Goal: Task Accomplishment & Management: Manage account settings

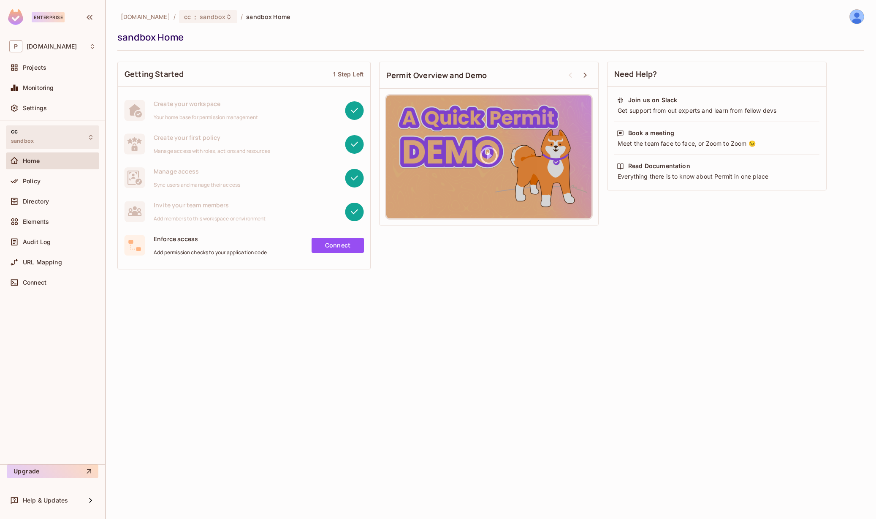
click at [49, 140] on div "cc sandbox" at bounding box center [52, 136] width 93 height 23
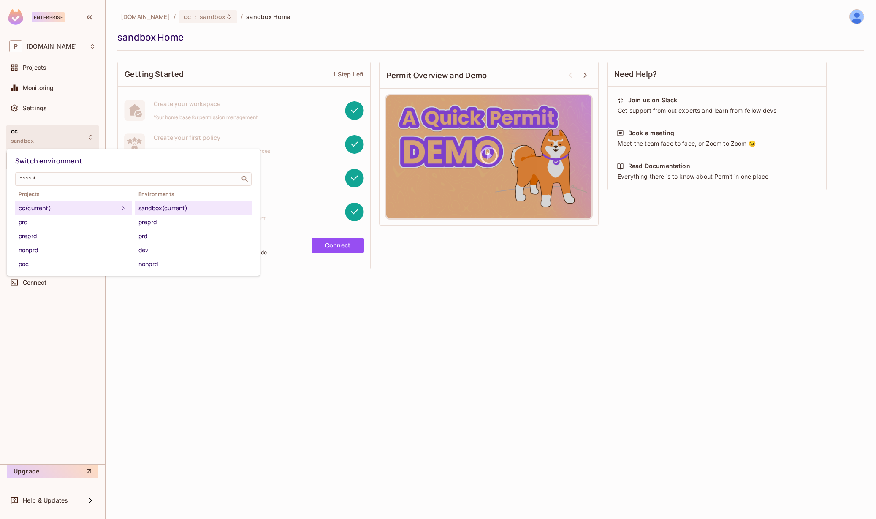
click at [52, 134] on div at bounding box center [438, 259] width 876 height 519
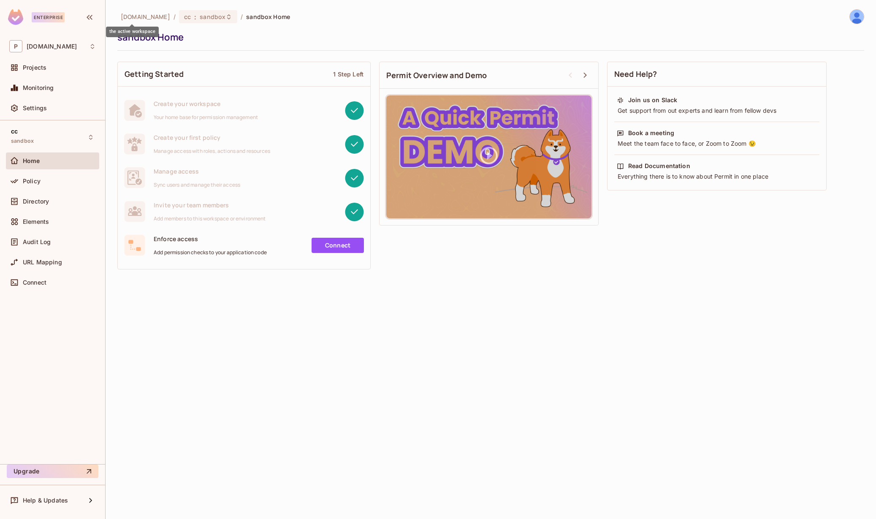
click at [134, 17] on span "[DOMAIN_NAME]" at bounding box center [145, 17] width 49 height 8
click at [179, 21] on div "cc : sandbox" at bounding box center [208, 16] width 58 height 13
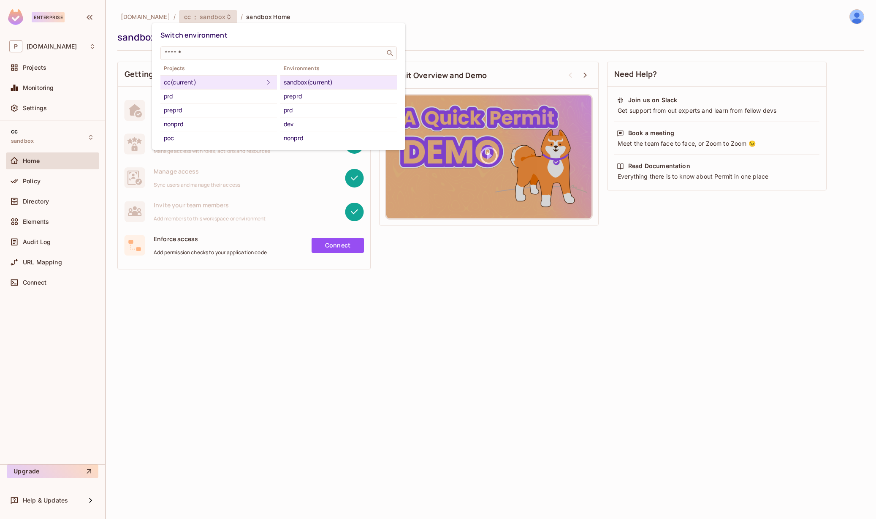
click at [186, 12] on div at bounding box center [438, 259] width 876 height 519
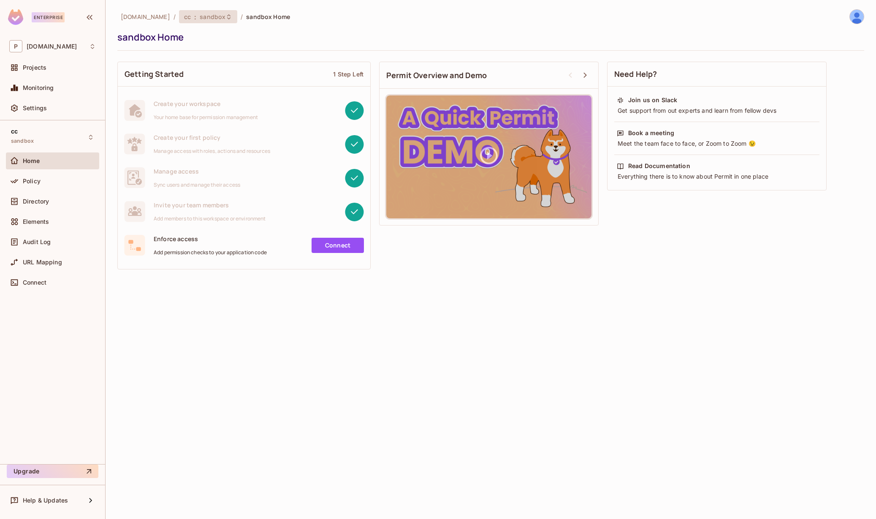
click at [200, 14] on span "sandbox" at bounding box center [213, 17] width 26 height 8
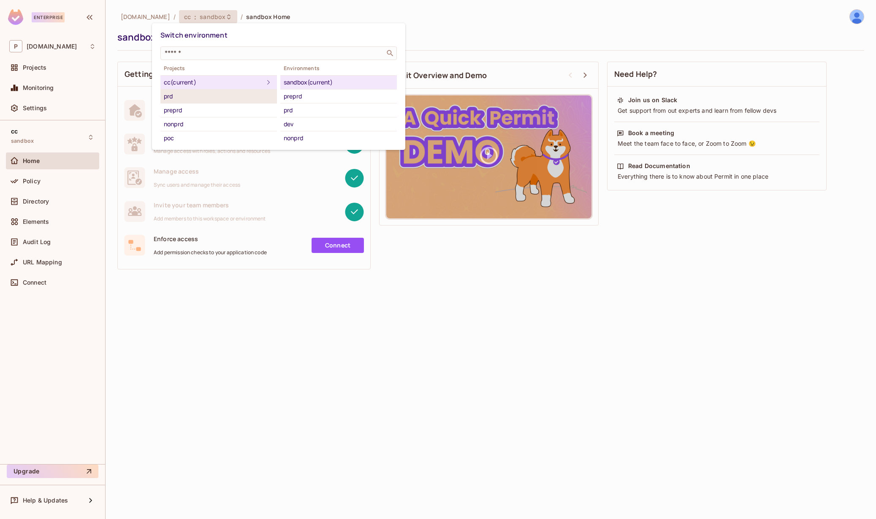
click at [211, 100] on div "prd" at bounding box center [219, 96] width 110 height 10
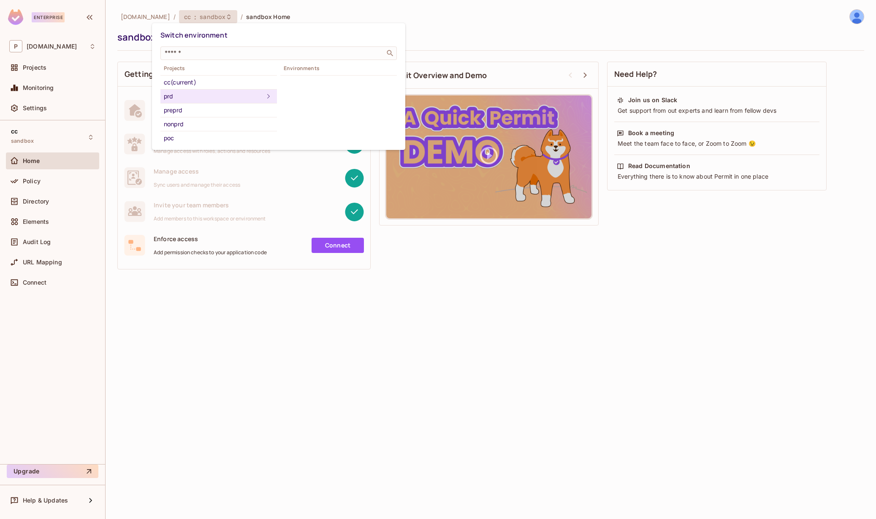
click at [263, 95] on icon at bounding box center [268, 96] width 10 height 10
click at [214, 112] on div "preprd" at bounding box center [219, 110] width 110 height 10
click at [181, 126] on div "nonprd" at bounding box center [219, 124] width 110 height 10
click at [174, 139] on div "poc" at bounding box center [219, 138] width 110 height 10
click at [175, 97] on div "prd" at bounding box center [219, 96] width 110 height 10
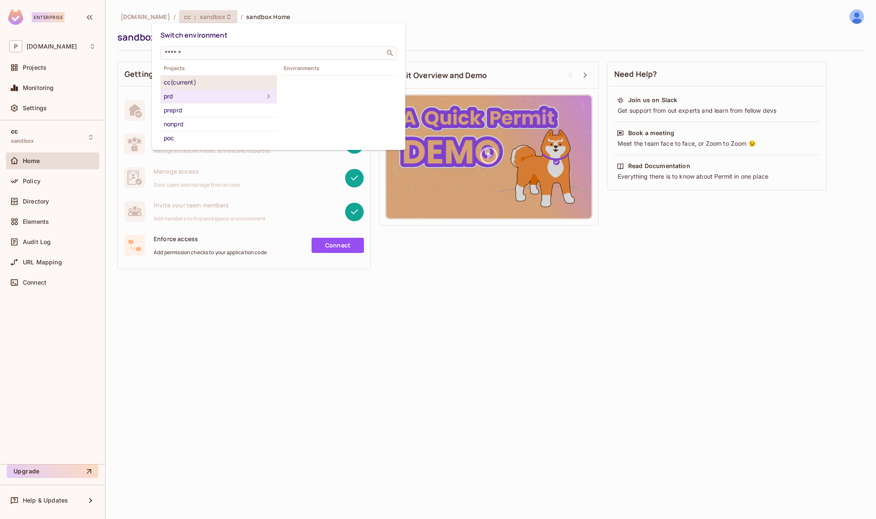
click at [178, 82] on div "cc (current)" at bounding box center [219, 82] width 110 height 10
click at [136, 18] on div at bounding box center [438, 259] width 876 height 519
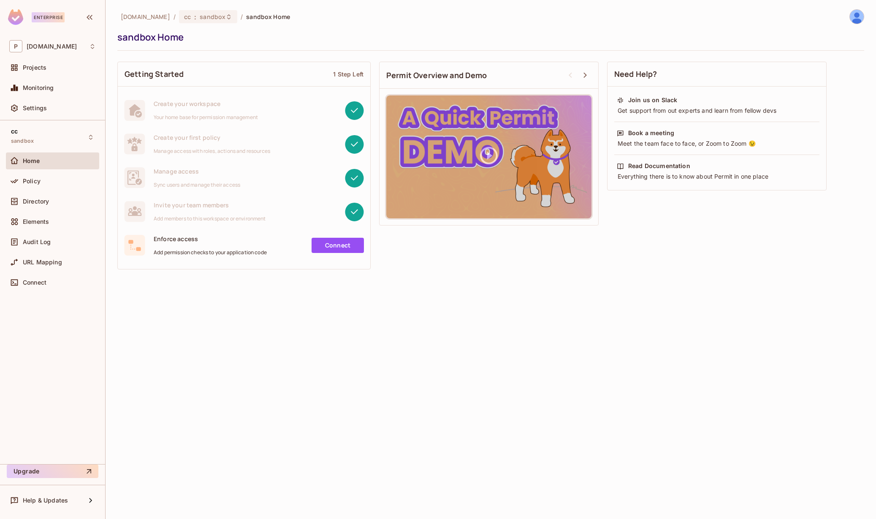
click at [136, 16] on span "[DOMAIN_NAME]" at bounding box center [145, 17] width 49 height 8
click at [62, 68] on div "Projects" at bounding box center [59, 67] width 73 height 7
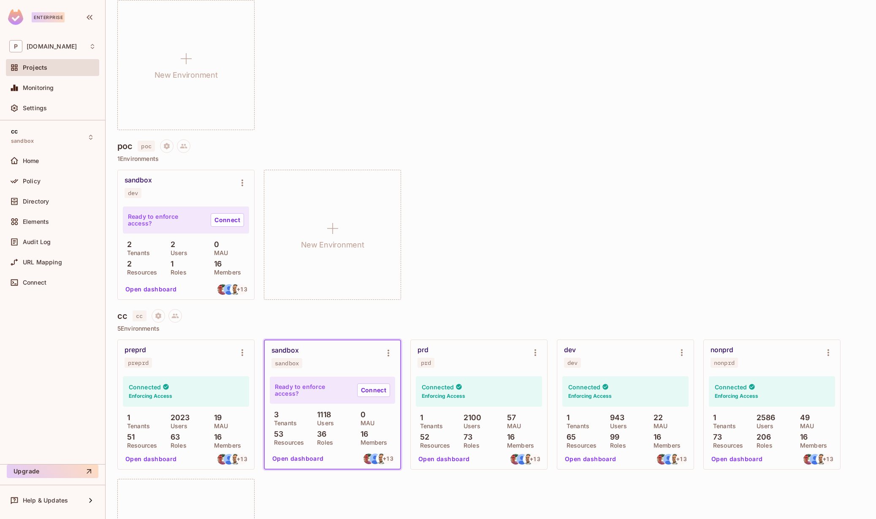
scroll to position [553, 0]
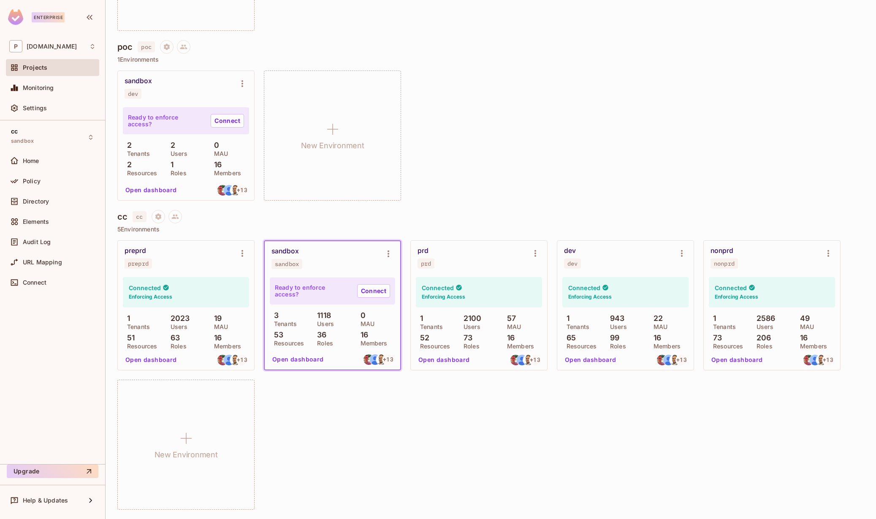
click at [459, 301] on div "Connected Enforcing Access" at bounding box center [479, 292] width 126 height 30
click at [450, 357] on button "Open dashboard" at bounding box center [444, 360] width 58 height 14
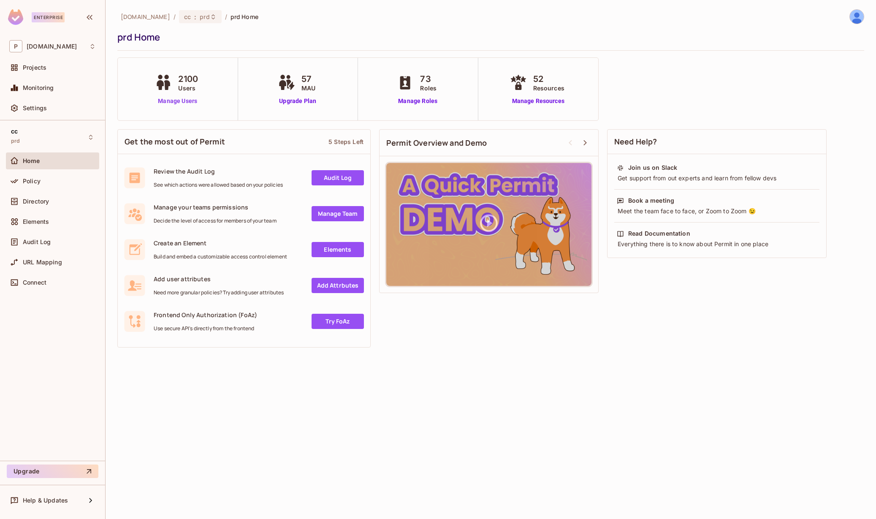
click at [189, 104] on link "Manage Users" at bounding box center [177, 101] width 49 height 9
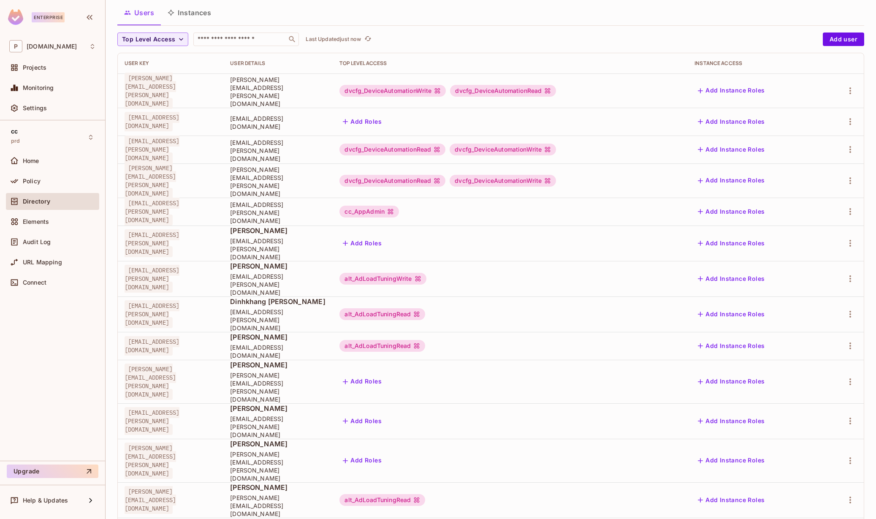
scroll to position [71, 0]
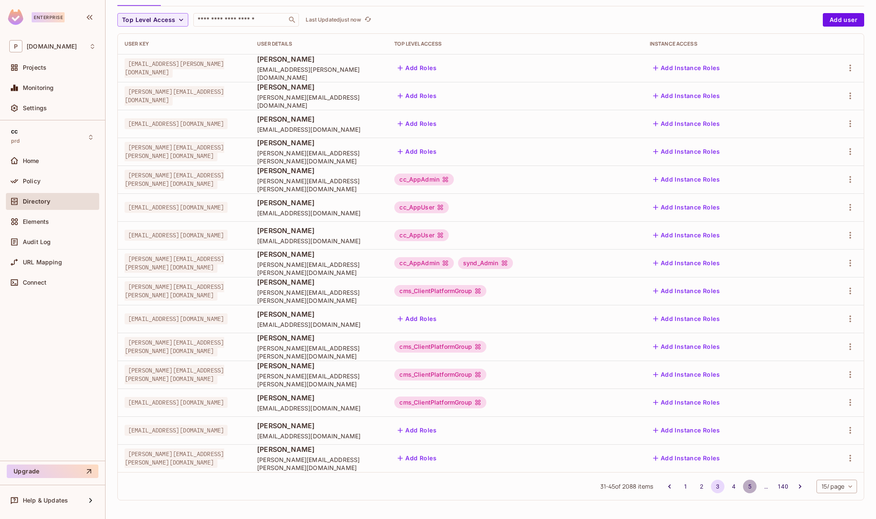
click at [743, 486] on button "5" at bounding box center [750, 486] width 14 height 14
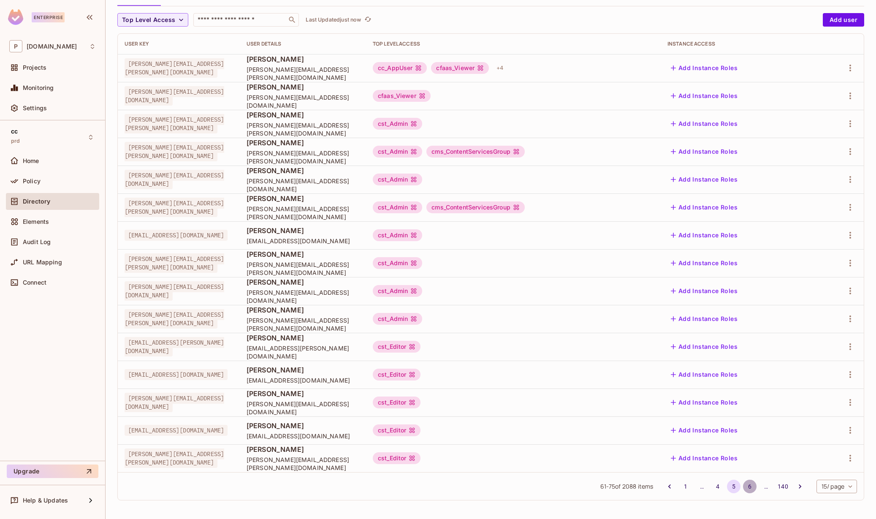
click at [743, 487] on button "6" at bounding box center [750, 486] width 14 height 14
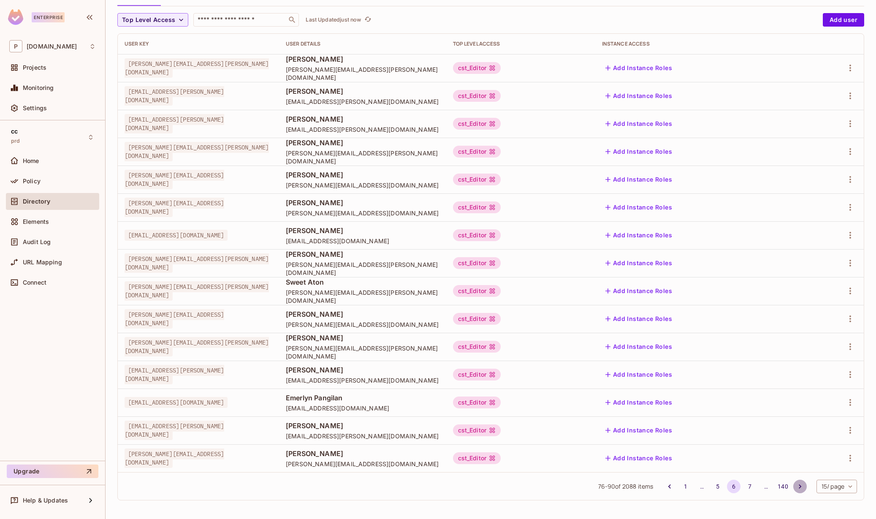
click at [795, 485] on icon "Go to next page" at bounding box center [799, 486] width 8 height 8
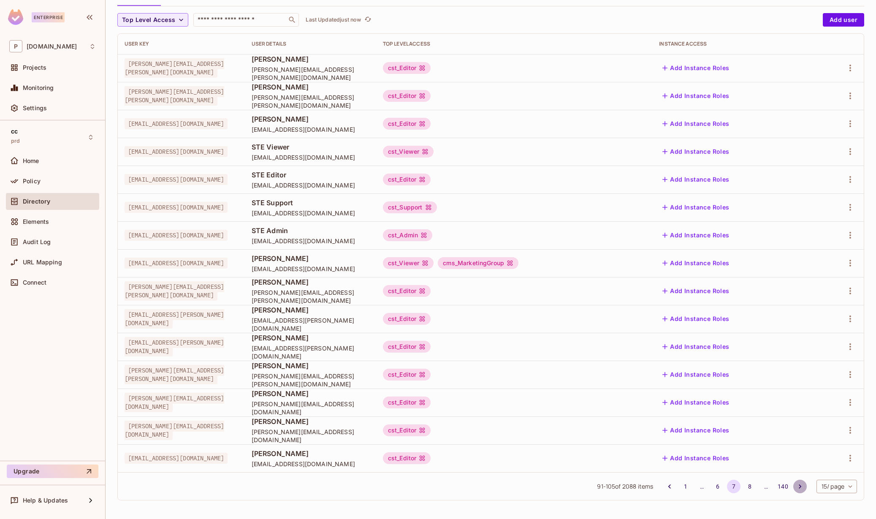
click at [795, 484] on icon "Go to next page" at bounding box center [799, 486] width 8 height 8
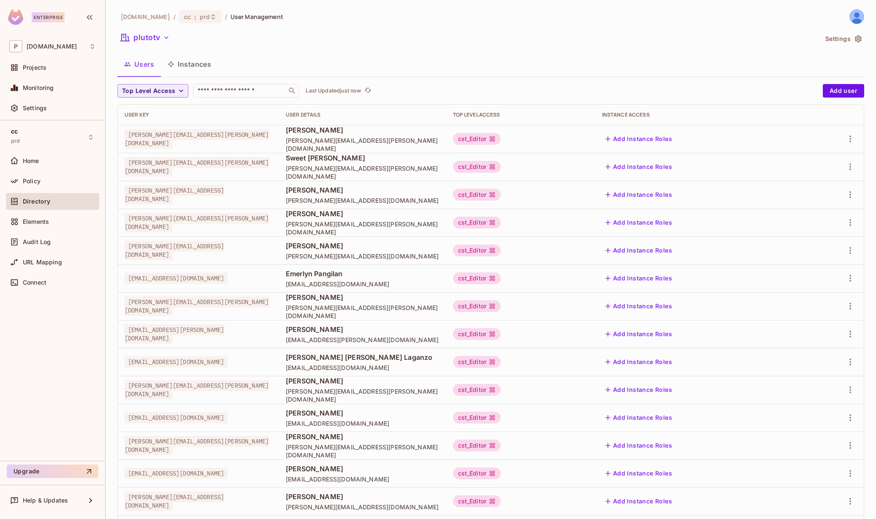
click at [188, 140] on span "shanen.devera@paramount.com" at bounding box center [196, 138] width 144 height 19
click at [411, 140] on span "shanen.devera@paramount.com" at bounding box center [362, 144] width 153 height 16
click at [410, 135] on span "Shanen Devera" at bounding box center [362, 129] width 153 height 9
click at [843, 133] on td at bounding box center [832, 139] width 64 height 28
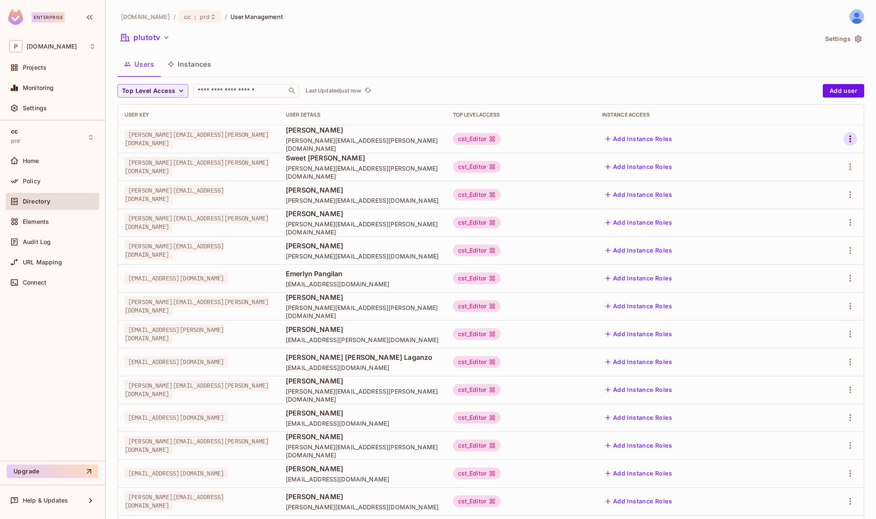
click at [849, 136] on icon "button" at bounding box center [850, 138] width 2 height 7
click at [822, 154] on li "Edit" at bounding box center [807, 158] width 75 height 19
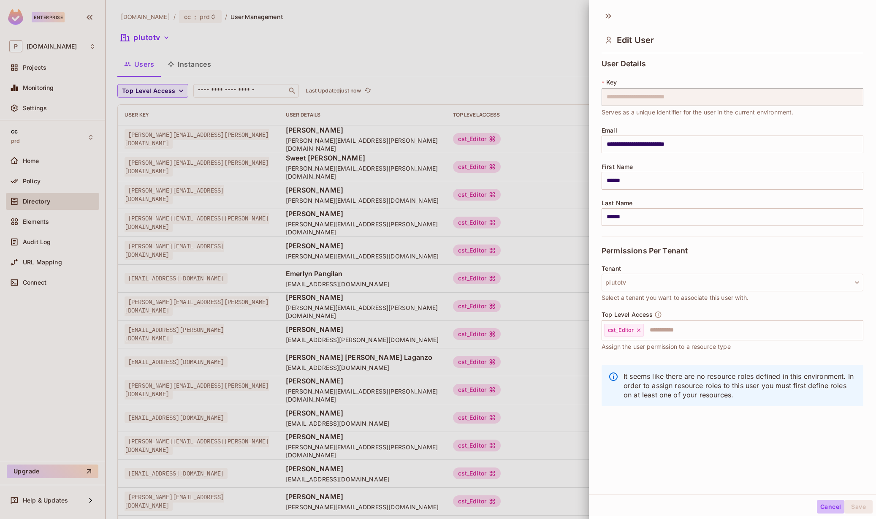
click at [827, 508] on button "Cancel" at bounding box center [829, 507] width 27 height 14
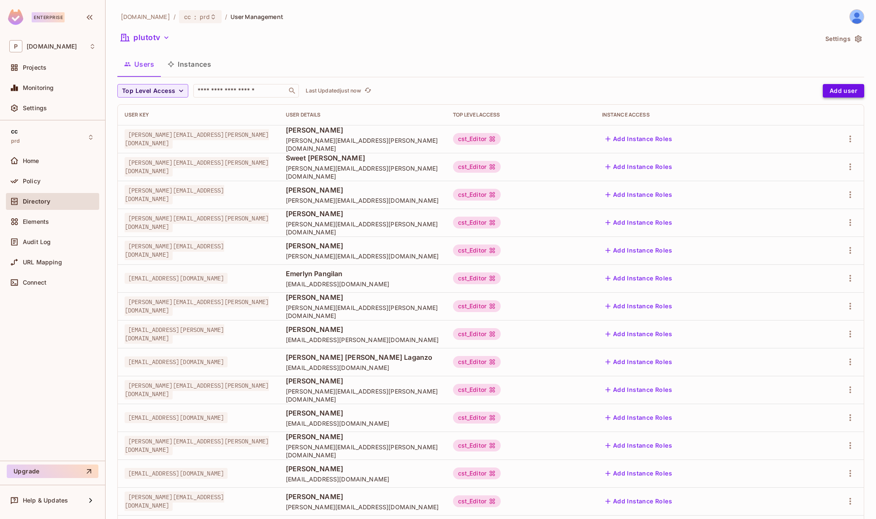
click at [822, 92] on button "Add user" at bounding box center [842, 91] width 41 height 14
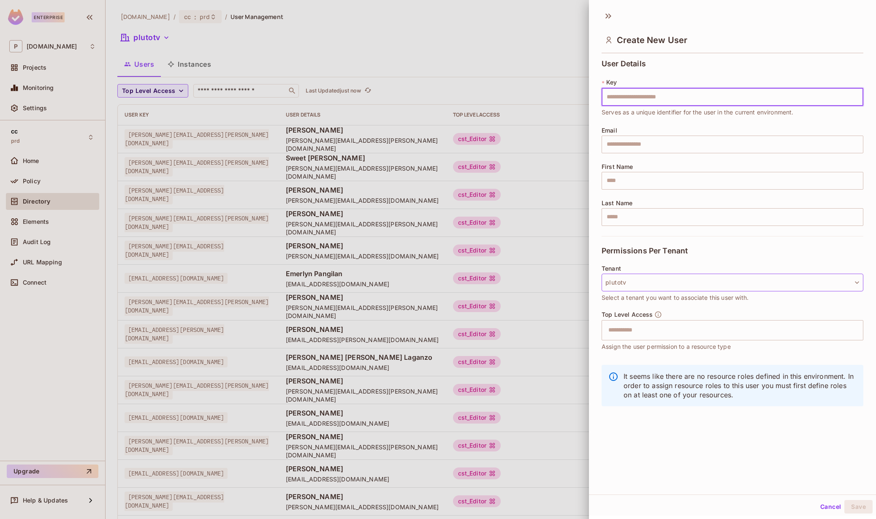
click at [819, 283] on button "plutotv" at bounding box center [732, 282] width 262 height 18
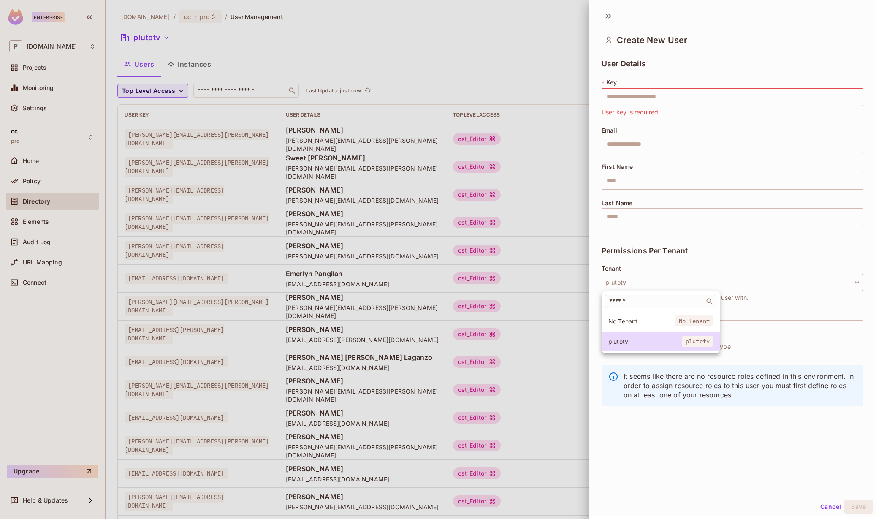
click at [724, 259] on div at bounding box center [438, 259] width 876 height 519
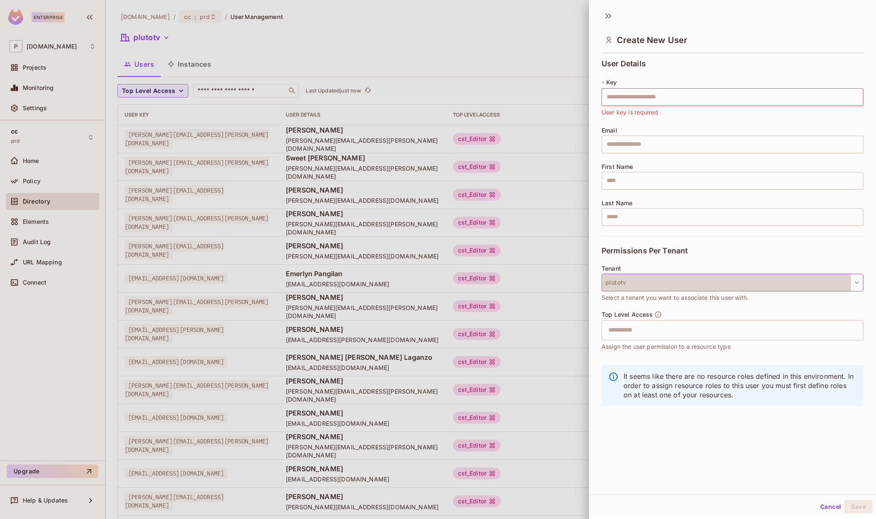
click at [709, 281] on button "plutotv" at bounding box center [732, 282] width 262 height 18
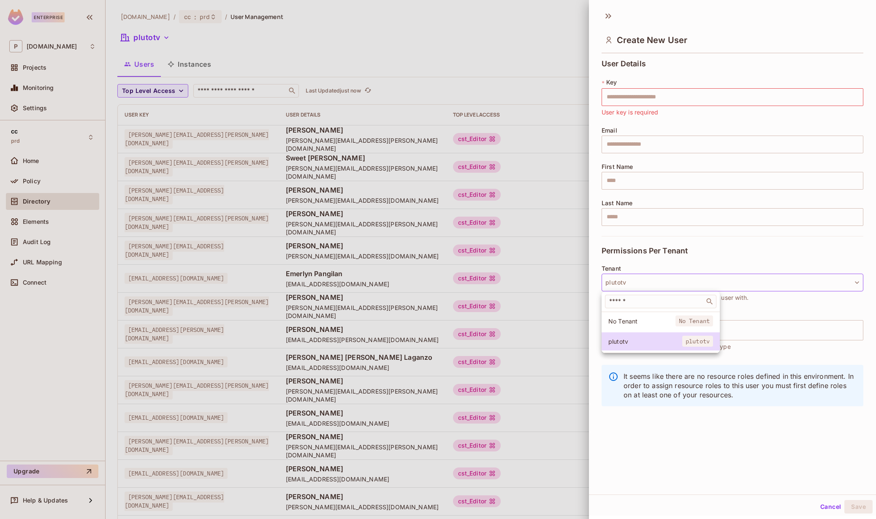
click at [675, 323] on span "No Tenant" at bounding box center [694, 320] width 38 height 11
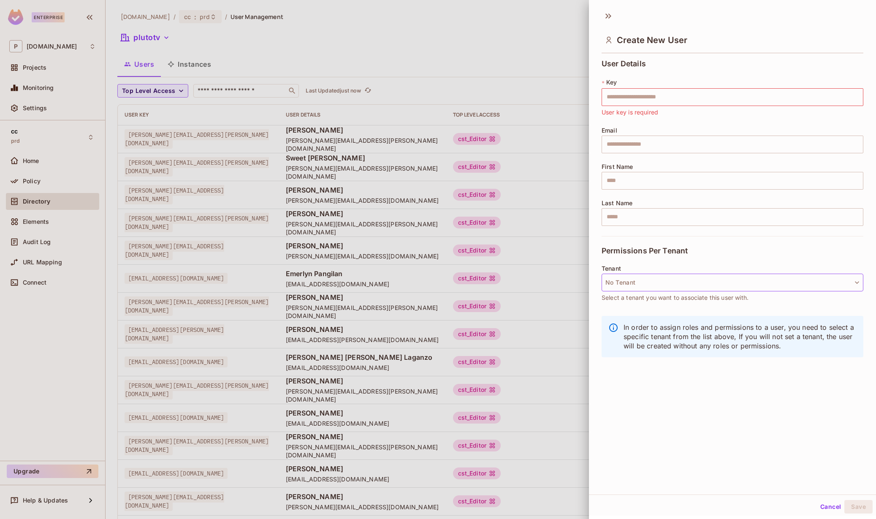
click at [687, 286] on button "No Tenant" at bounding box center [732, 282] width 262 height 18
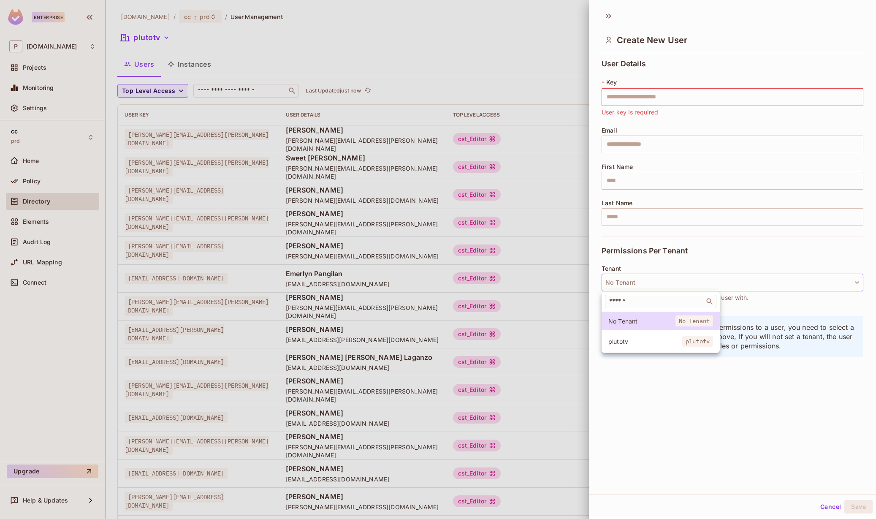
click at [664, 336] on li "plutotv plutotv" at bounding box center [660, 341] width 118 height 18
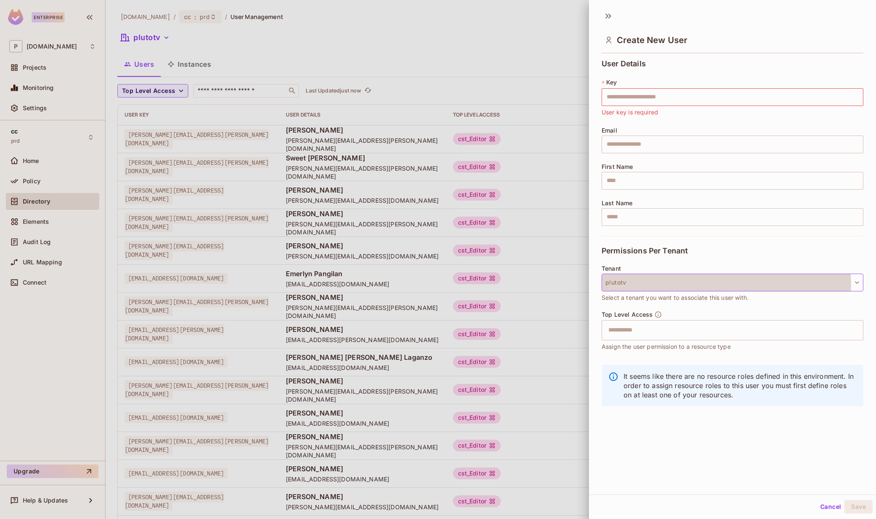
click at [707, 284] on button "plutotv" at bounding box center [732, 282] width 262 height 18
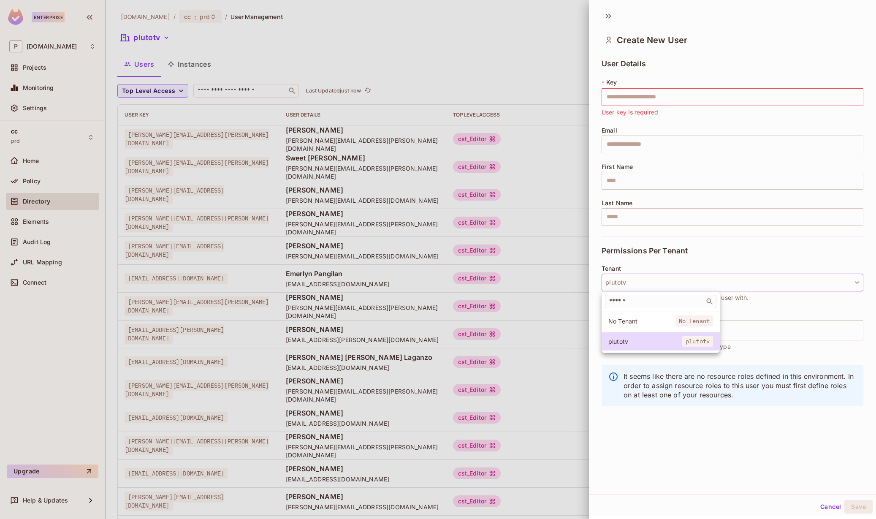
click at [675, 324] on span "No Tenant" at bounding box center [694, 320] width 38 height 11
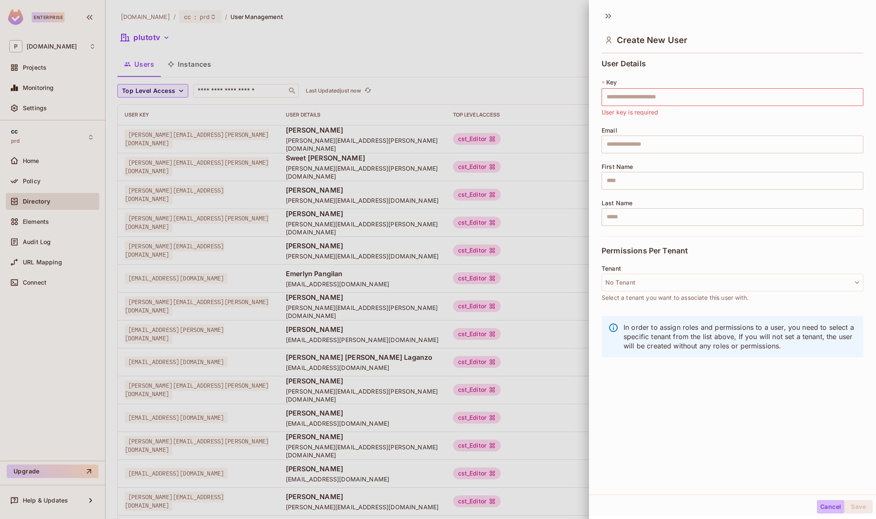
click at [819, 507] on button "Cancel" at bounding box center [829, 507] width 27 height 14
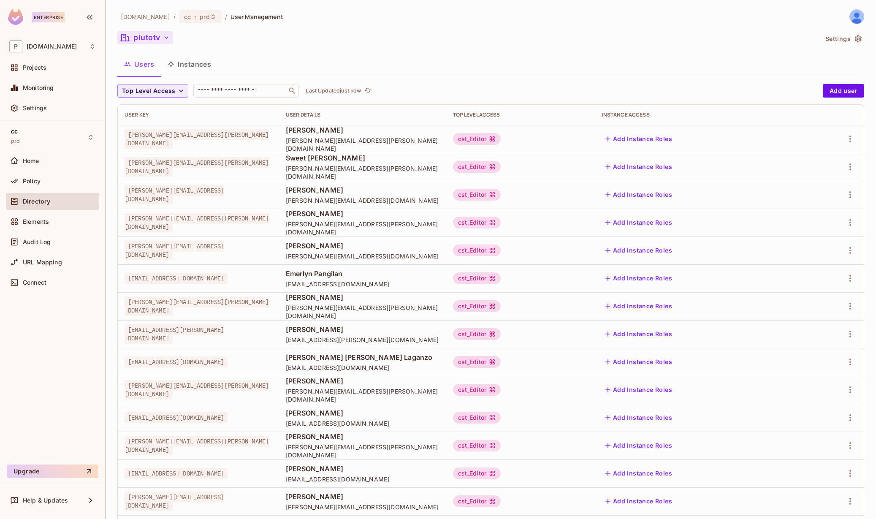
click at [156, 37] on button "plutotv" at bounding box center [145, 38] width 56 height 14
click at [149, 79] on span "All Tenants" at bounding box center [182, 76] width 94 height 8
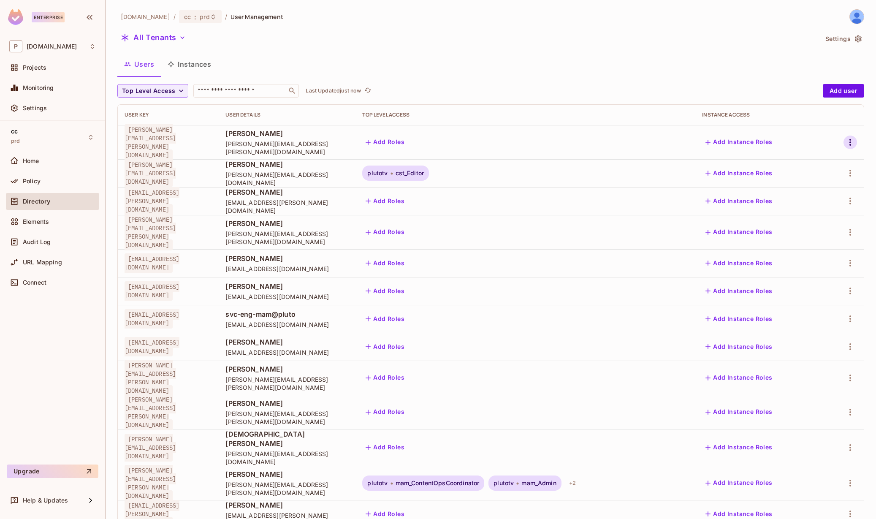
click at [845, 137] on icon "button" at bounding box center [850, 142] width 10 height 10
click at [820, 157] on li "Edit" at bounding box center [804, 158] width 78 height 19
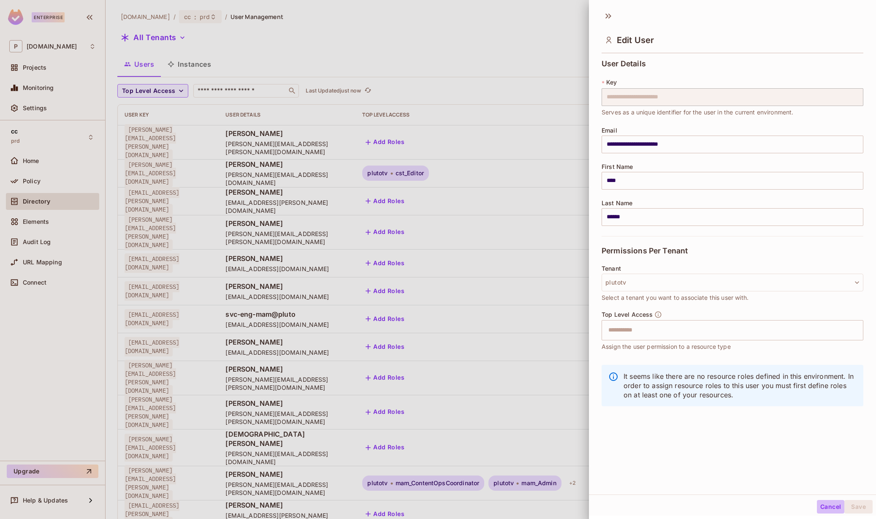
click at [816, 505] on button "Cancel" at bounding box center [829, 507] width 27 height 14
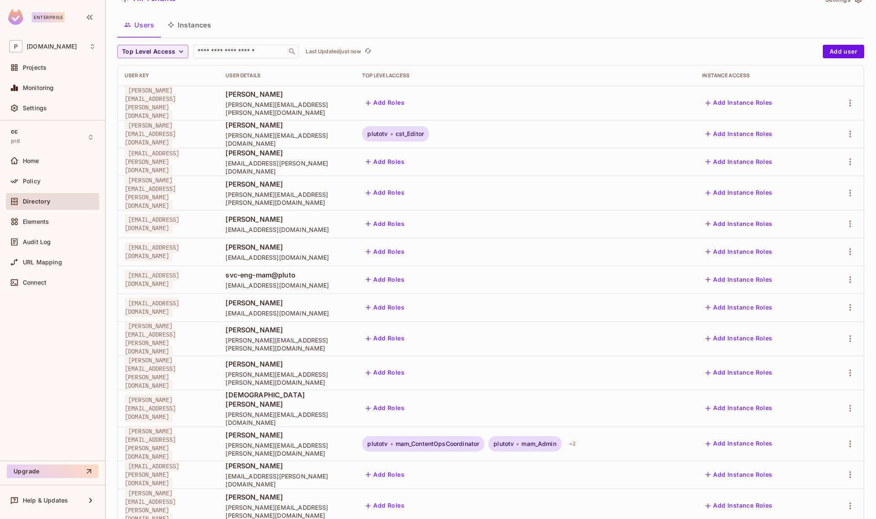
scroll to position [71, 0]
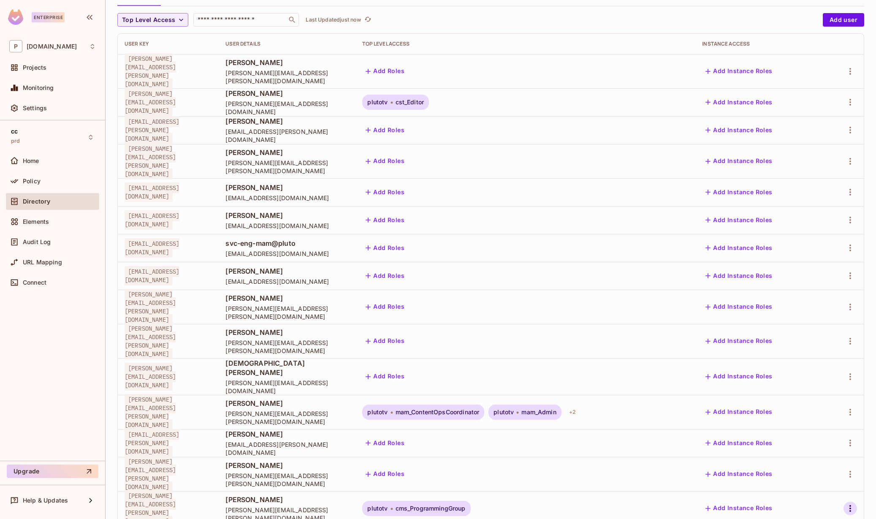
click at [845, 503] on icon "button" at bounding box center [850, 508] width 10 height 10
click at [814, 442] on li "Edit" at bounding box center [804, 443] width 78 height 19
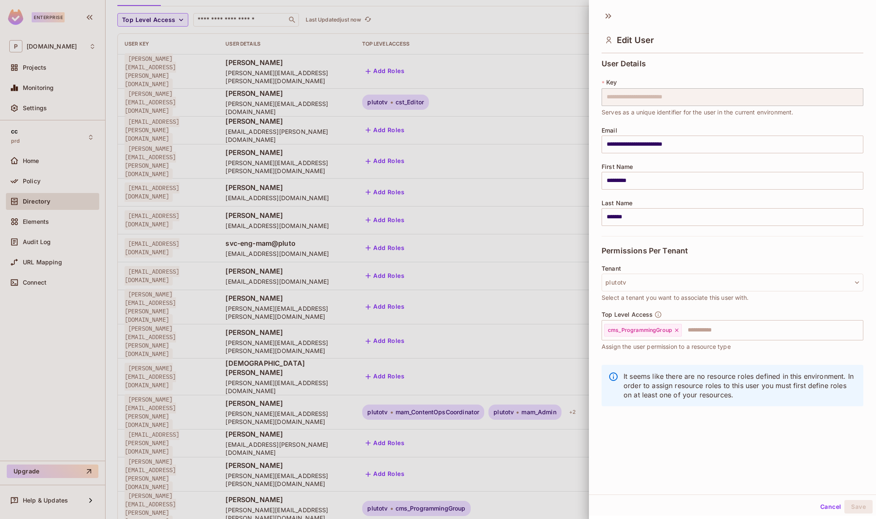
click at [822, 505] on button "Cancel" at bounding box center [829, 507] width 27 height 14
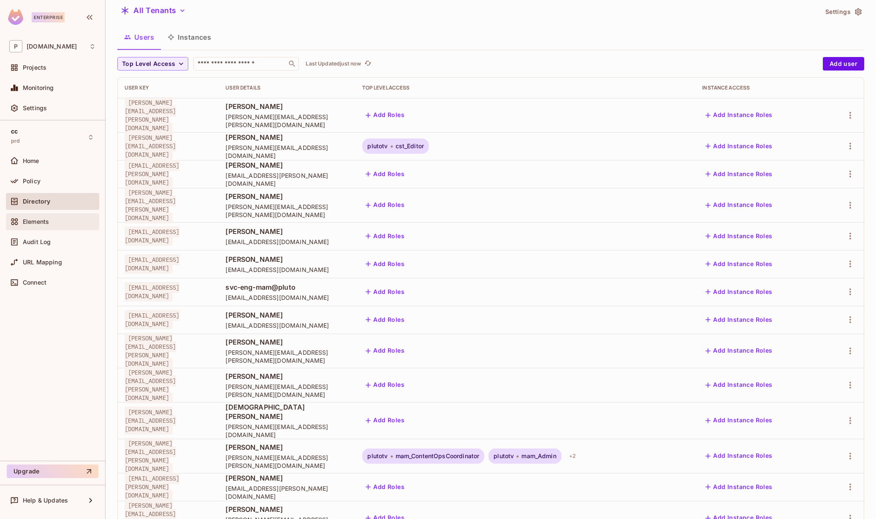
scroll to position [0, 0]
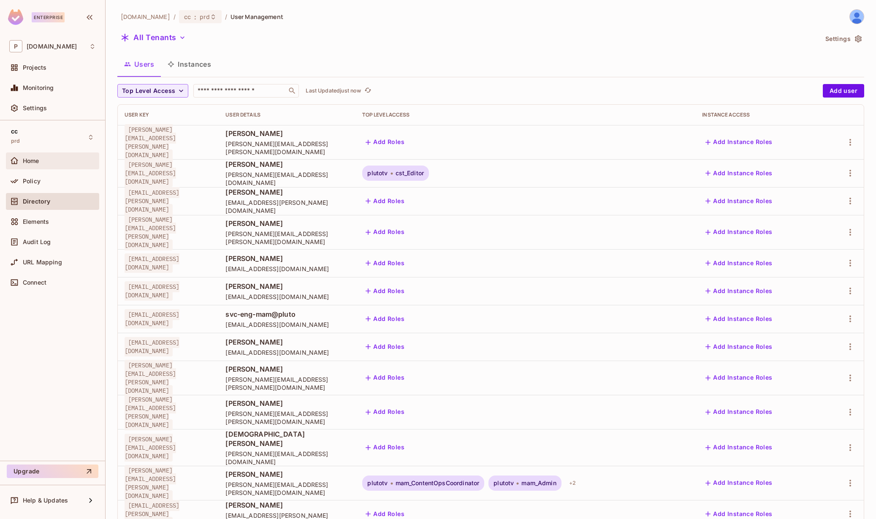
click at [39, 158] on span "Home" at bounding box center [31, 160] width 16 height 7
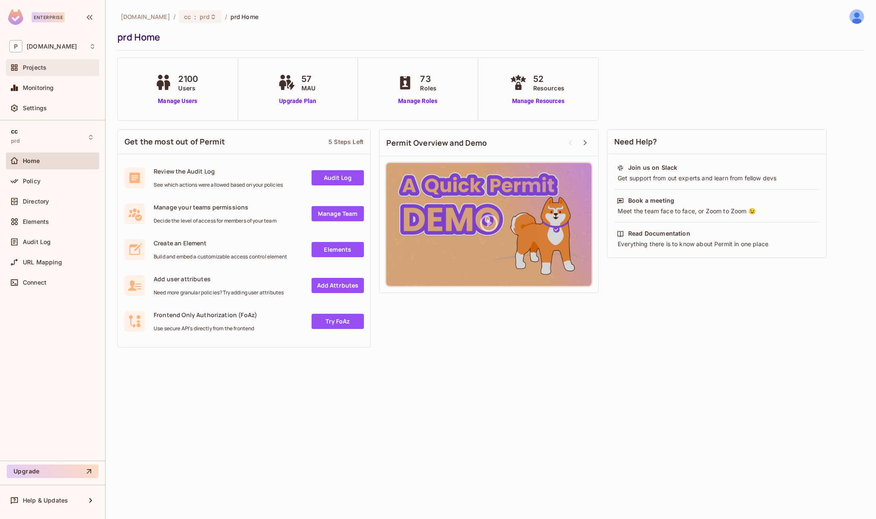
click at [32, 68] on span "Projects" at bounding box center [35, 67] width 24 height 7
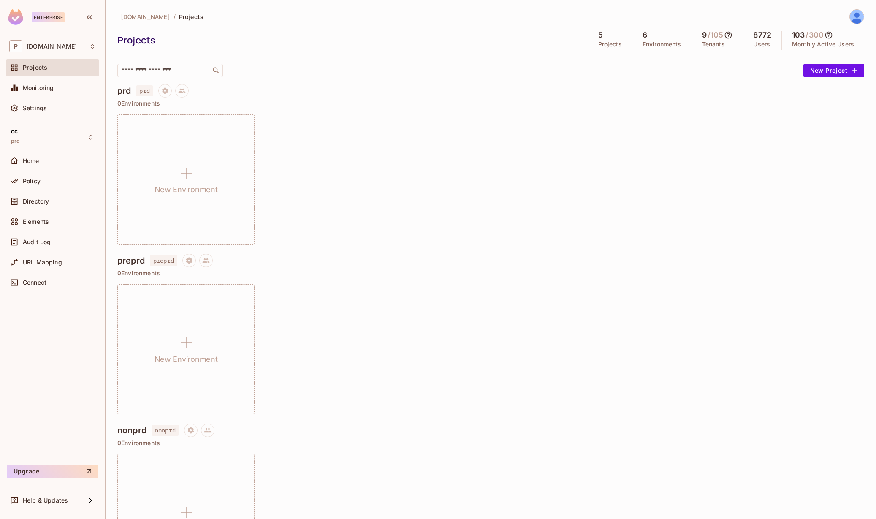
click at [712, 46] on p "Tenants" at bounding box center [713, 44] width 23 height 7
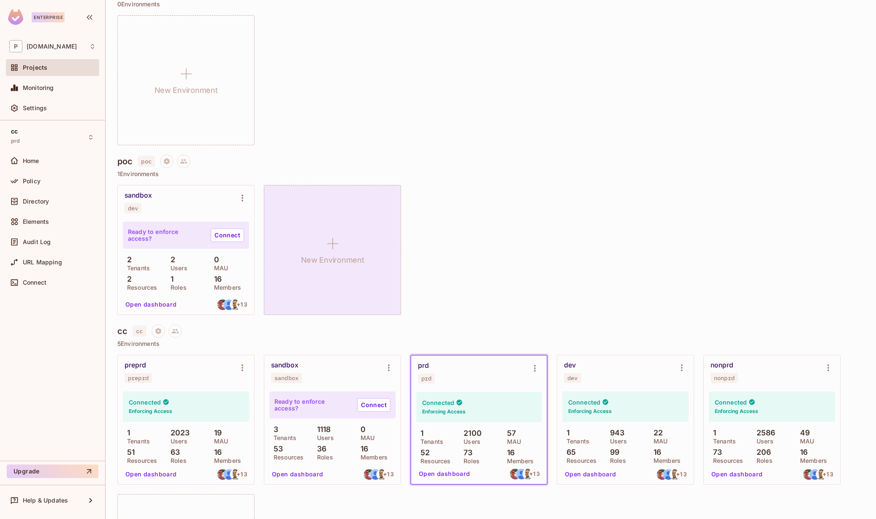
scroll to position [553, 0]
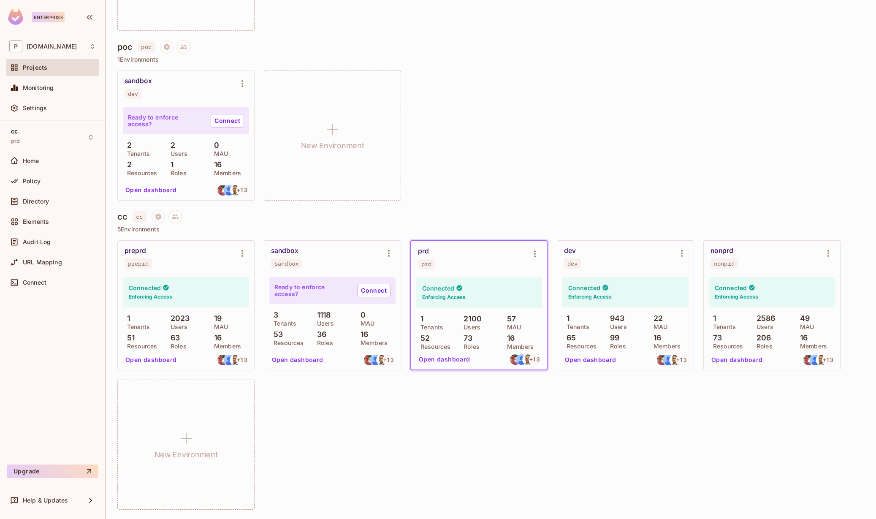
click at [297, 270] on div "sandbox sandbox" at bounding box center [332, 258] width 136 height 34
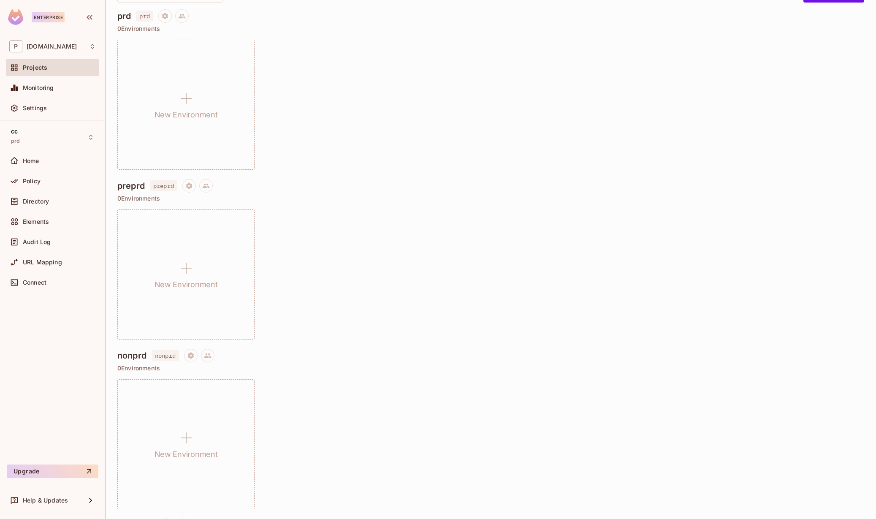
scroll to position [0, 0]
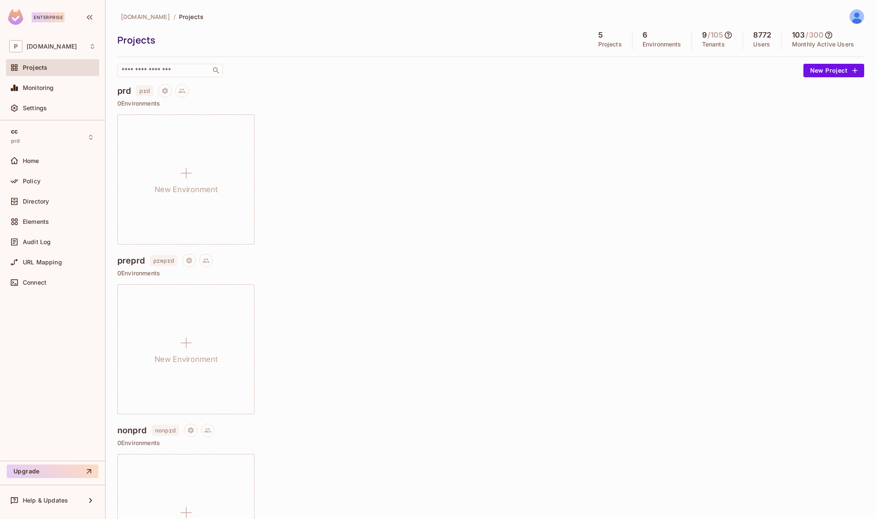
click at [315, 231] on div "New Environment" at bounding box center [490, 179] width 746 height 130
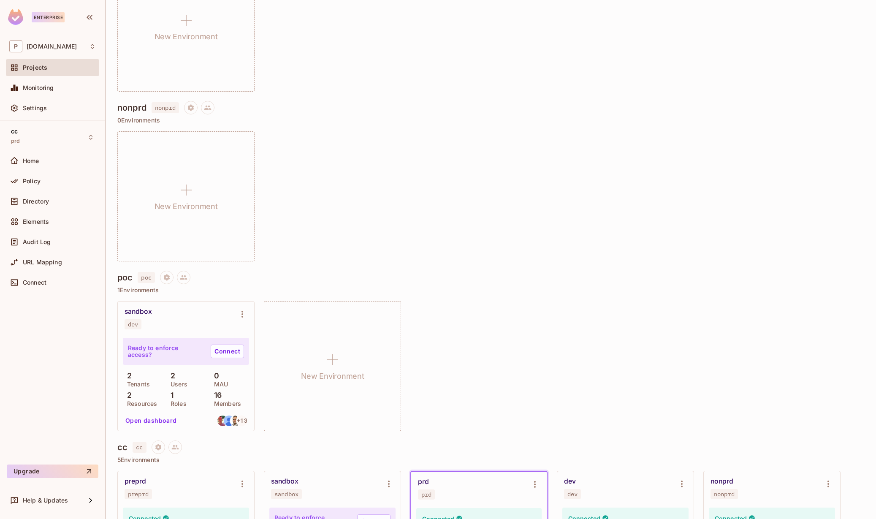
scroll to position [553, 0]
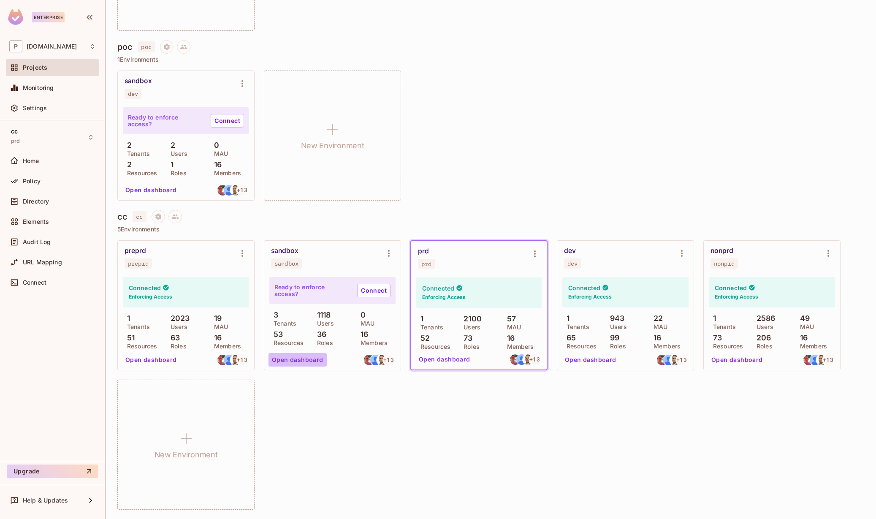
click at [313, 354] on button "Open dashboard" at bounding box center [297, 360] width 58 height 14
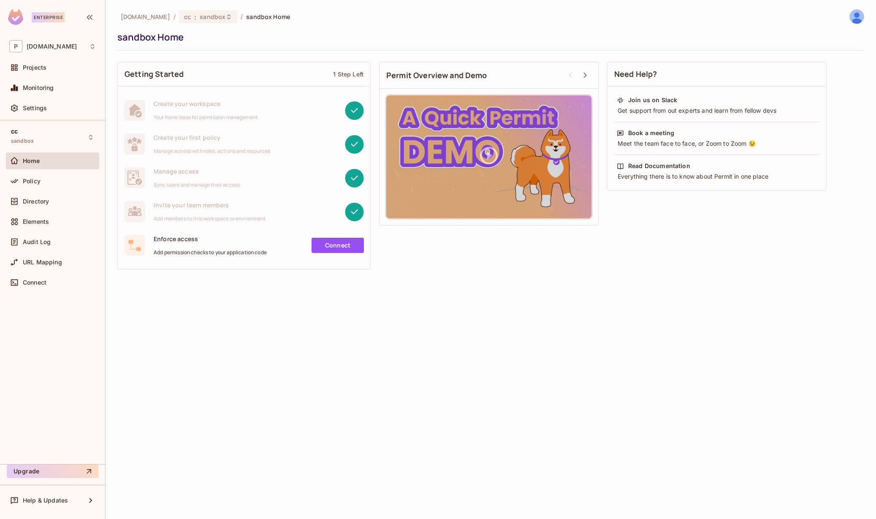
click at [57, 158] on div "Home" at bounding box center [59, 160] width 73 height 7
click at [51, 202] on div "Directory" at bounding box center [59, 201] width 73 height 7
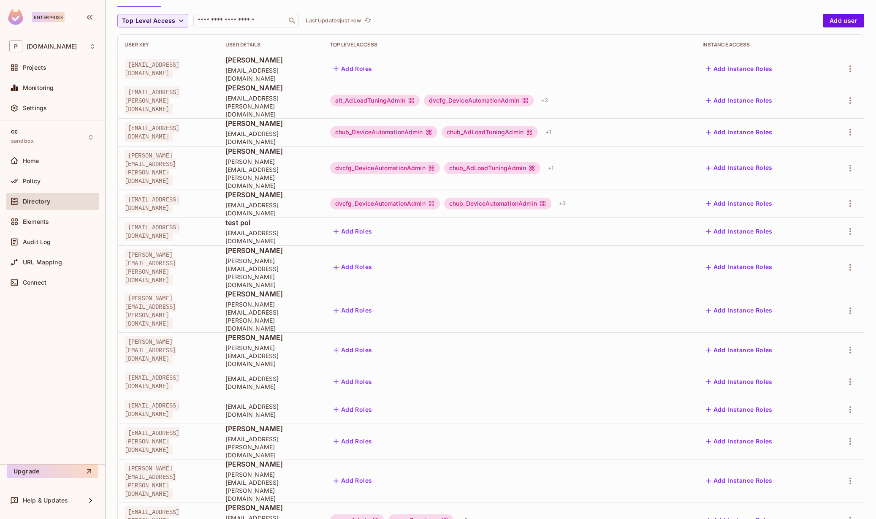
scroll to position [71, 0]
click at [845, 95] on icon "button" at bounding box center [850, 100] width 10 height 10
click at [819, 115] on li "Edit" at bounding box center [807, 115] width 75 height 19
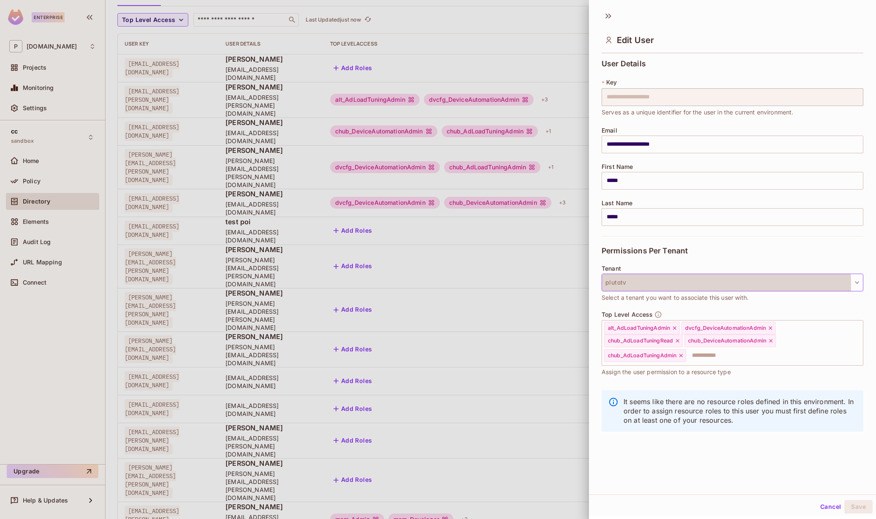
click at [645, 285] on button "plutotv" at bounding box center [732, 282] width 262 height 18
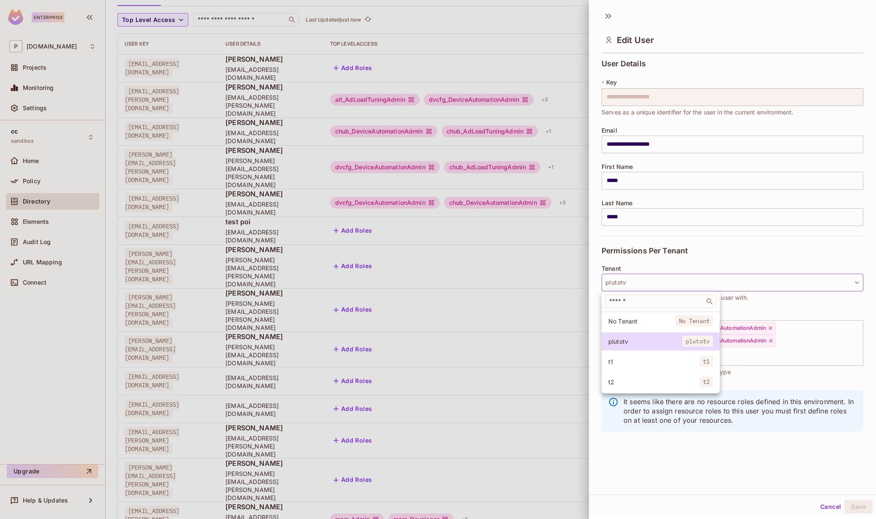
click at [655, 359] on span "t1" at bounding box center [653, 361] width 91 height 8
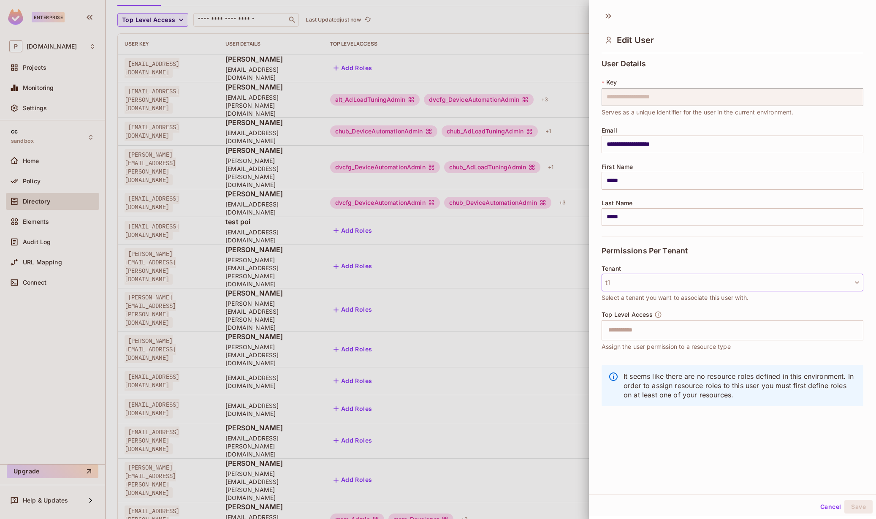
click at [730, 279] on button "t1" at bounding box center [732, 282] width 262 height 18
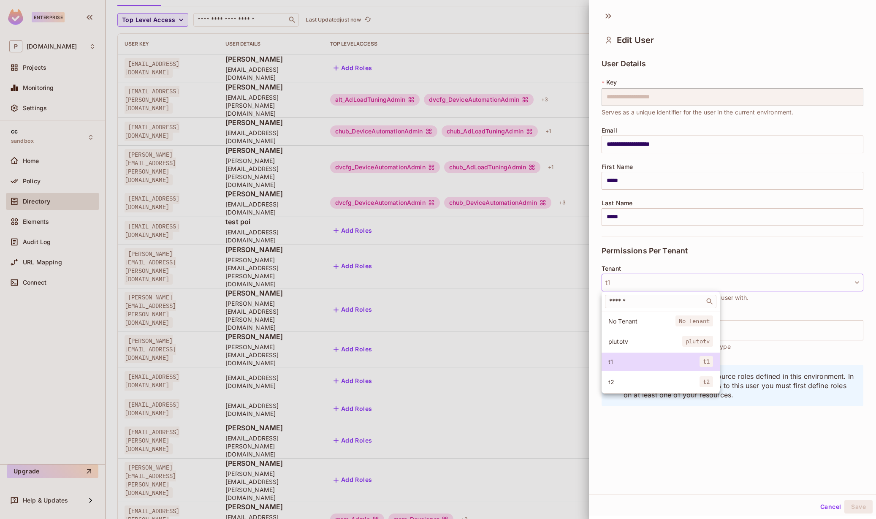
click at [671, 338] on span "plutotv" at bounding box center [645, 341] width 74 height 8
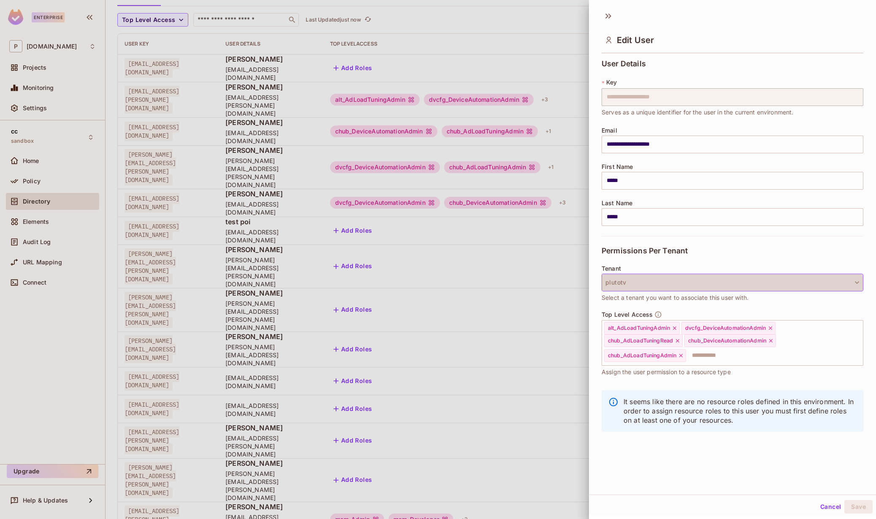
click at [776, 282] on button "plutotv" at bounding box center [732, 282] width 262 height 18
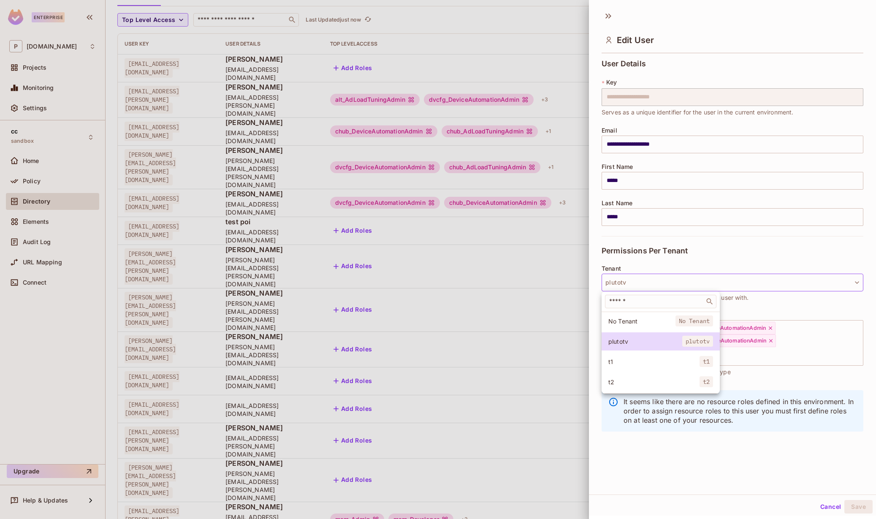
click at [824, 505] on div at bounding box center [438, 259] width 876 height 519
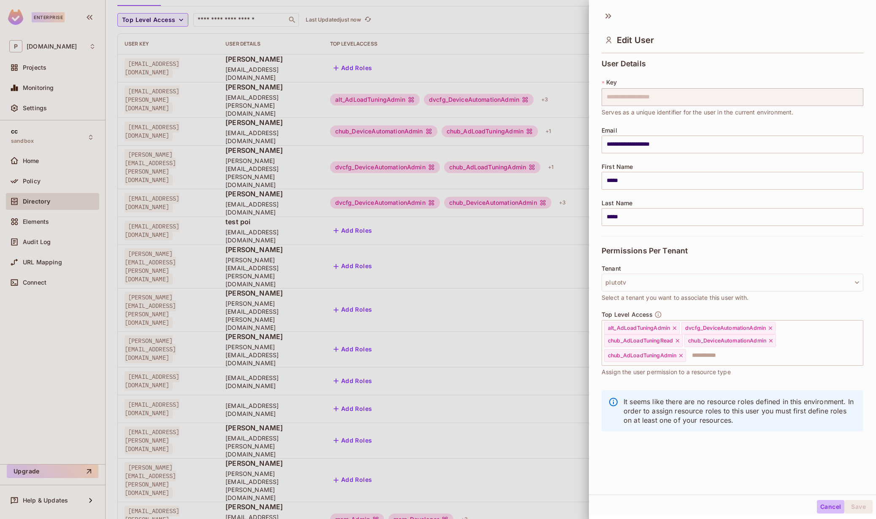
click at [822, 506] on button "Cancel" at bounding box center [829, 507] width 27 height 14
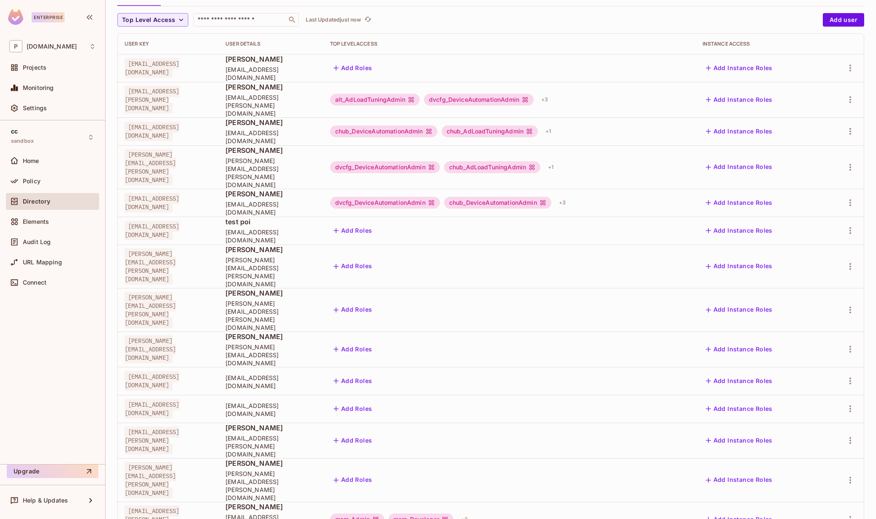
click at [822, 465] on li "Edit" at bounding box center [807, 462] width 75 height 19
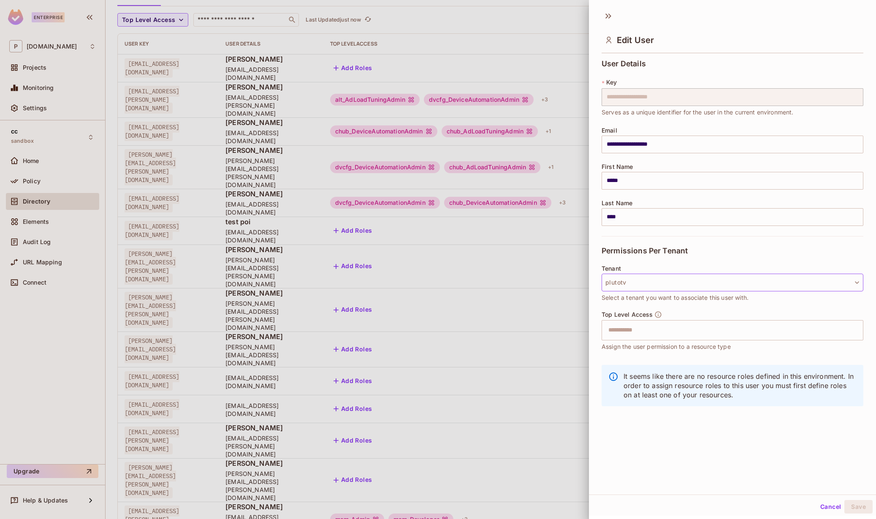
click at [673, 276] on button "plutotv" at bounding box center [732, 282] width 262 height 18
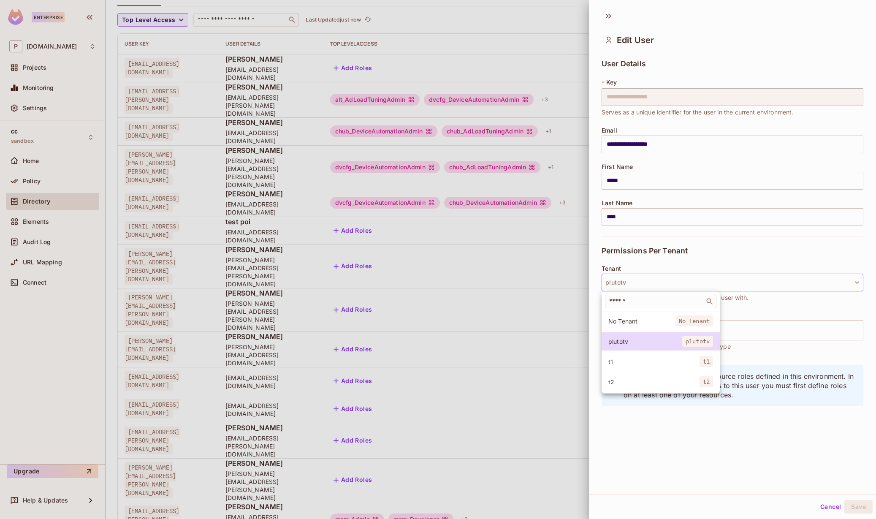
click at [670, 365] on li "t1 t1" at bounding box center [660, 361] width 118 height 18
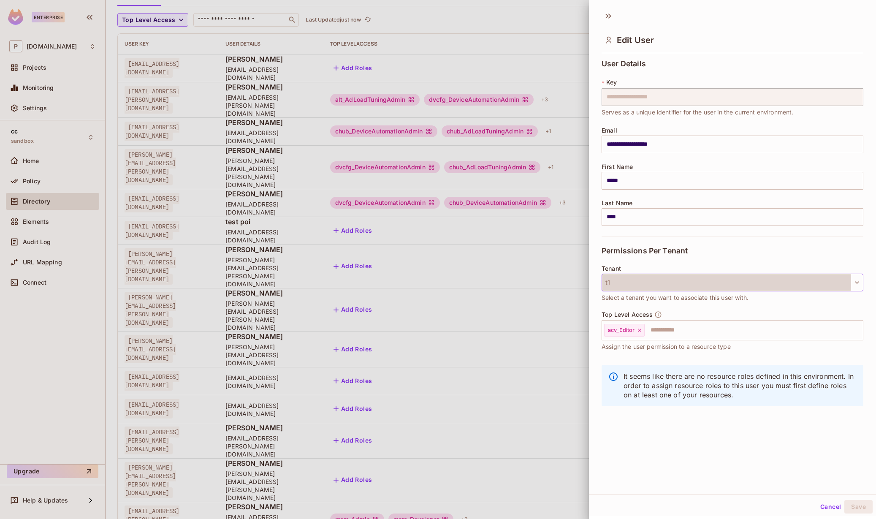
click at [681, 282] on button "t1" at bounding box center [732, 282] width 262 height 18
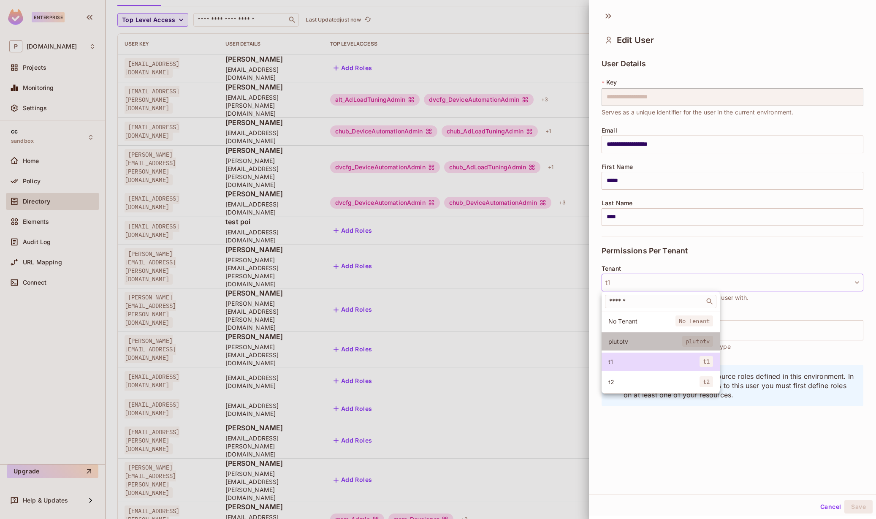
click at [673, 335] on li "plutotv plutotv" at bounding box center [660, 341] width 118 height 18
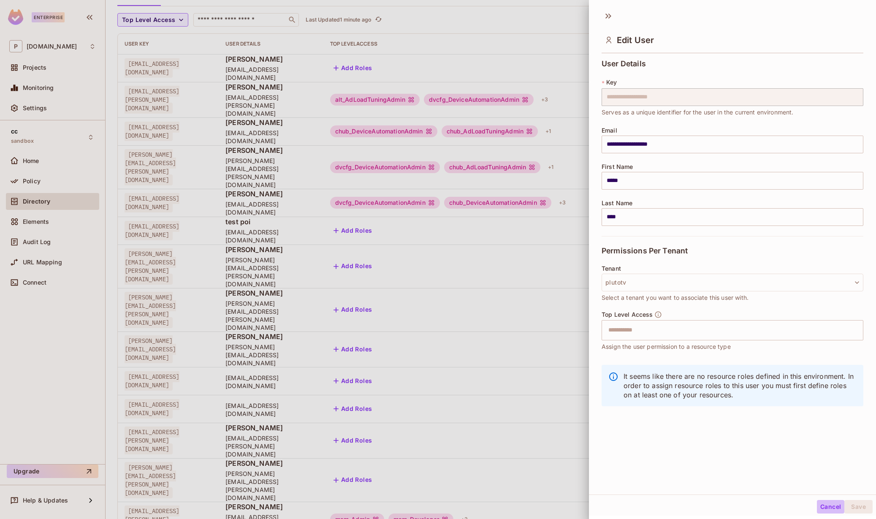
click at [821, 504] on button "Cancel" at bounding box center [829, 507] width 27 height 14
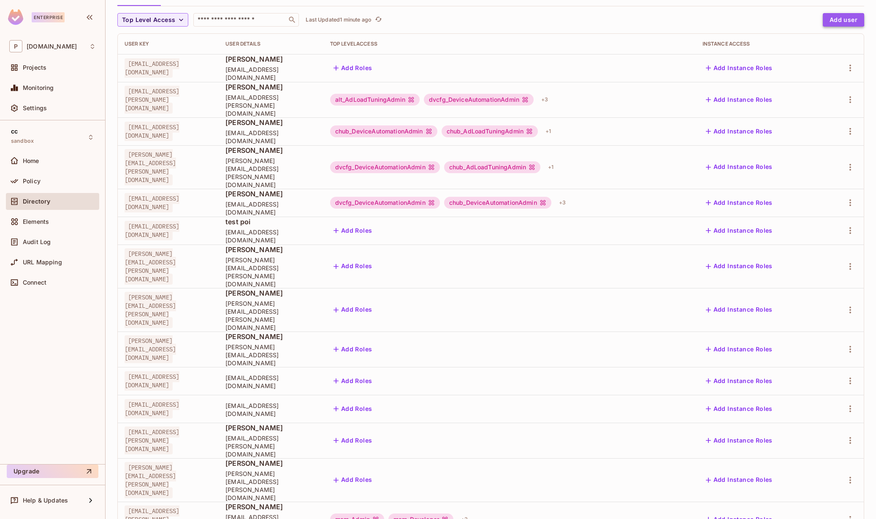
click at [824, 19] on button "Add user" at bounding box center [842, 20] width 41 height 14
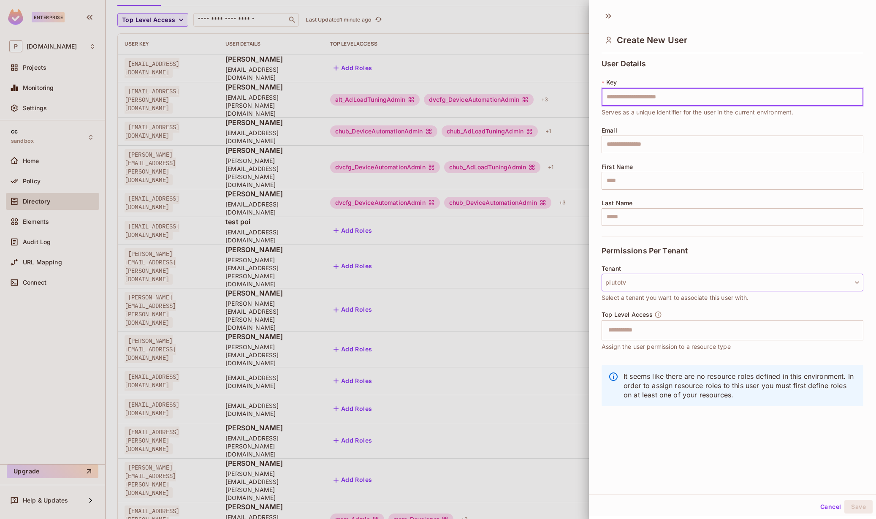
click at [622, 279] on button "plutotv" at bounding box center [732, 282] width 262 height 18
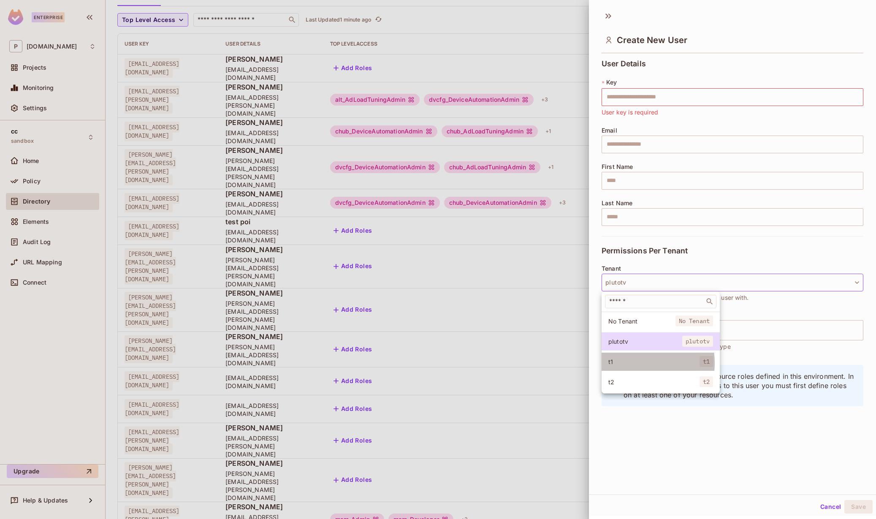
click at [627, 363] on span "t1" at bounding box center [653, 361] width 91 height 8
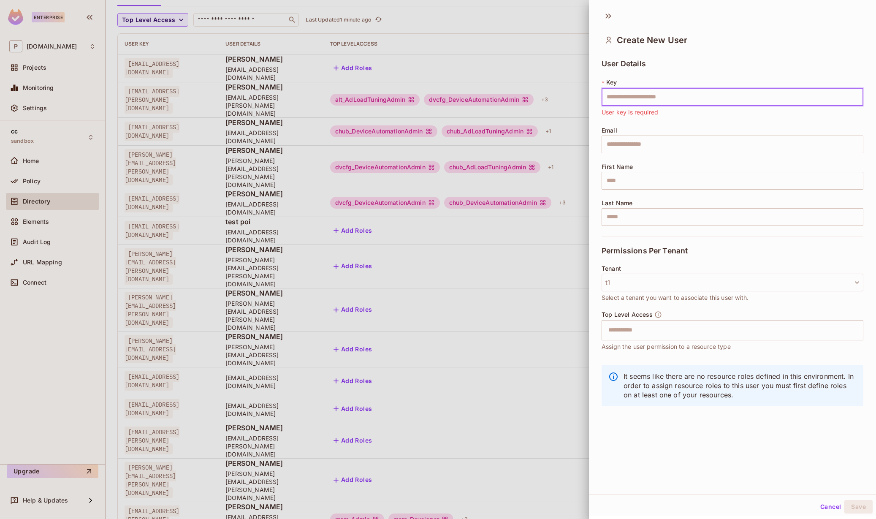
click at [630, 95] on input "text" at bounding box center [732, 97] width 262 height 18
type input "**********"
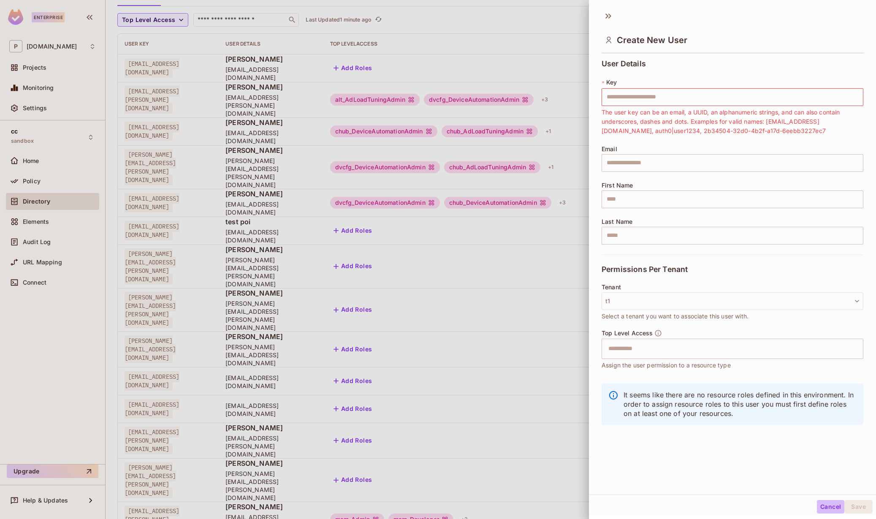
click at [828, 506] on button "Cancel" at bounding box center [829, 507] width 27 height 14
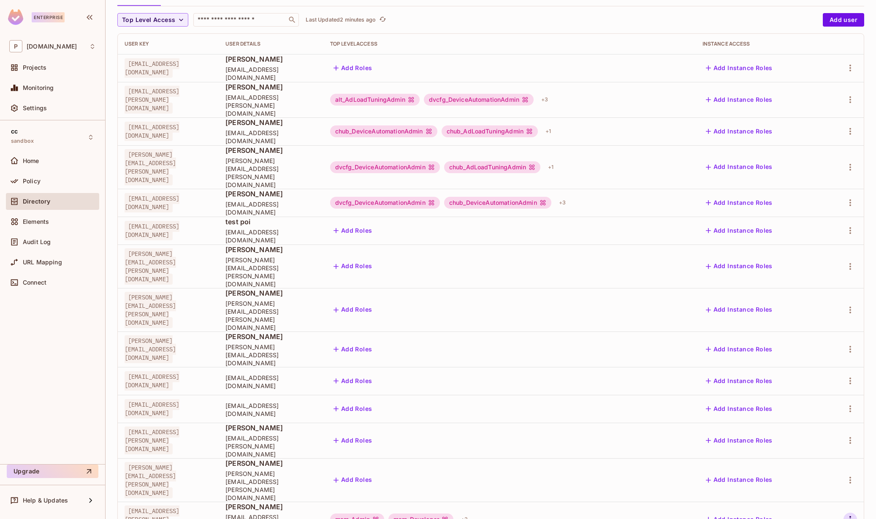
click at [845, 514] on icon "button" at bounding box center [850, 519] width 10 height 10
click at [810, 455] on li "Edit" at bounding box center [807, 449] width 75 height 19
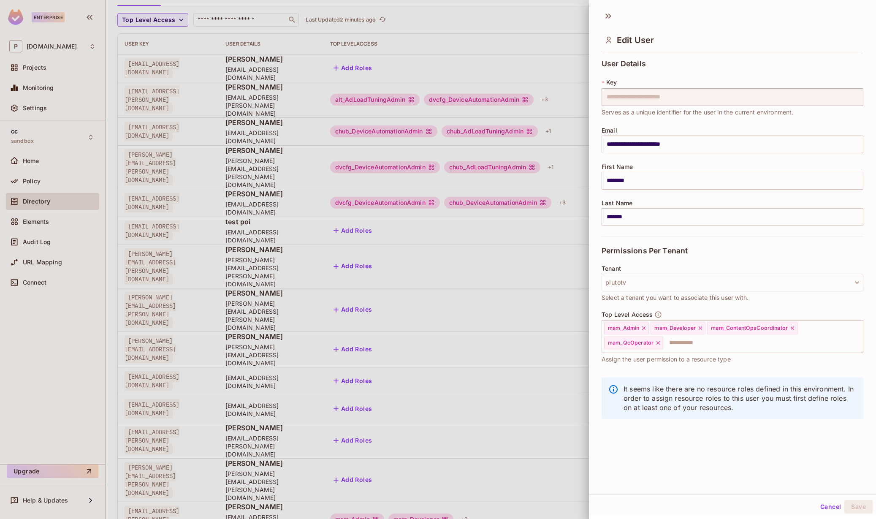
click at [816, 505] on button "Cancel" at bounding box center [829, 507] width 27 height 14
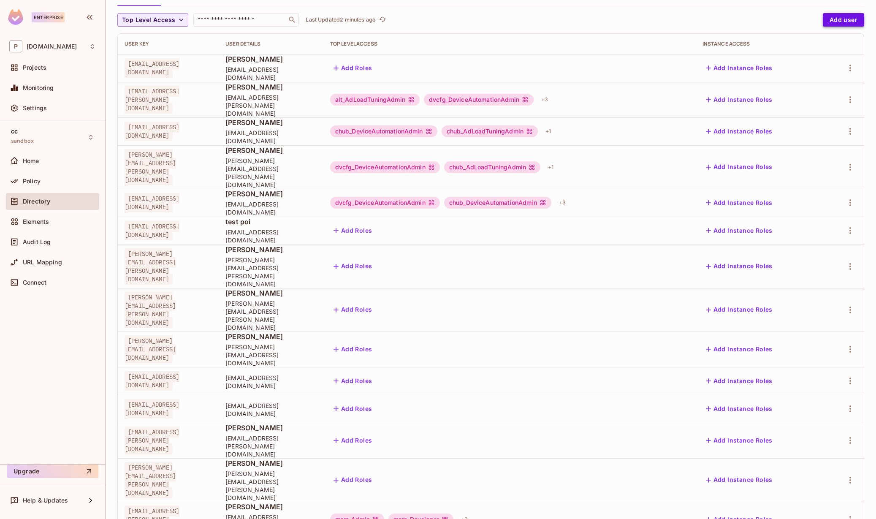
click at [841, 19] on button "Add user" at bounding box center [842, 20] width 41 height 14
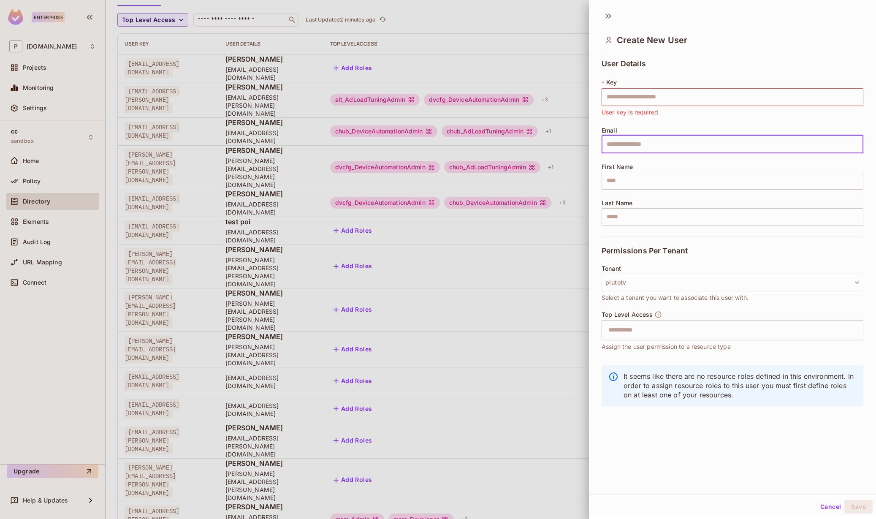
click at [624, 144] on input "text" at bounding box center [732, 144] width 262 height 18
type input "**********"
type input "*****"
type input "****"
click at [660, 95] on input "text" at bounding box center [732, 97] width 262 height 18
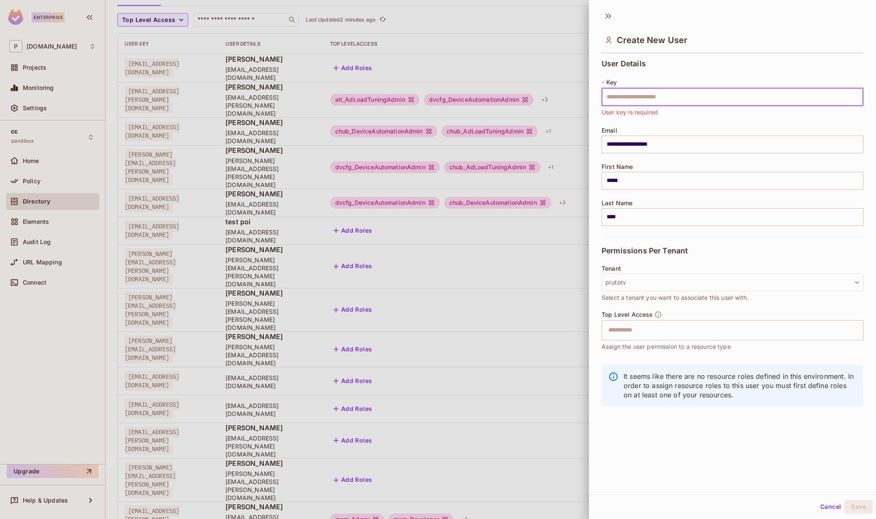
click at [693, 88] on input "text" at bounding box center [732, 97] width 262 height 18
click at [657, 289] on button "plutotv" at bounding box center [732, 282] width 262 height 18
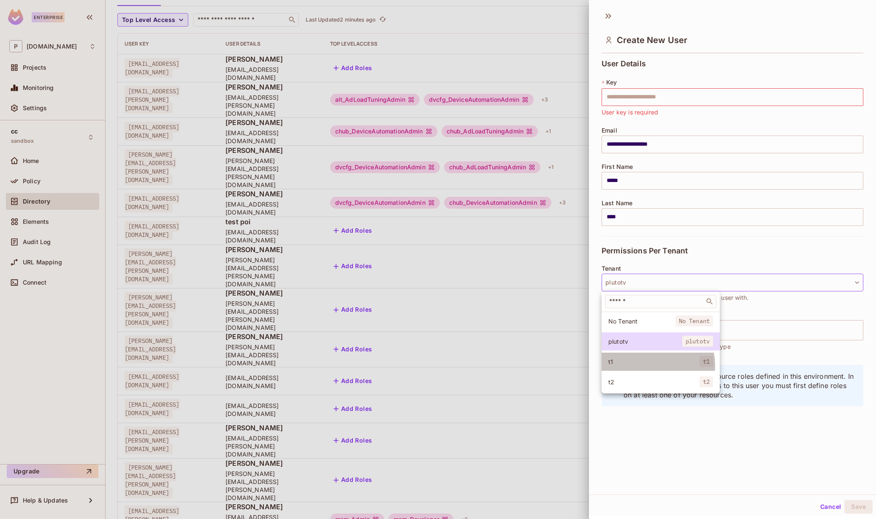
click at [649, 365] on li "t1 t1" at bounding box center [660, 361] width 118 height 18
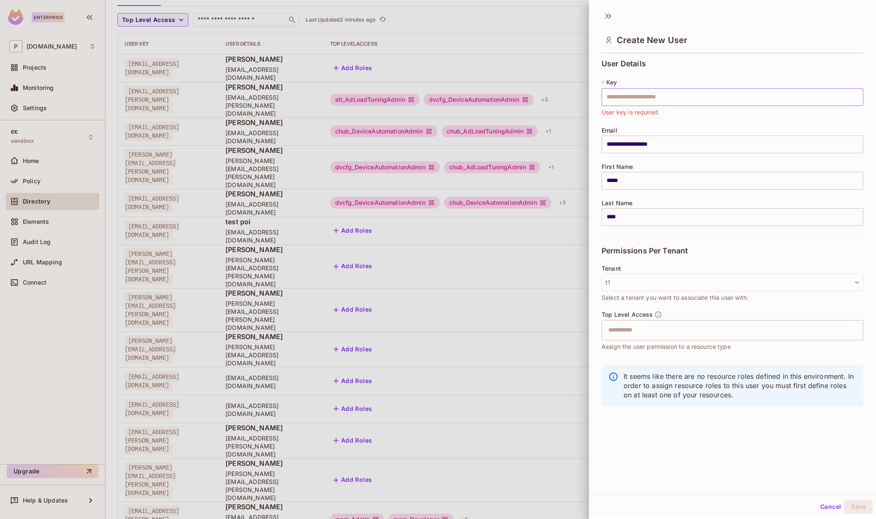
click at [633, 96] on input "text" at bounding box center [732, 97] width 262 height 18
click at [607, 146] on input "**********" at bounding box center [732, 144] width 262 height 18
click at [663, 89] on input "text" at bounding box center [732, 97] width 262 height 18
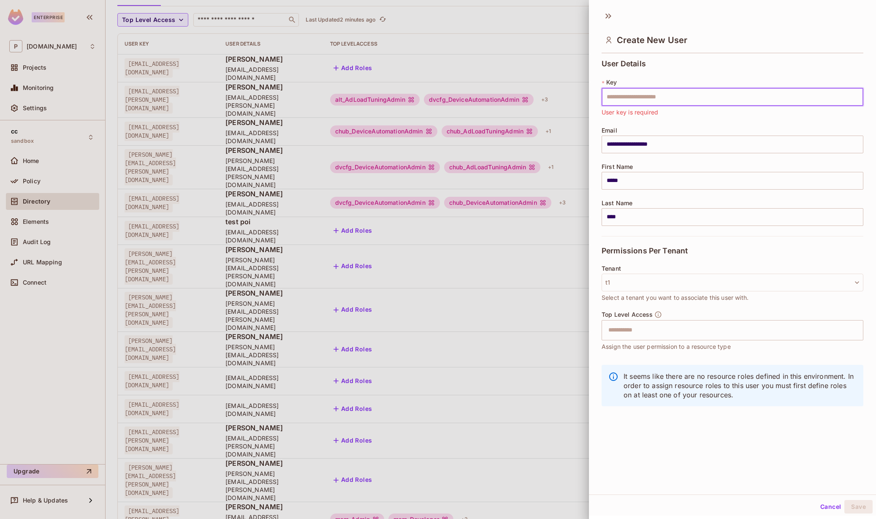
paste input "**********"
type input "**********"
click at [852, 505] on button "Save" at bounding box center [858, 507] width 28 height 14
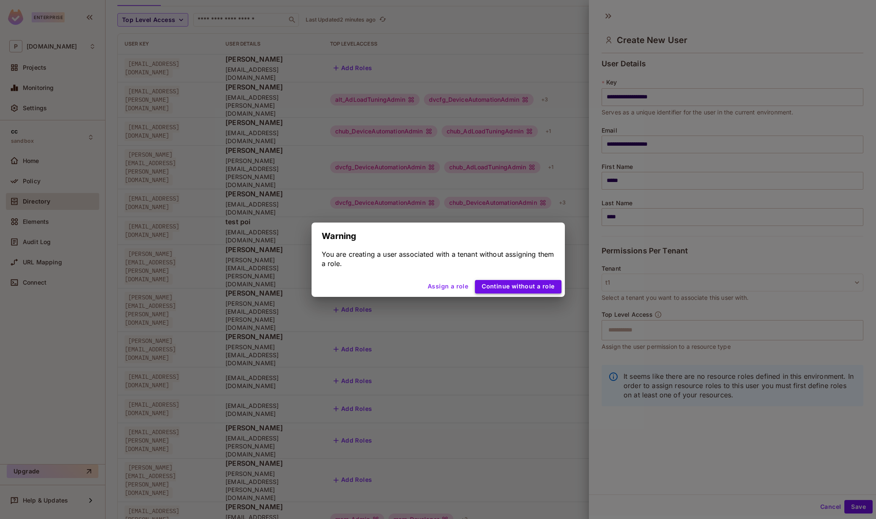
click at [492, 286] on button "Continue without a role" at bounding box center [518, 287] width 86 height 14
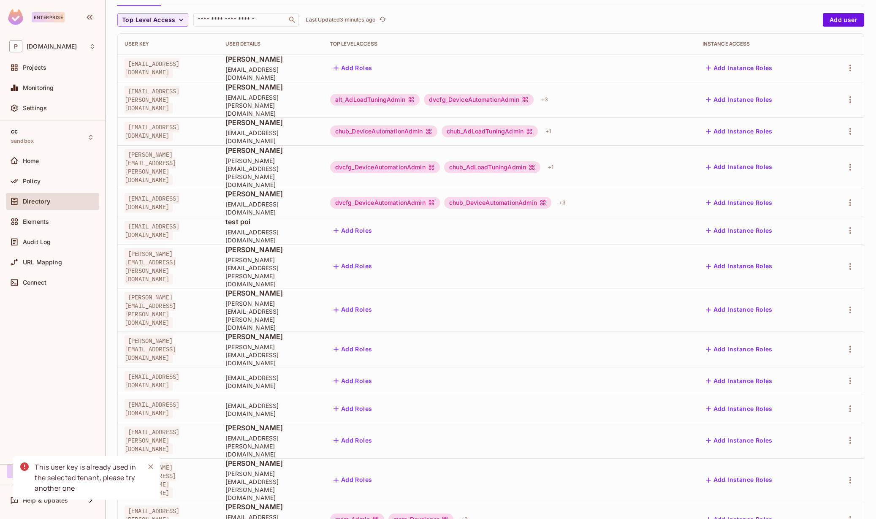
click at [152, 466] on icon "Close" at bounding box center [150, 466] width 8 height 8
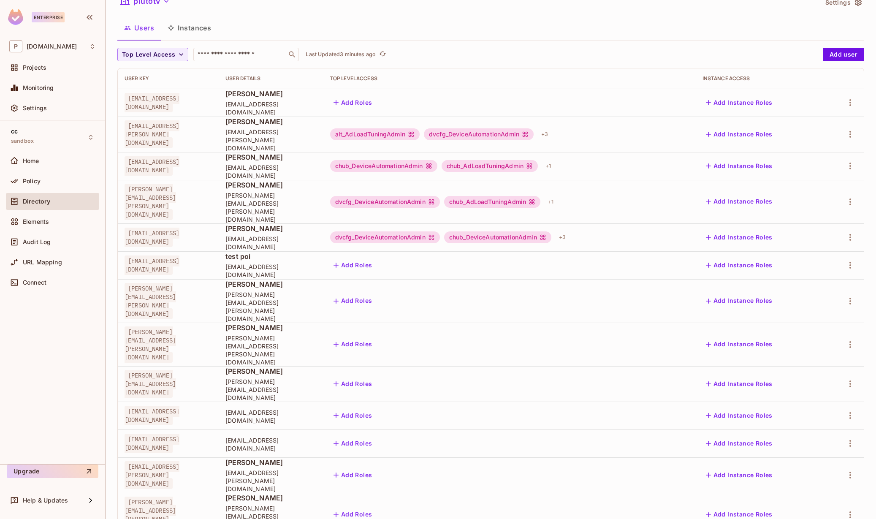
scroll to position [0, 0]
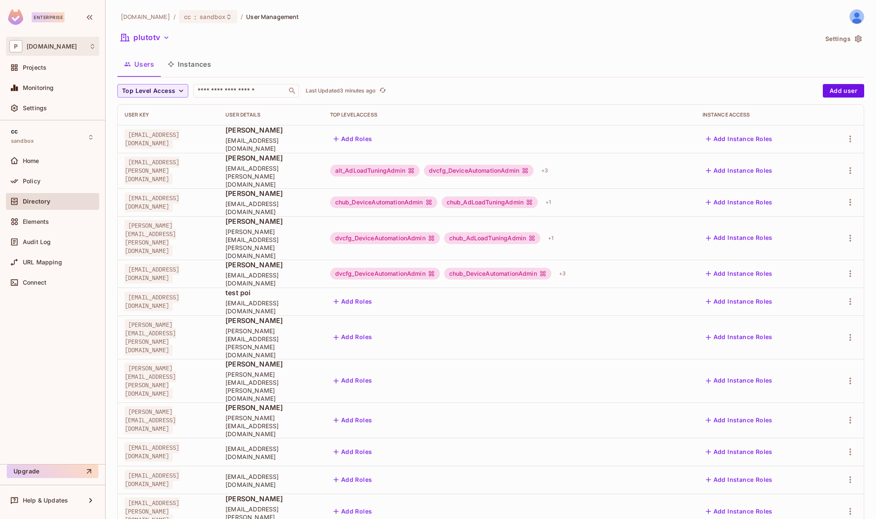
click at [48, 50] on div "P pluto.tv" at bounding box center [52, 46] width 86 height 12
click at [238, 54] on div at bounding box center [438, 259] width 876 height 519
click at [50, 51] on div "P pluto.tv" at bounding box center [52, 46] width 86 height 12
click at [59, 155] on div at bounding box center [438, 259] width 876 height 519
click at [34, 161] on span "Home" at bounding box center [31, 160] width 16 height 7
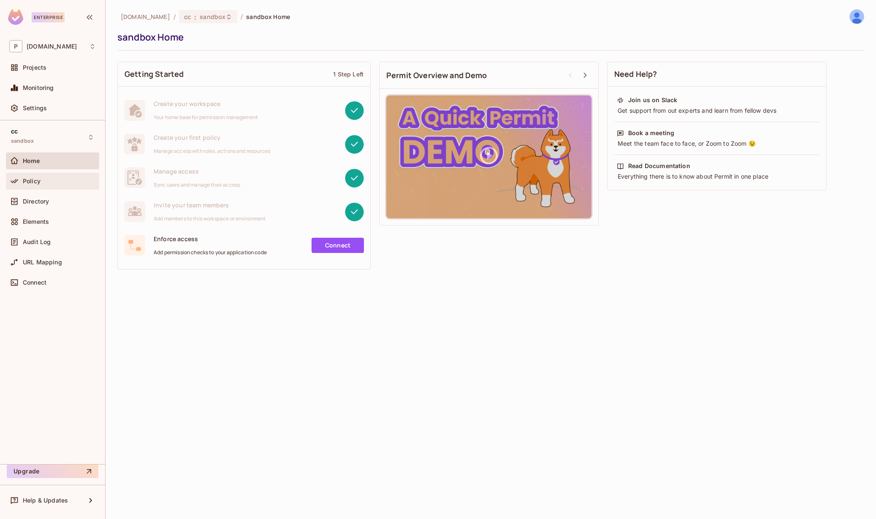
click at [37, 187] on div "Policy" at bounding box center [52, 181] width 93 height 17
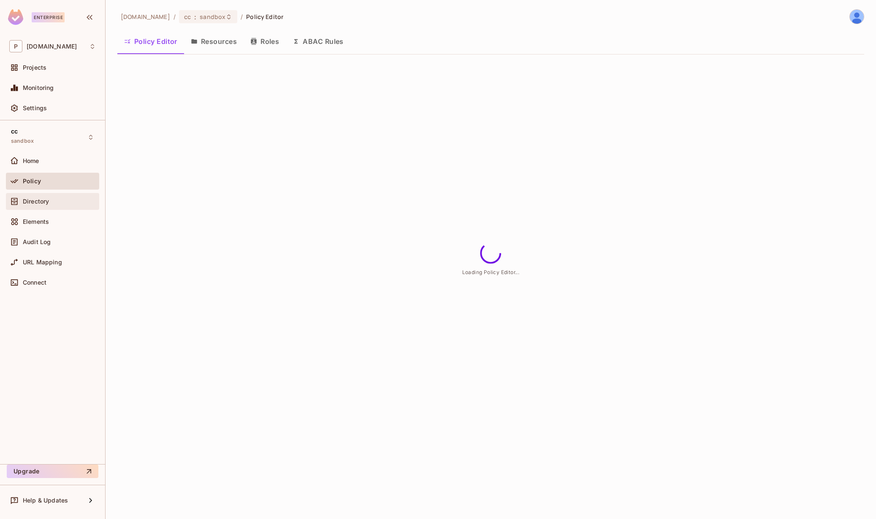
click at [37, 200] on span "Directory" at bounding box center [36, 201] width 26 height 7
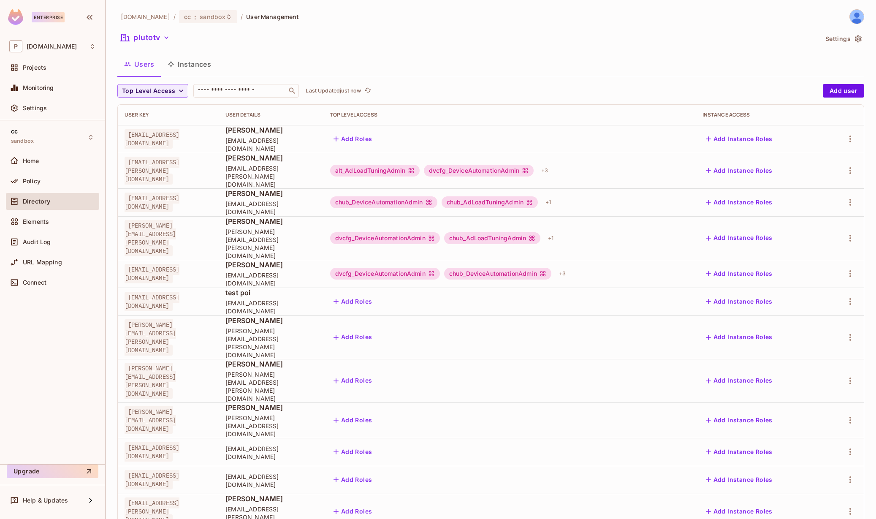
click at [200, 65] on button "Instances" at bounding box center [189, 64] width 57 height 21
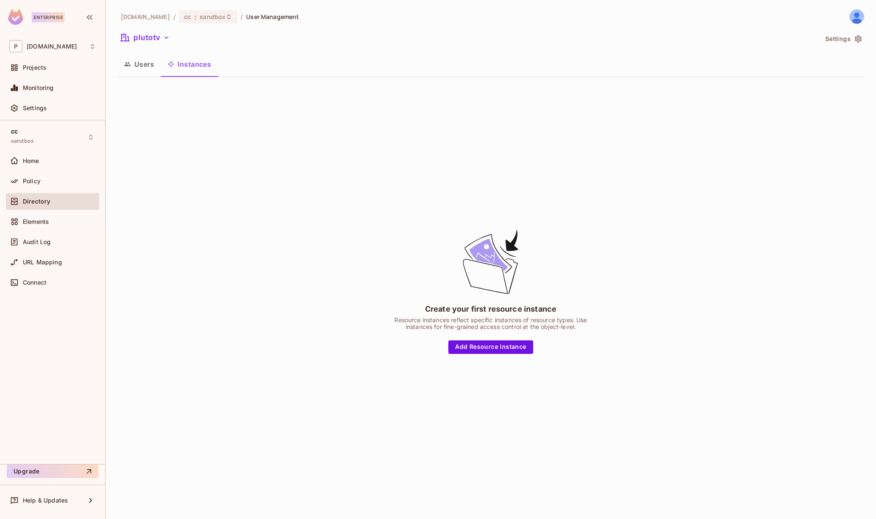
click at [150, 64] on button "Users" at bounding box center [138, 64] width 43 height 21
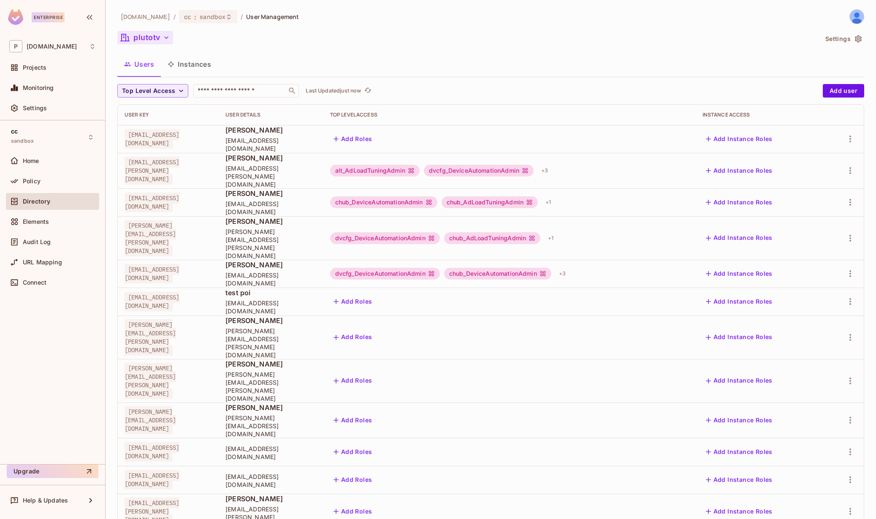
click at [162, 37] on icon "button" at bounding box center [166, 37] width 8 height 8
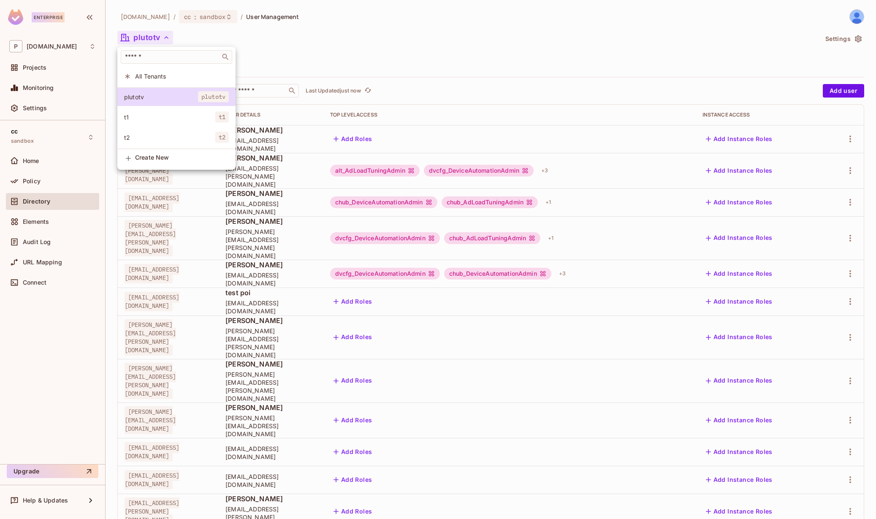
click at [151, 161] on span "Create New" at bounding box center [182, 157] width 94 height 7
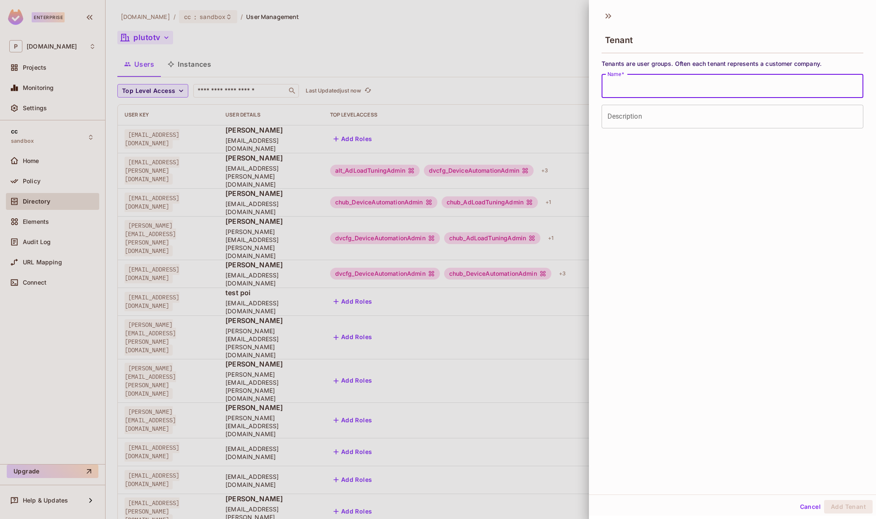
click at [640, 89] on input "Name   *" at bounding box center [732, 86] width 262 height 24
type input "********"
type input "**********"
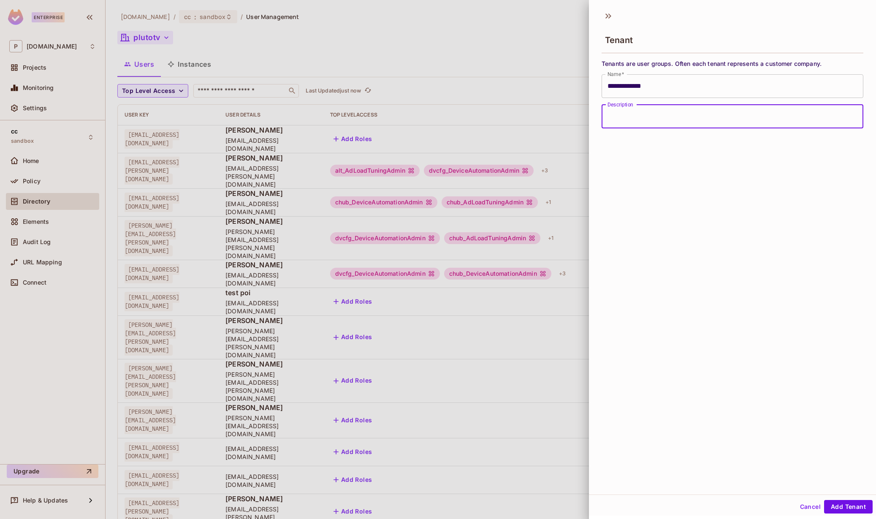
click at [741, 328] on div "**********" at bounding box center [732, 250] width 287 height 488
click at [850, 507] on button "Add Tenant" at bounding box center [848, 507] width 49 height 14
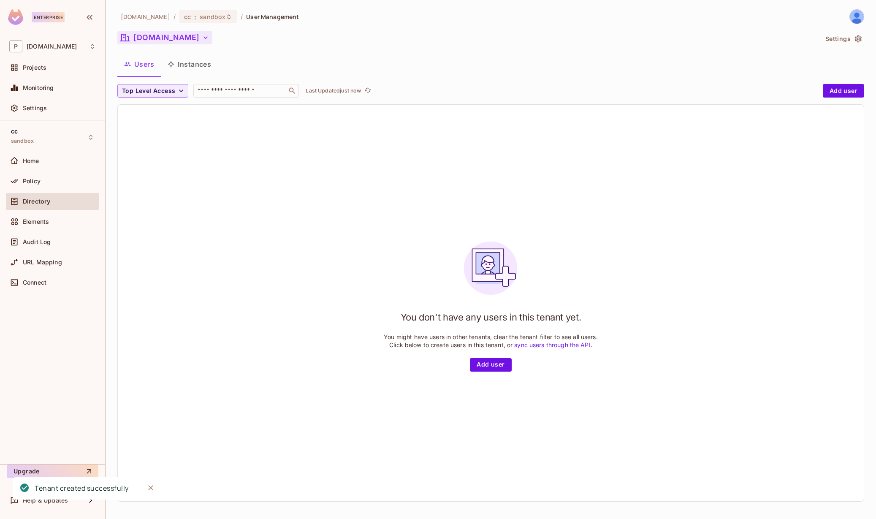
click at [191, 40] on button "paramount.com" at bounding box center [164, 38] width 95 height 14
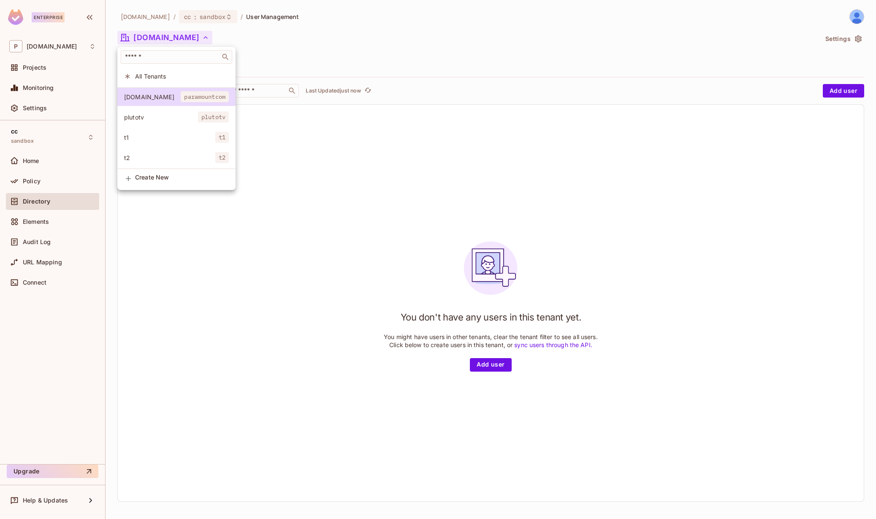
click at [349, 117] on div at bounding box center [438, 259] width 876 height 519
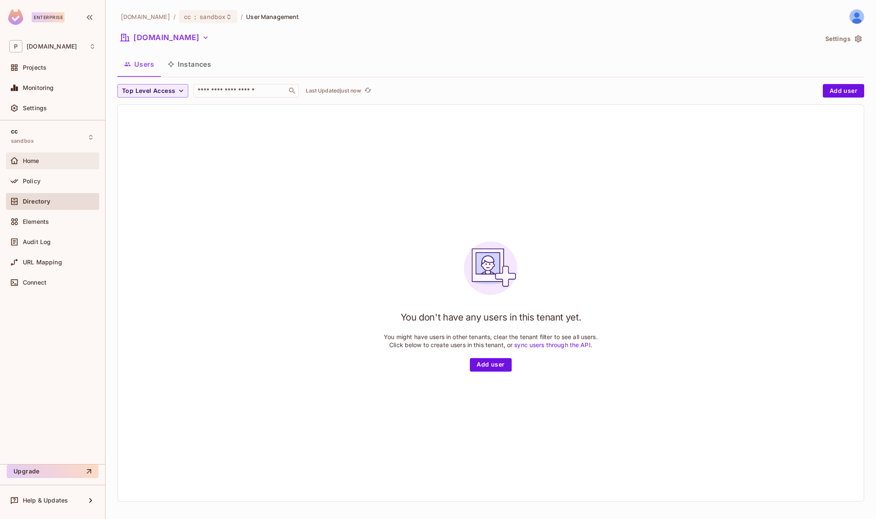
click at [56, 163] on div "Home" at bounding box center [59, 160] width 73 height 7
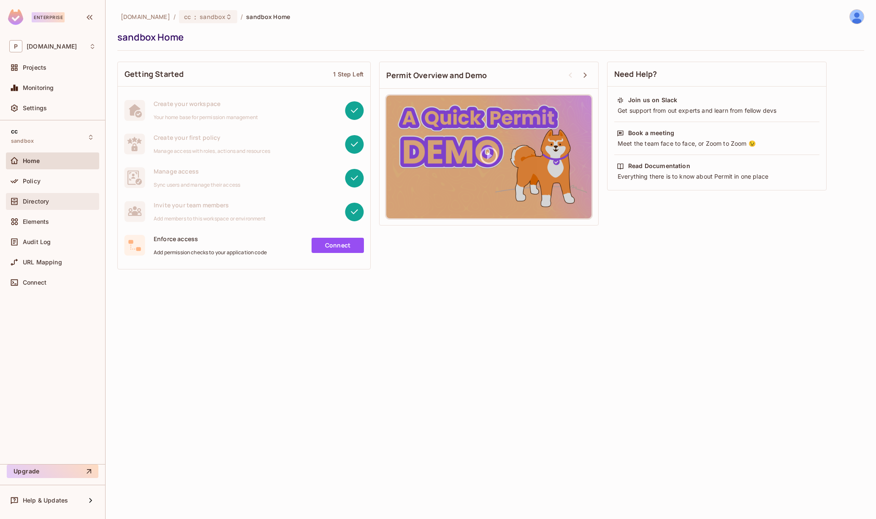
click at [49, 196] on div "Directory" at bounding box center [52, 201] width 86 height 10
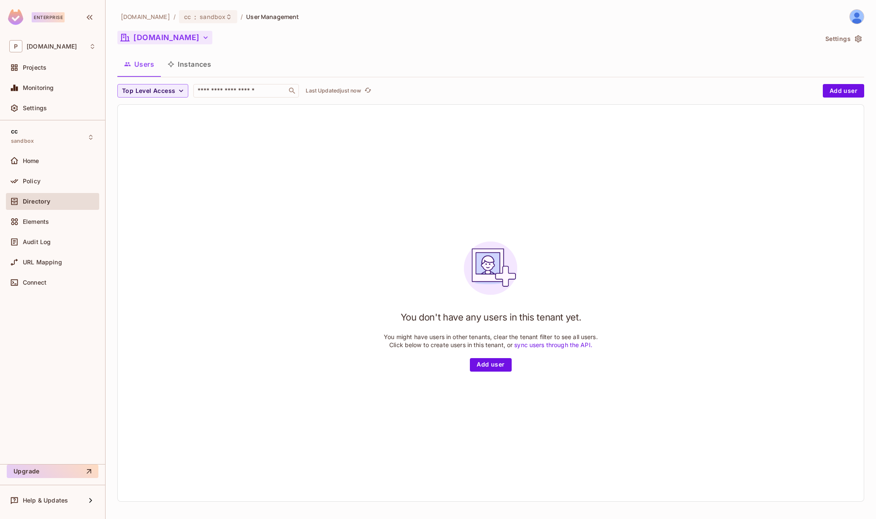
click at [186, 41] on button "paramount.com" at bounding box center [164, 38] width 95 height 14
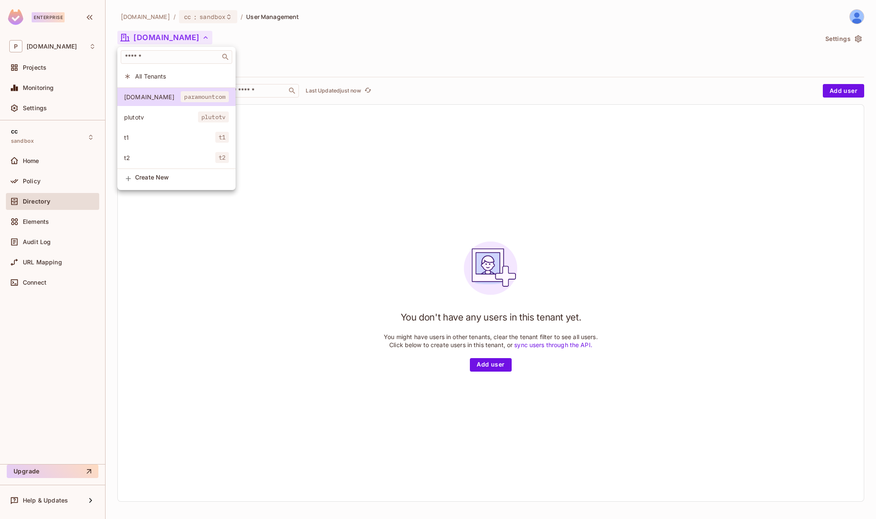
click at [50, 204] on div at bounding box center [438, 259] width 876 height 519
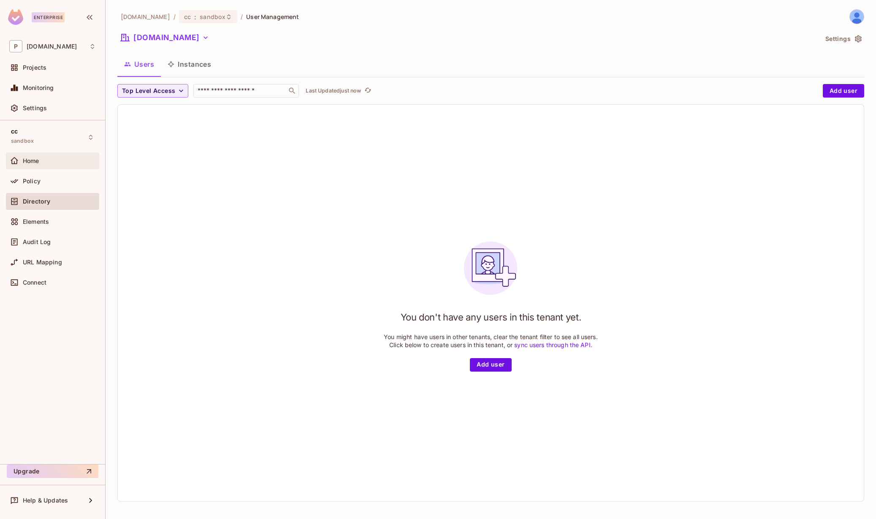
click at [49, 163] on div "Home" at bounding box center [59, 160] width 73 height 7
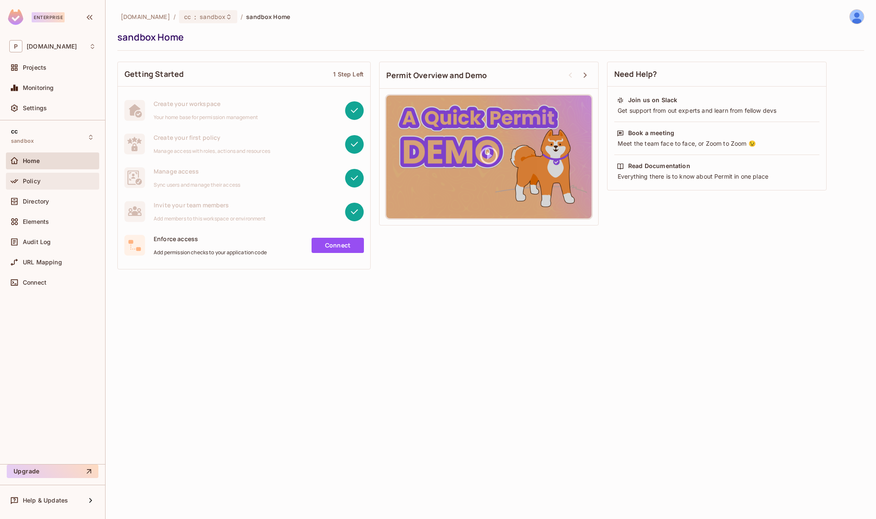
click at [46, 184] on div "Policy" at bounding box center [59, 181] width 73 height 7
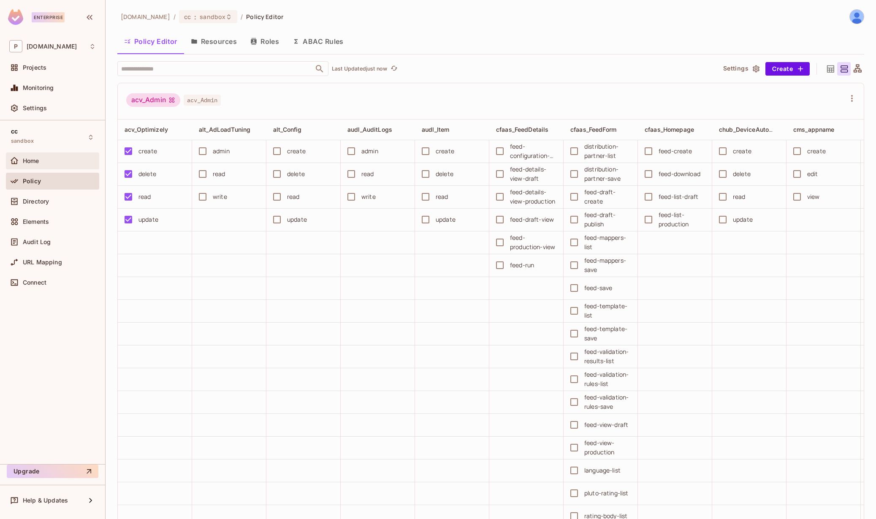
click at [46, 159] on div "Home" at bounding box center [59, 160] width 73 height 7
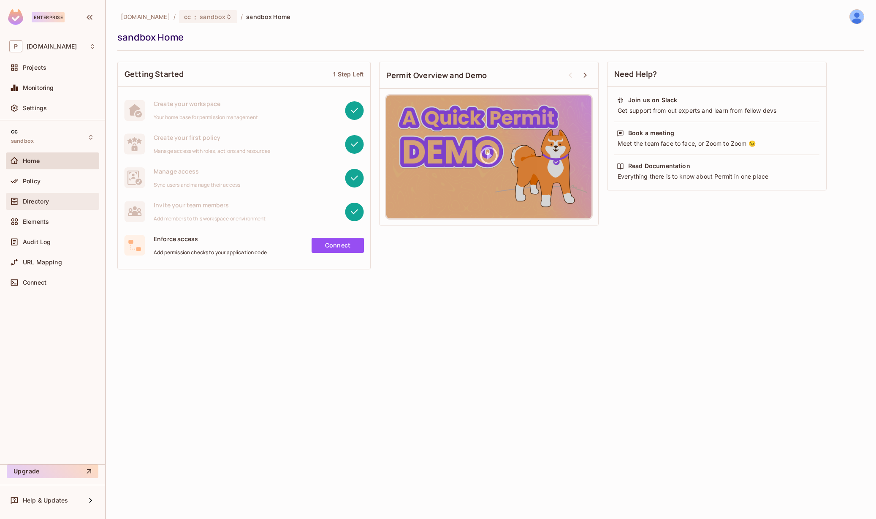
click at [51, 199] on div "Directory" at bounding box center [59, 201] width 73 height 7
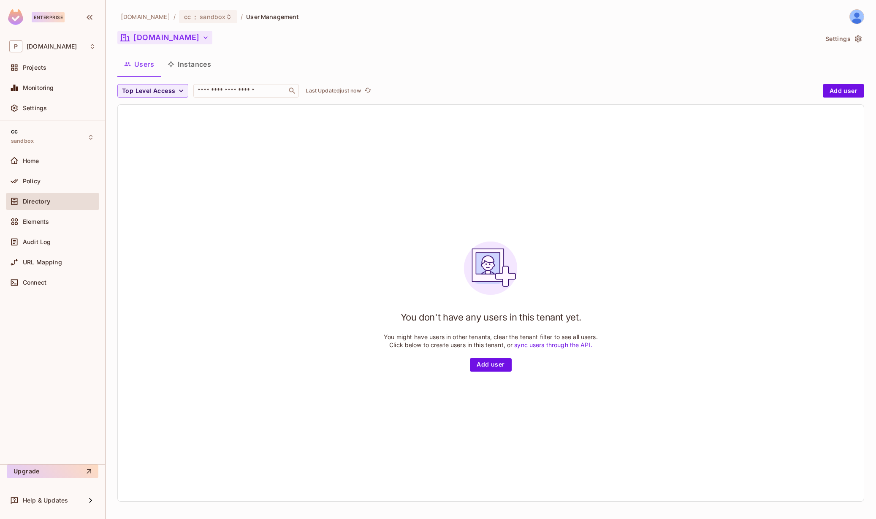
click at [175, 38] on button "paramount.com" at bounding box center [164, 38] width 95 height 14
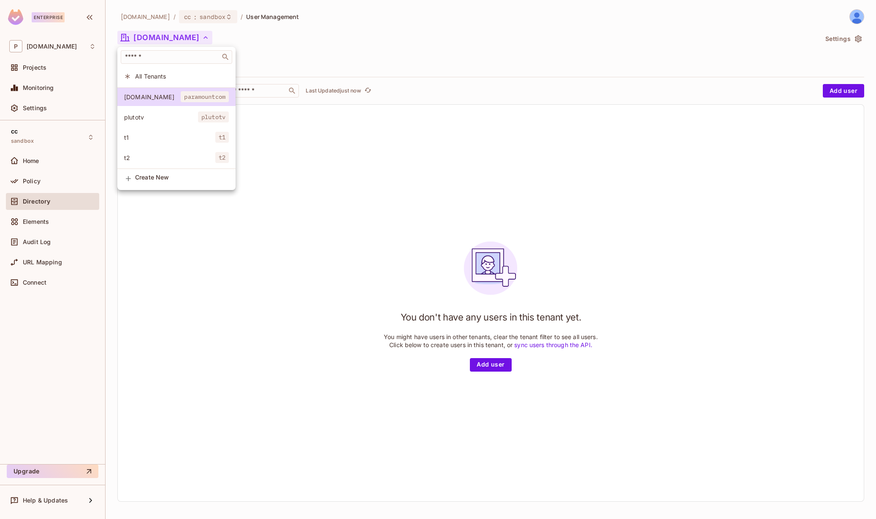
click at [849, 38] on div at bounding box center [438, 259] width 876 height 519
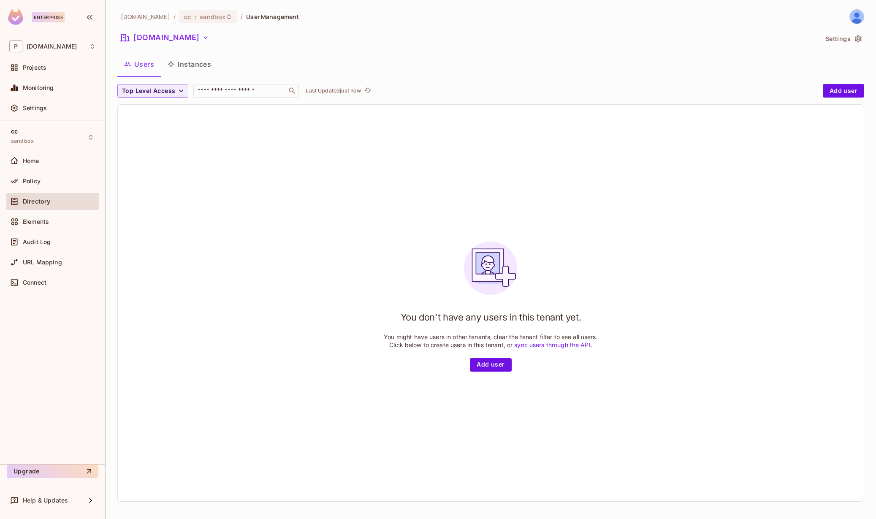
click at [842, 41] on button "Settings" at bounding box center [843, 39] width 42 height 14
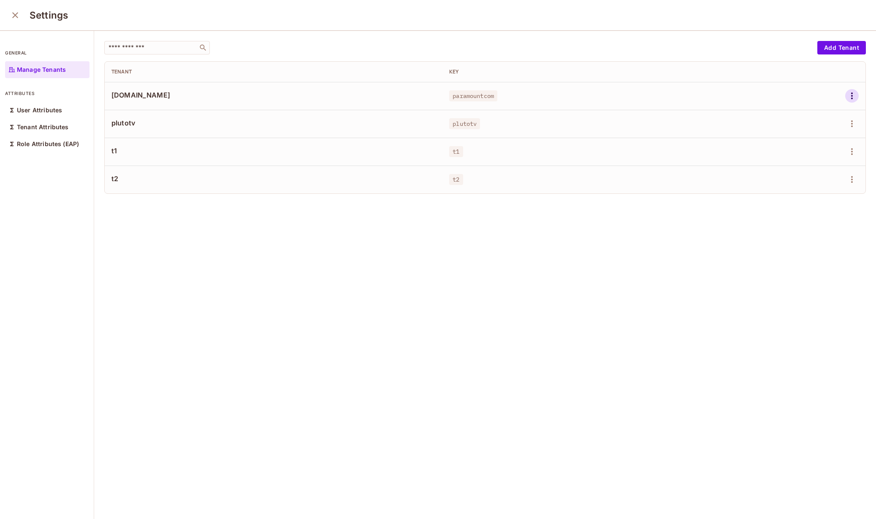
click at [846, 95] on icon "button" at bounding box center [851, 96] width 10 height 10
click at [801, 115] on span "Edit" at bounding box center [794, 115] width 16 height 14
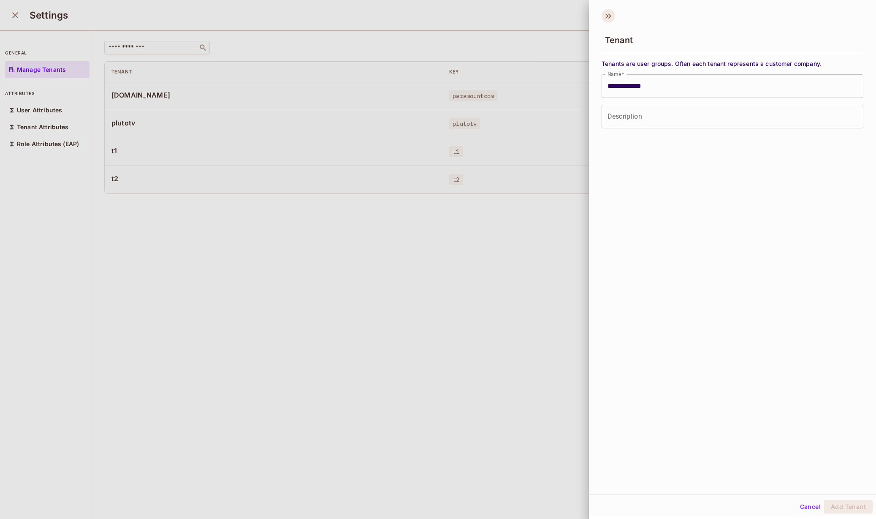
click at [605, 16] on icon at bounding box center [608, 16] width 14 height 14
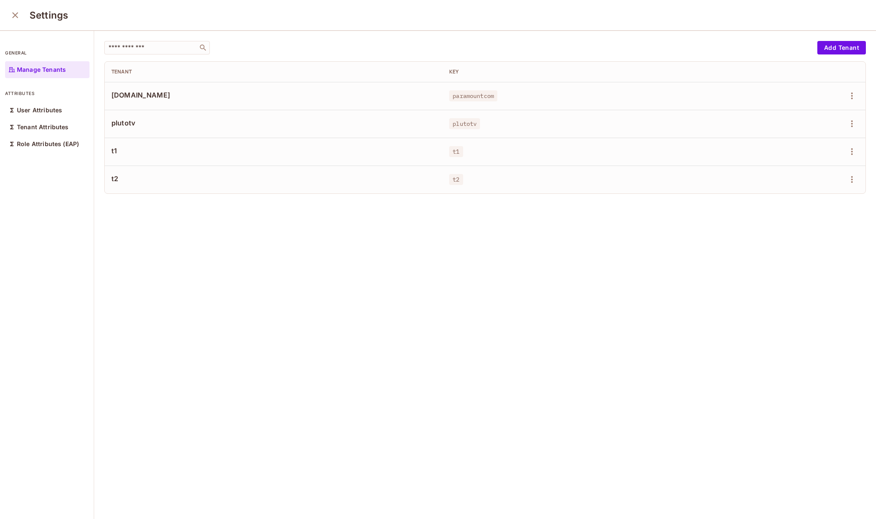
click at [697, 234] on div "​ Add Tenant Tenant Key paramount.com paramountcom plutotv plutotv t1 t1 t2 t2" at bounding box center [484, 275] width 781 height 489
click at [846, 123] on icon "button" at bounding box center [851, 124] width 10 height 10
click at [809, 141] on li "Edit" at bounding box center [802, 143] width 75 height 19
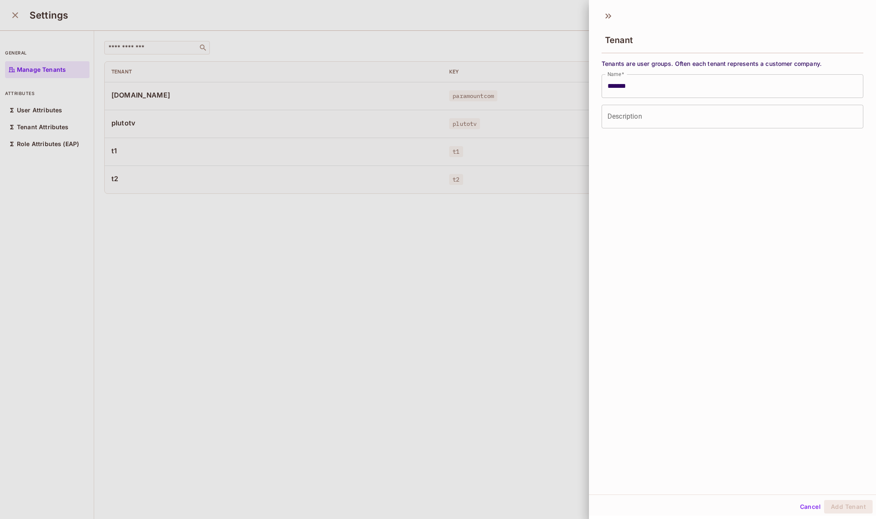
click at [623, 88] on input "*******" at bounding box center [732, 86] width 262 height 24
drag, startPoint x: 811, startPoint y: 504, endPoint x: 797, endPoint y: 474, distance: 32.5
click at [808, 501] on button "Cancel" at bounding box center [809, 507] width 27 height 14
type input "*******"
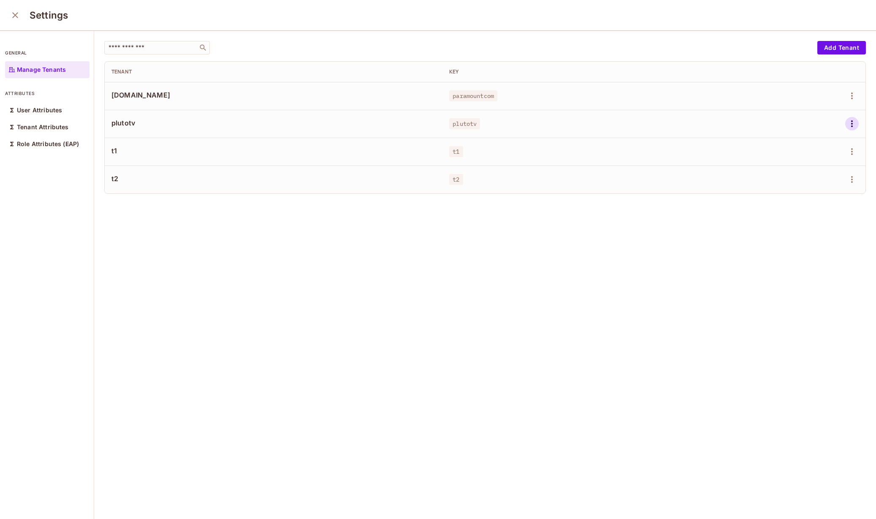
click at [846, 123] on icon "button" at bounding box center [851, 124] width 10 height 10
click at [822, 137] on li "Edit" at bounding box center [802, 143] width 75 height 19
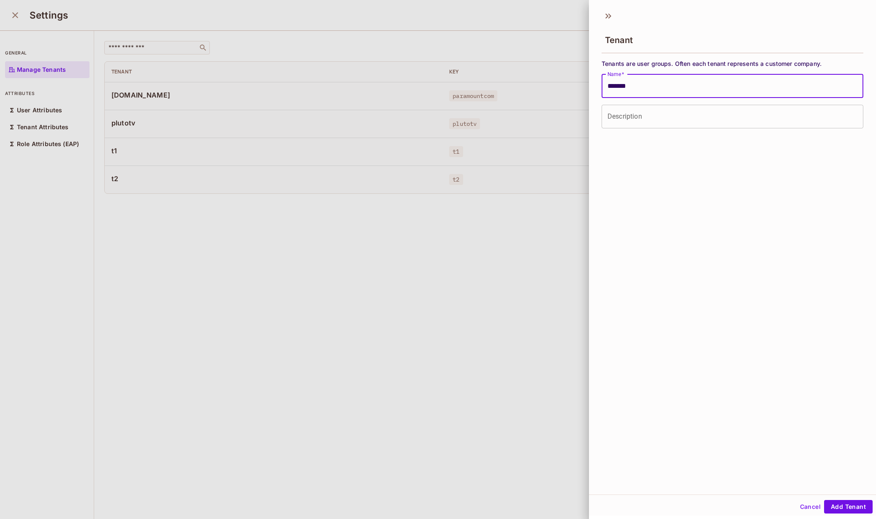
click at [623, 84] on input "*******" at bounding box center [732, 86] width 262 height 24
click at [843, 503] on button "Add Tenant" at bounding box center [848, 507] width 49 height 14
type input "*******"
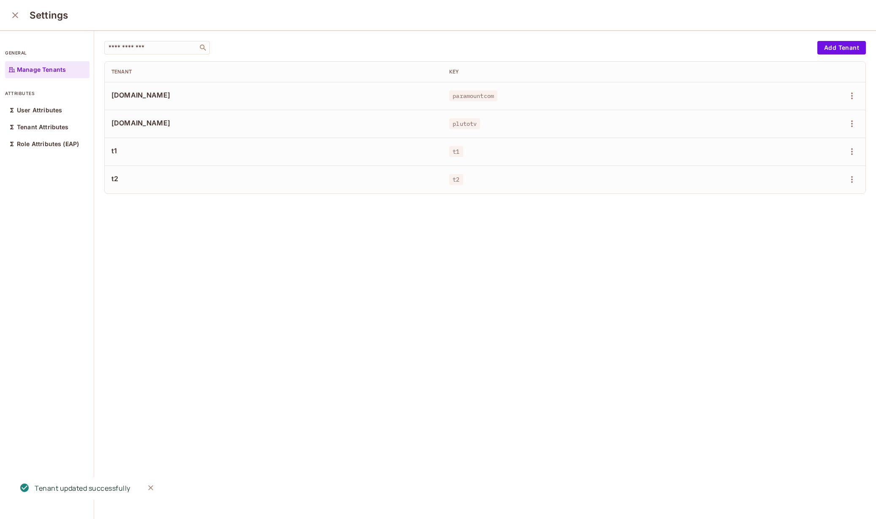
click at [376, 275] on div "​ Add Tenant Tenant Key paramount.com paramountcom pluto.tv plutotv t1 t1 t2 t2" at bounding box center [484, 275] width 781 height 489
click at [461, 129] on td "plutotv" at bounding box center [590, 124] width 296 height 28
click at [145, 96] on span "paramount.com" at bounding box center [273, 94] width 324 height 9
click at [831, 49] on button "Add Tenant" at bounding box center [841, 48] width 49 height 14
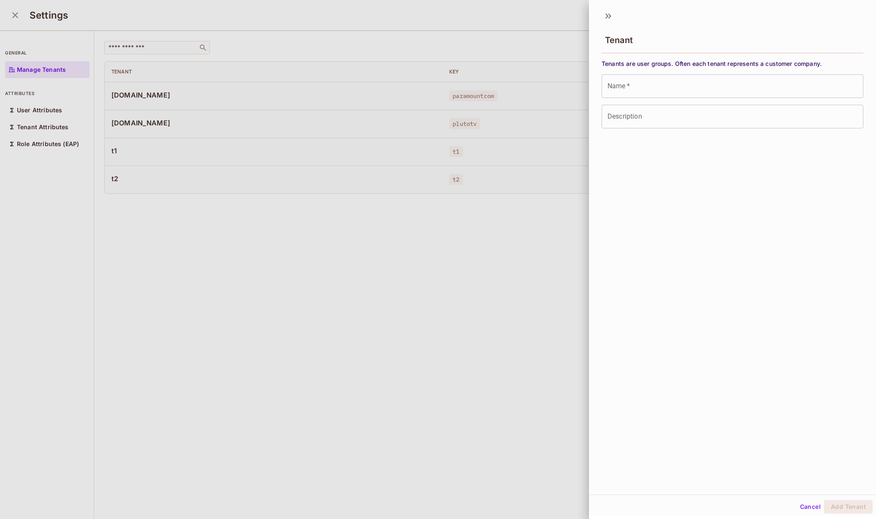
click at [414, 192] on div at bounding box center [438, 259] width 876 height 519
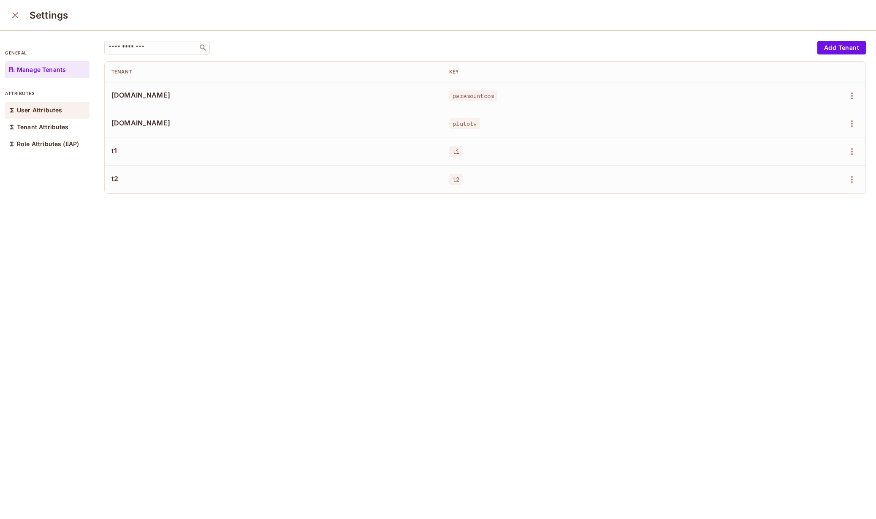
click at [62, 113] on div "User Attributes" at bounding box center [47, 110] width 84 height 17
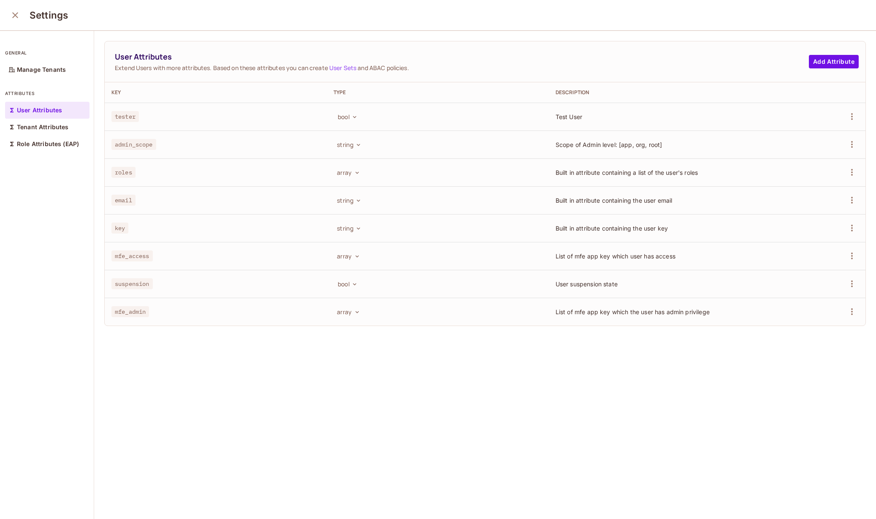
click at [8, 17] on button "close" at bounding box center [15, 15] width 17 height 17
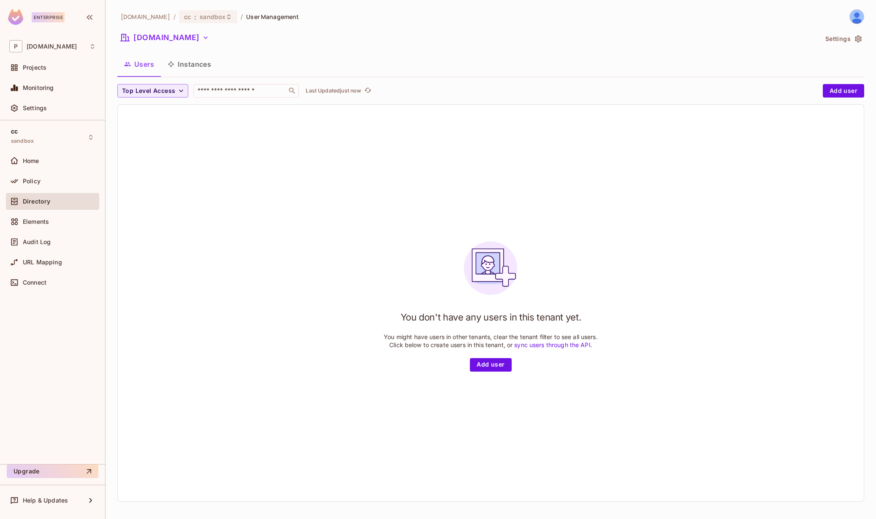
click at [141, 62] on button "Users" at bounding box center [138, 64] width 43 height 21
click at [182, 67] on button "Instances" at bounding box center [189, 64] width 57 height 21
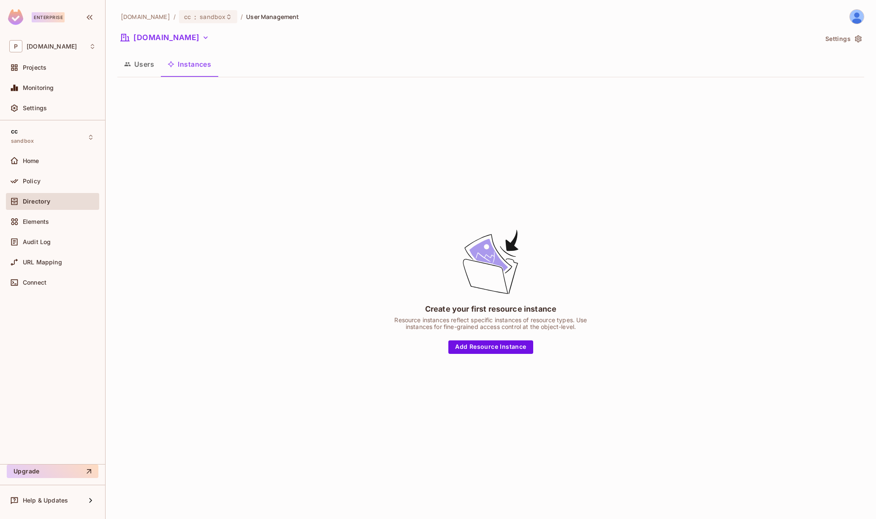
click at [128, 67] on icon "button" at bounding box center [127, 64] width 7 height 7
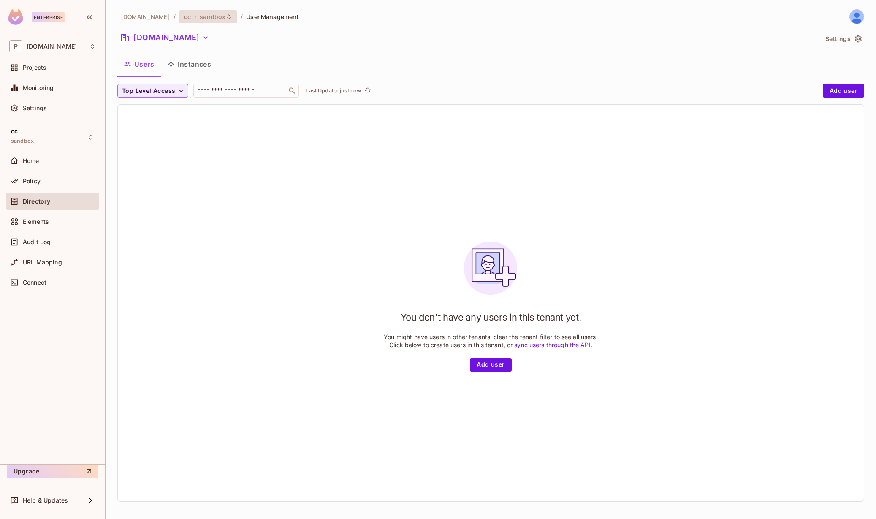
click at [200, 18] on span "sandbox" at bounding box center [213, 17] width 26 height 8
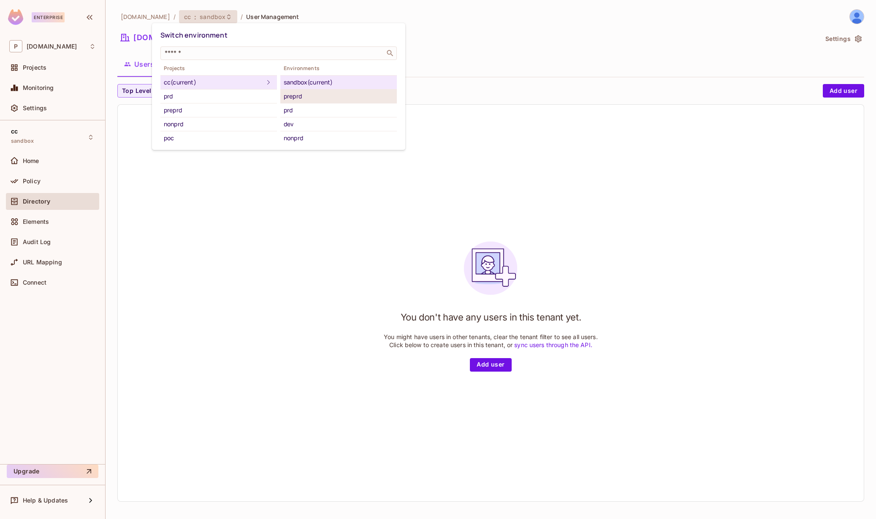
click at [308, 94] on div "preprd" at bounding box center [339, 96] width 110 height 10
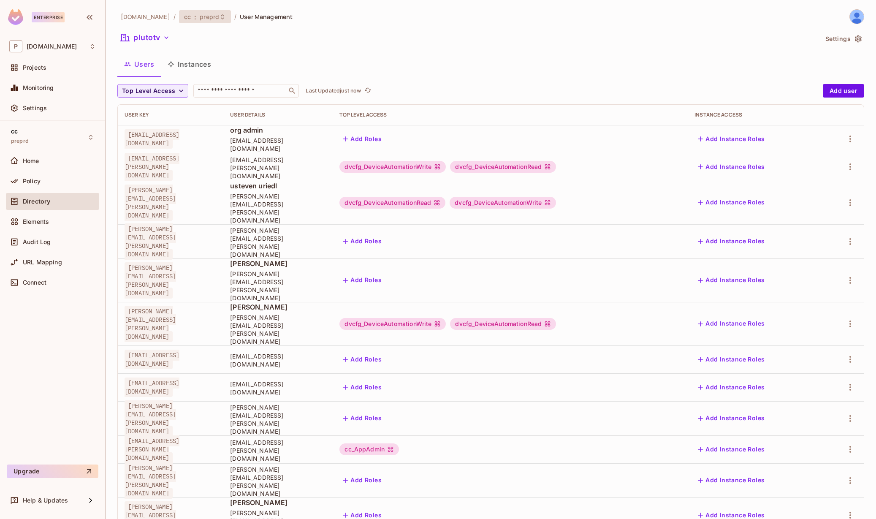
click at [200, 18] on span "preprd" at bounding box center [209, 17] width 19 height 8
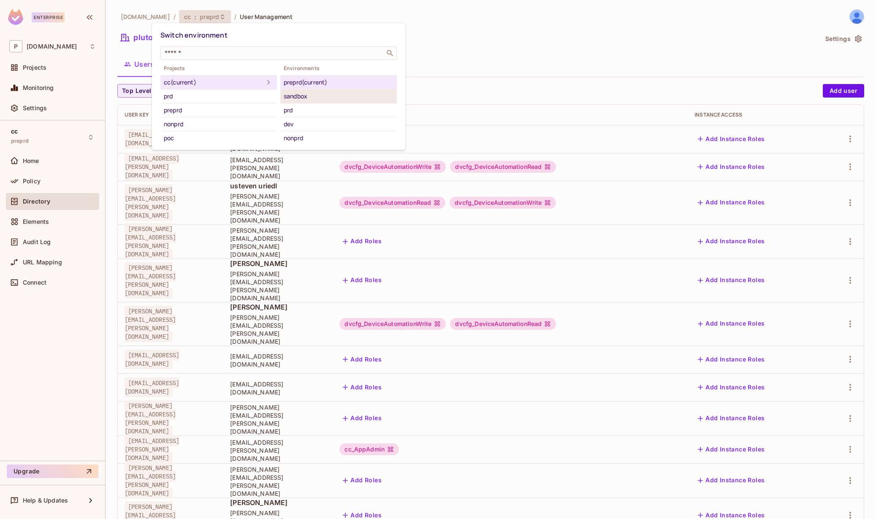
click at [313, 92] on div "sandbox" at bounding box center [339, 96] width 110 height 10
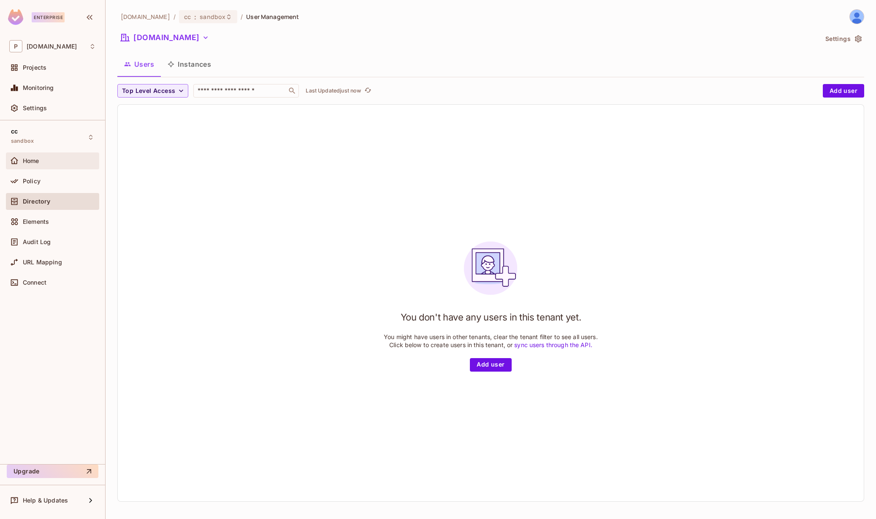
click at [32, 158] on span "Home" at bounding box center [31, 160] width 16 height 7
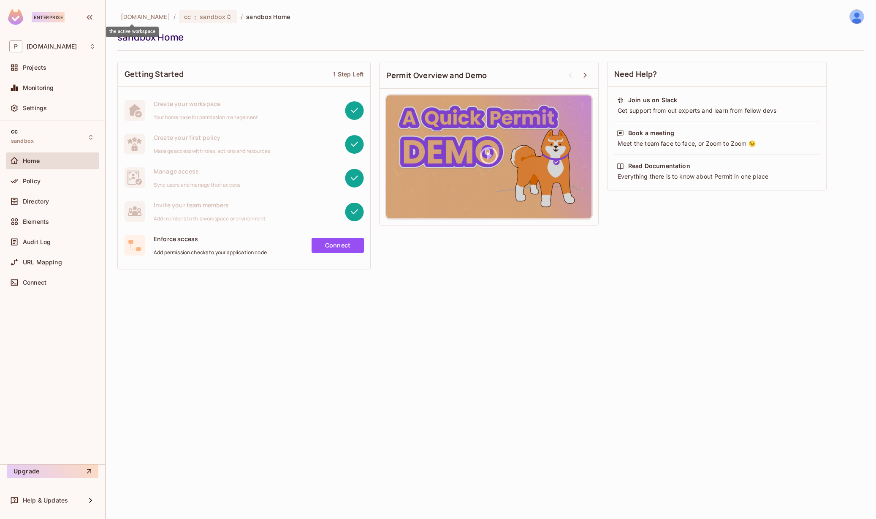
click at [128, 16] on span "[DOMAIN_NAME]" at bounding box center [145, 17] width 49 height 8
click at [52, 47] on div "P pluto.tv" at bounding box center [52, 46] width 86 height 12
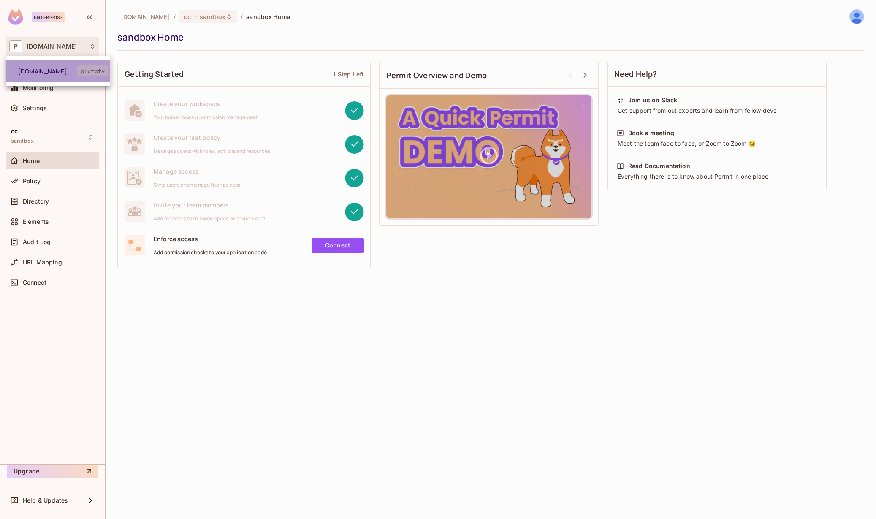
click at [49, 70] on span "[DOMAIN_NAME]" at bounding box center [47, 71] width 59 height 8
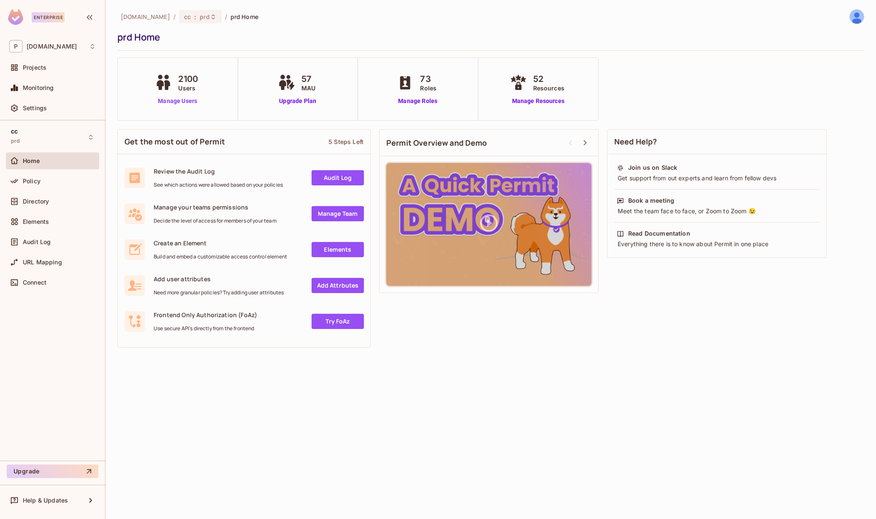
click at [166, 98] on link "Manage Users" at bounding box center [177, 101] width 49 height 9
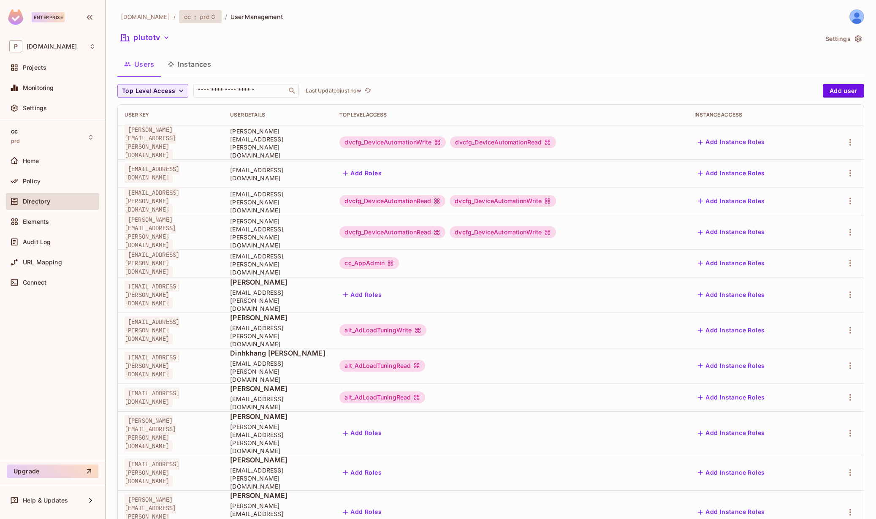
click at [179, 12] on div "cc : prd" at bounding box center [200, 16] width 43 height 13
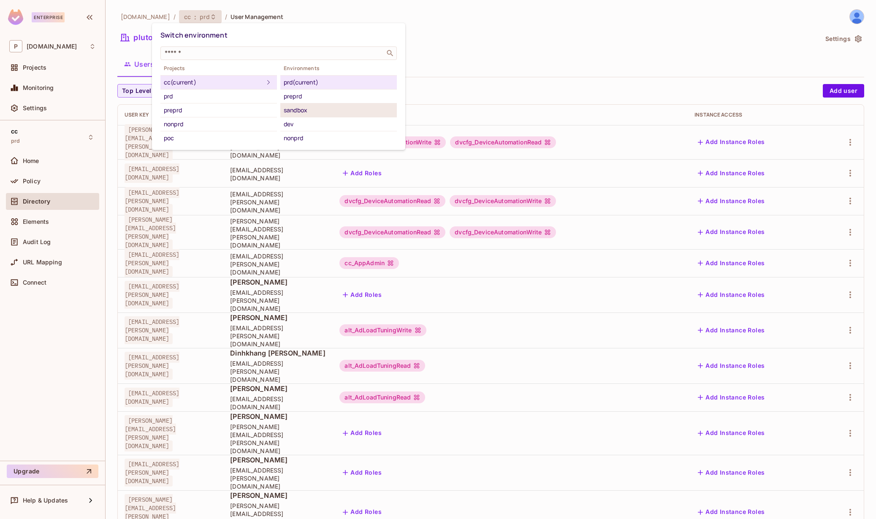
click at [300, 106] on div "sandbox" at bounding box center [339, 110] width 110 height 10
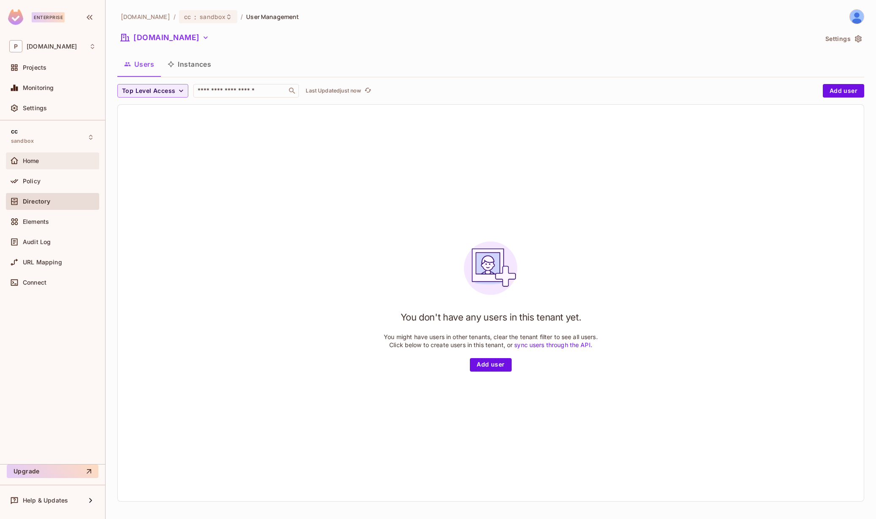
click at [53, 164] on div "Home" at bounding box center [52, 161] width 86 height 10
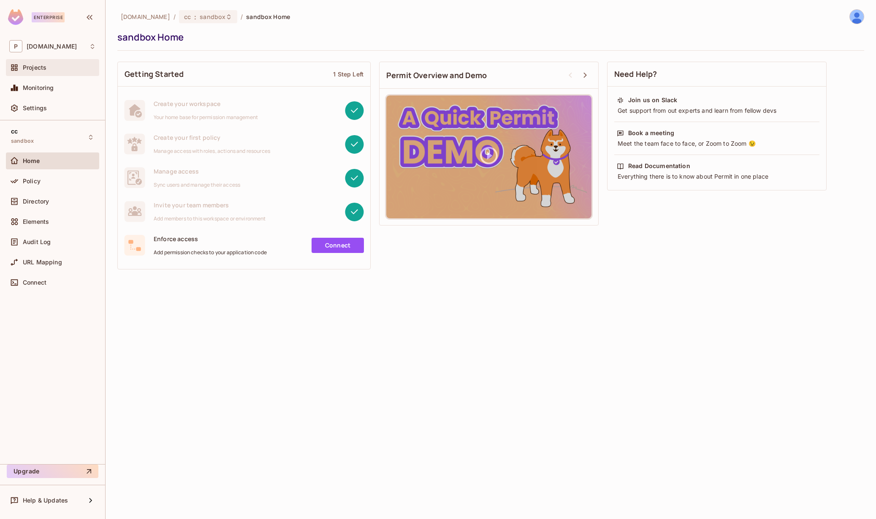
click at [37, 76] on div "Projects" at bounding box center [52, 67] width 93 height 17
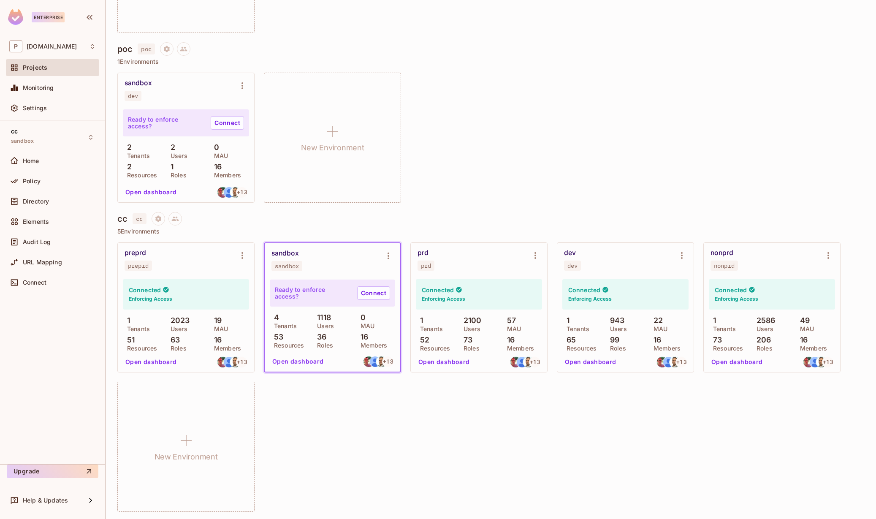
scroll to position [553, 0]
click at [329, 320] on p "Users" at bounding box center [323, 323] width 21 height 7
click at [301, 361] on button "Open dashboard" at bounding box center [298, 359] width 58 height 14
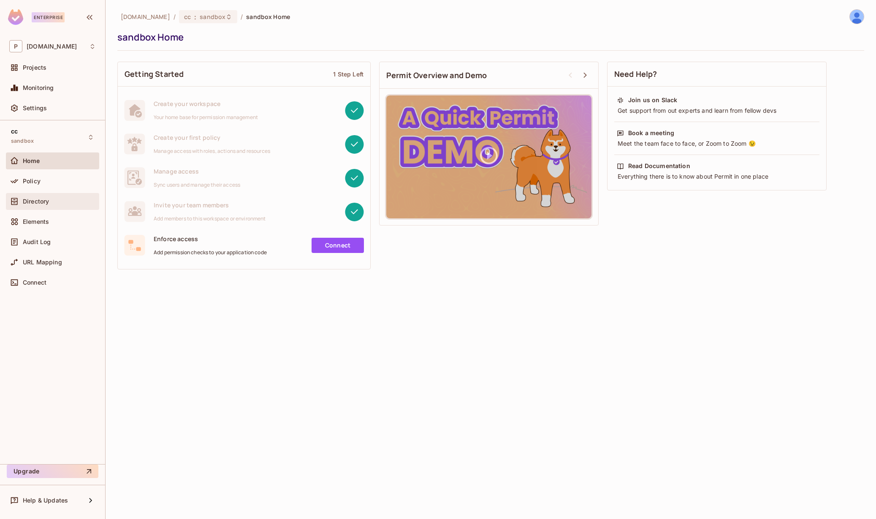
click at [46, 203] on span "Directory" at bounding box center [36, 201] width 26 height 7
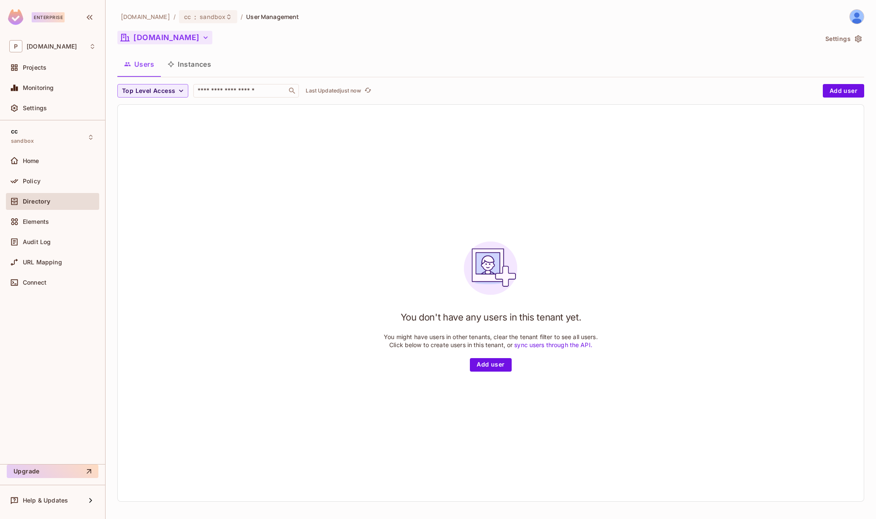
click at [192, 40] on button "paramount.com" at bounding box center [164, 38] width 95 height 14
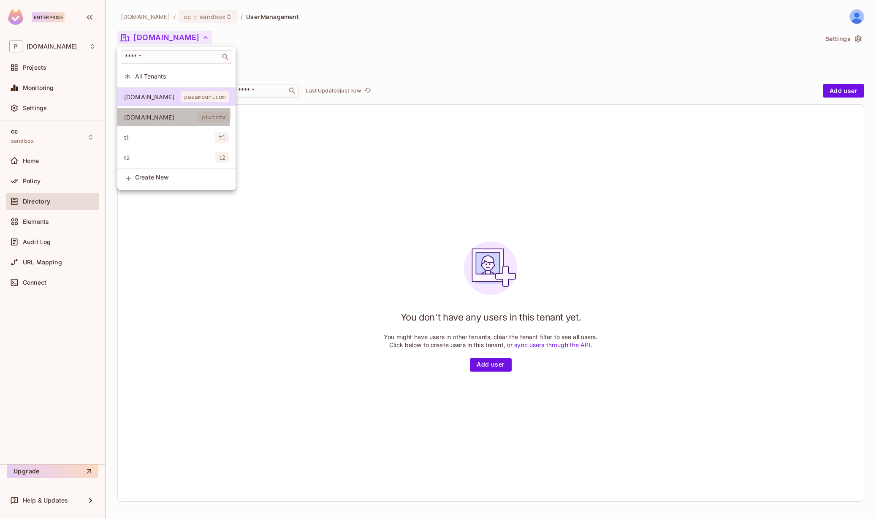
click at [158, 115] on span "[DOMAIN_NAME]" at bounding box center [161, 117] width 74 height 8
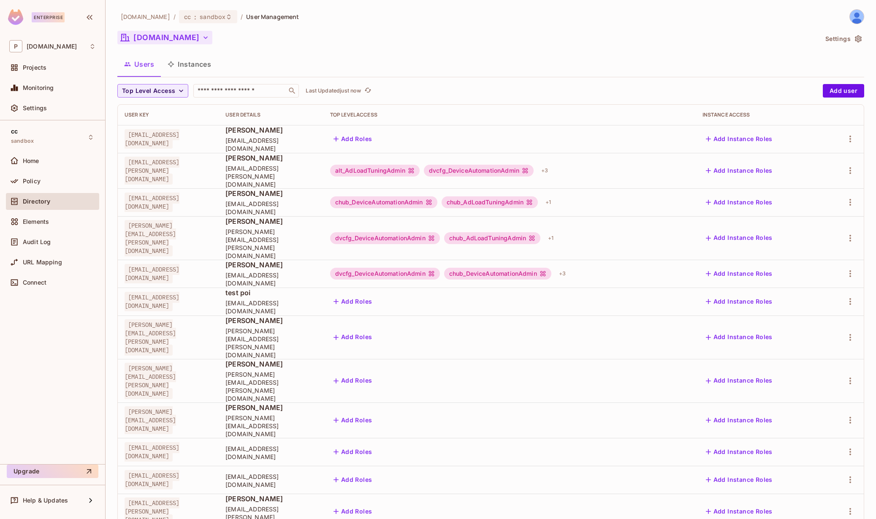
click at [201, 41] on icon "button" at bounding box center [205, 37] width 8 height 8
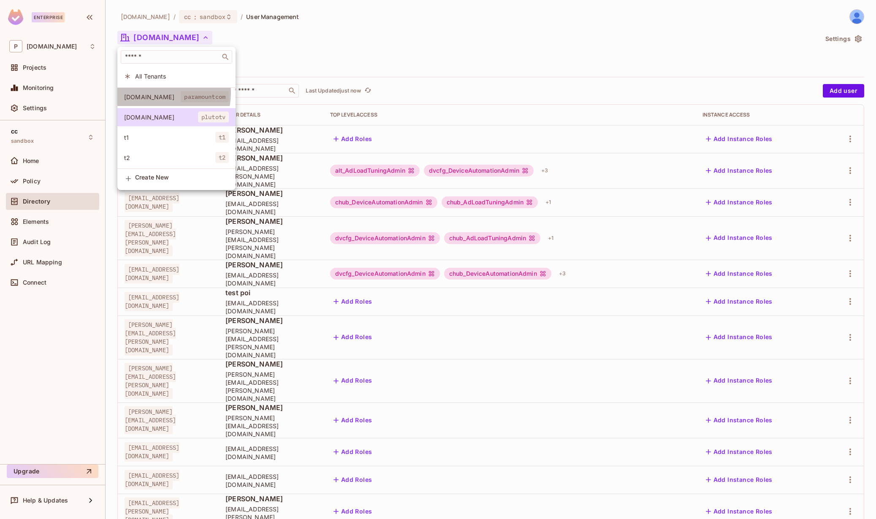
click at [156, 93] on span "paramount.com" at bounding box center [152, 97] width 57 height 8
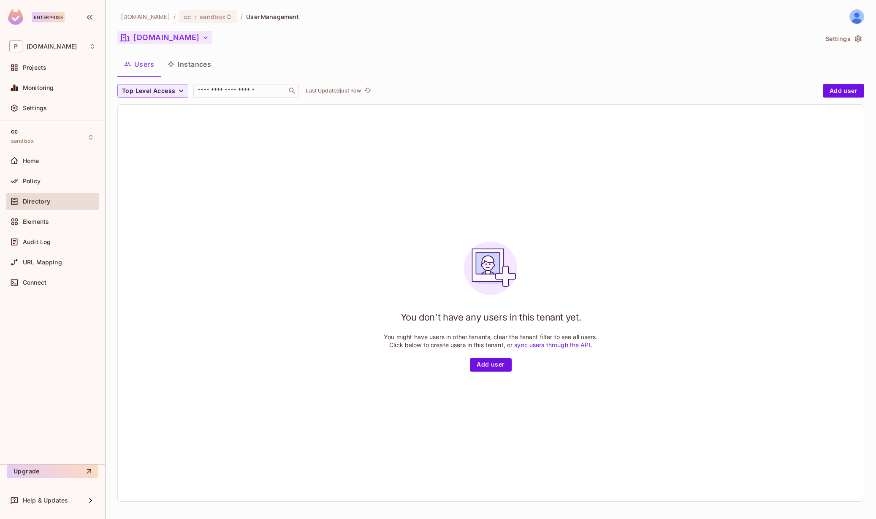
click at [141, 38] on button "paramount.com" at bounding box center [164, 38] width 95 height 14
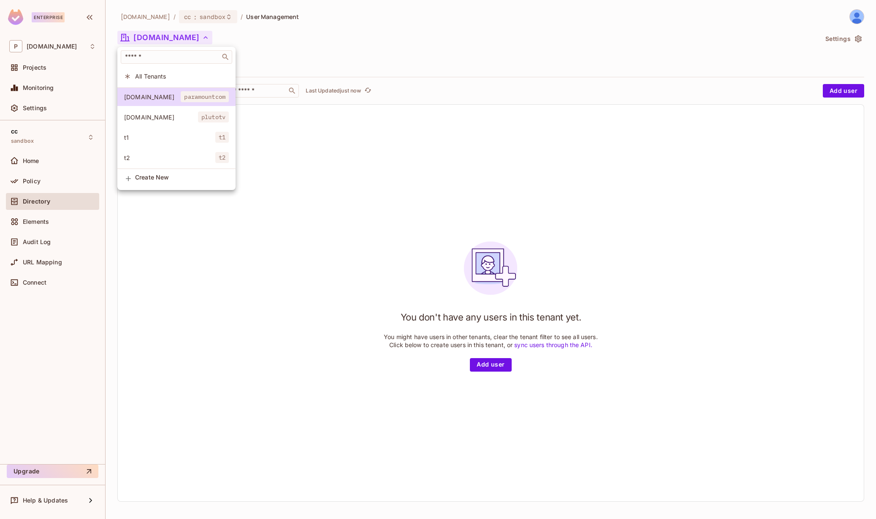
click at [144, 115] on span "[DOMAIN_NAME]" at bounding box center [161, 117] width 74 height 8
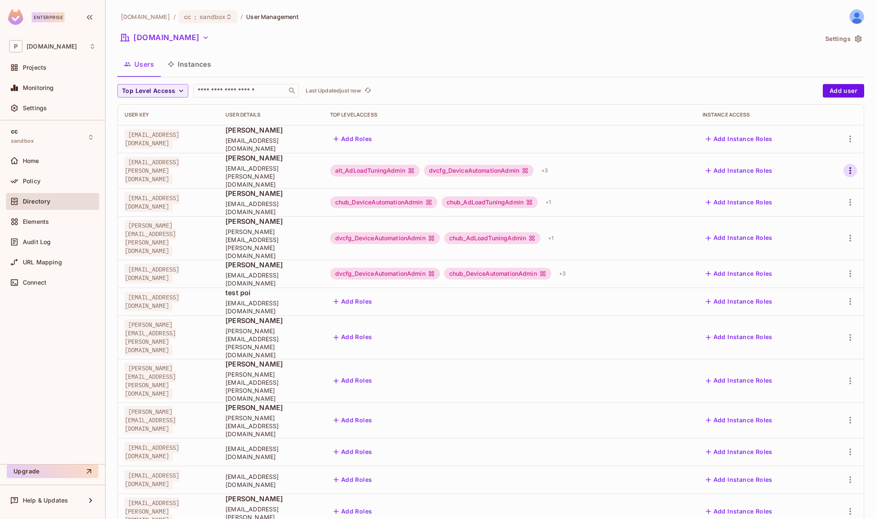
click at [845, 165] on icon "button" at bounding box center [850, 170] width 10 height 10
click at [799, 189] on div "Edit" at bounding box center [798, 186] width 11 height 8
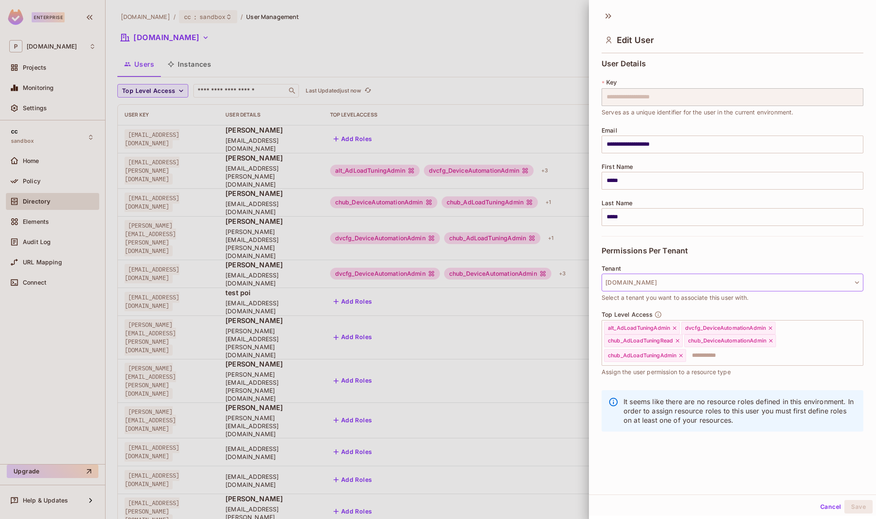
click at [652, 276] on button "[DOMAIN_NAME]" at bounding box center [732, 282] width 262 height 18
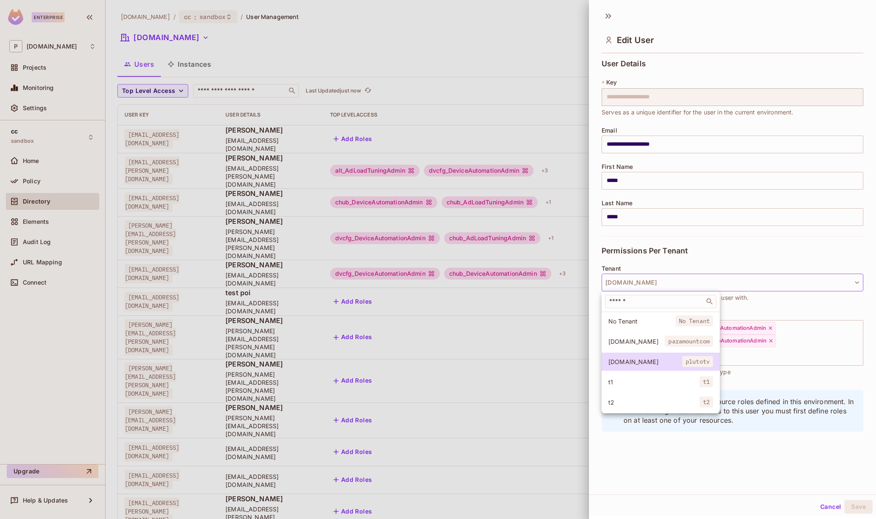
click at [643, 341] on span "paramount.com" at bounding box center [636, 341] width 57 height 8
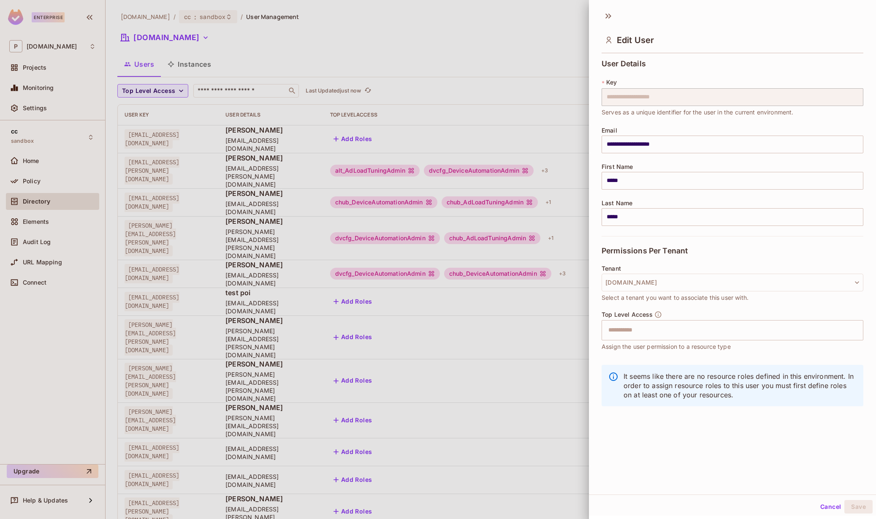
scroll to position [1, 0]
click at [824, 503] on button "Cancel" at bounding box center [829, 505] width 27 height 14
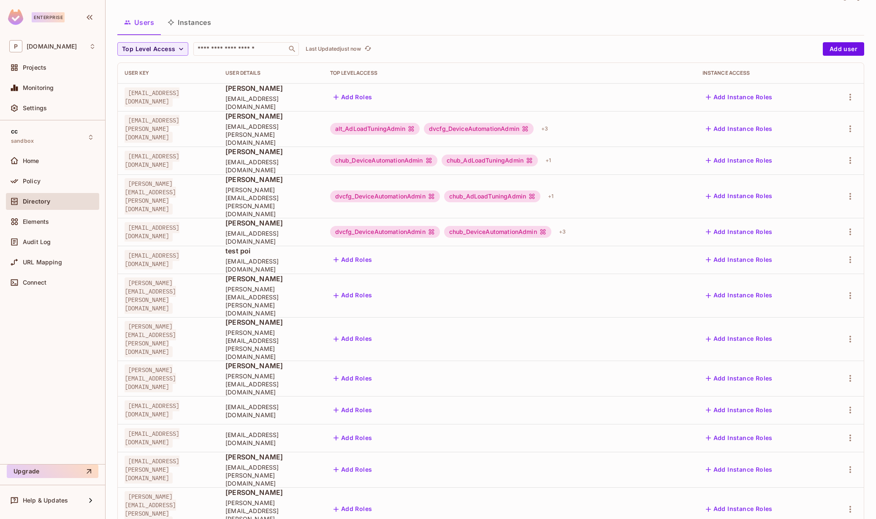
scroll to position [71, 0]
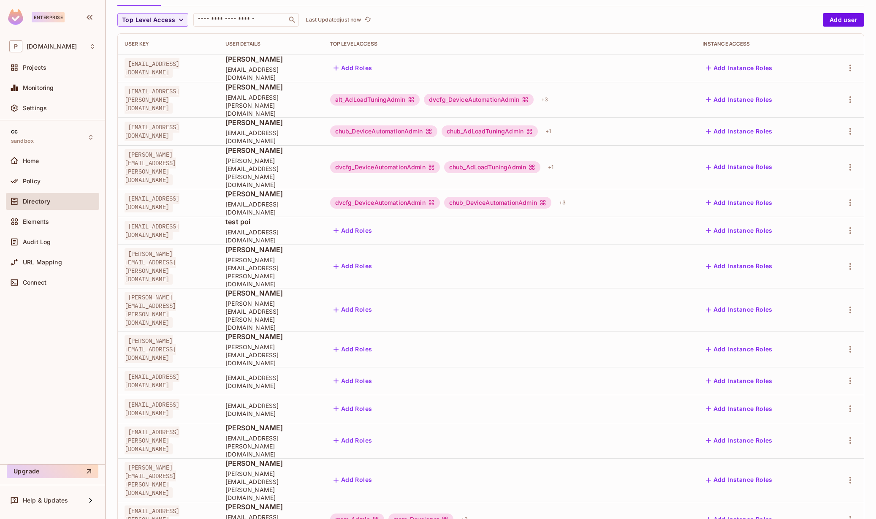
click at [809, 466] on li "Edit" at bounding box center [807, 462] width 75 height 19
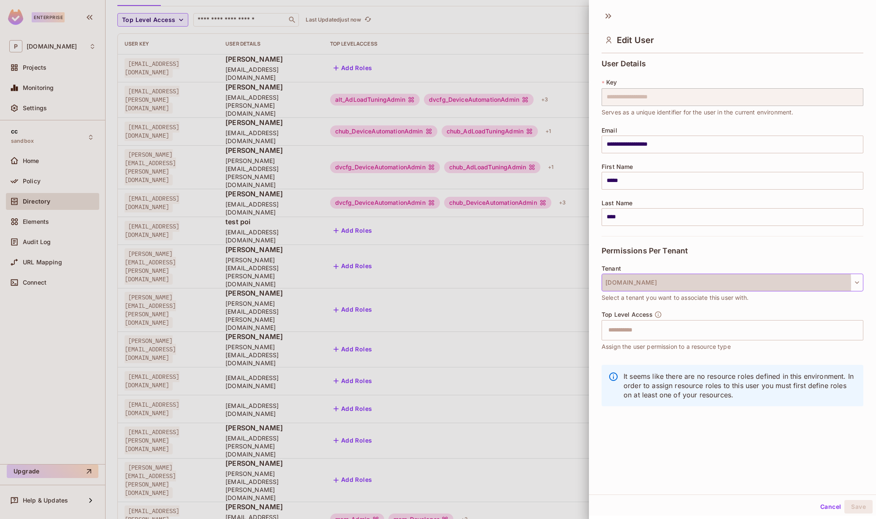
click at [640, 284] on button "[DOMAIN_NAME]" at bounding box center [732, 282] width 262 height 18
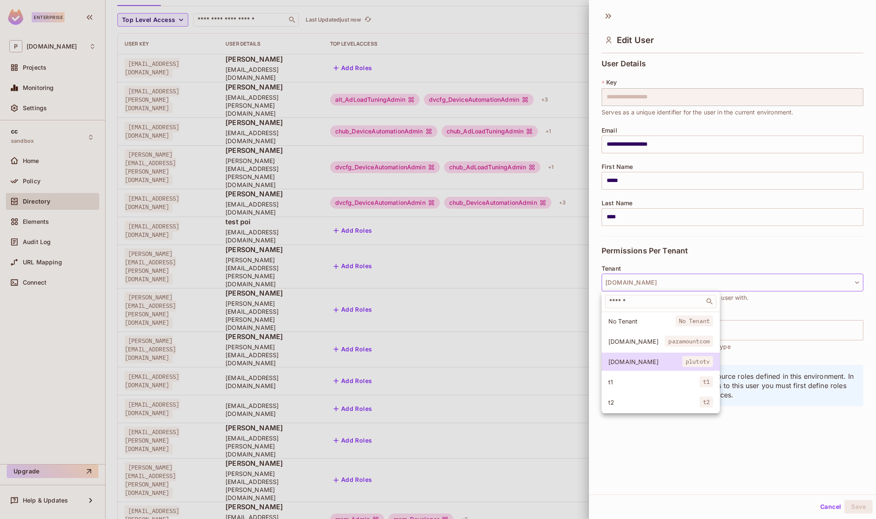
click at [631, 345] on li "paramount.com paramountcom" at bounding box center [660, 341] width 118 height 18
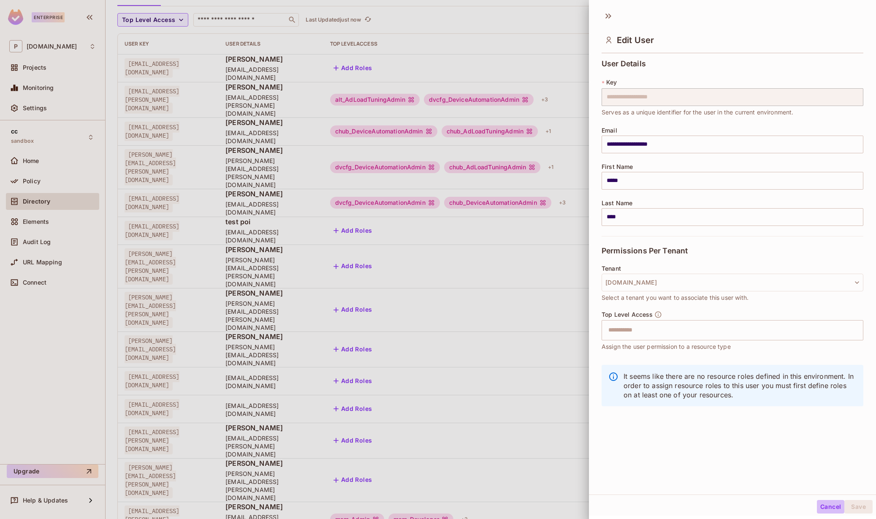
click at [825, 502] on button "Cancel" at bounding box center [829, 507] width 27 height 14
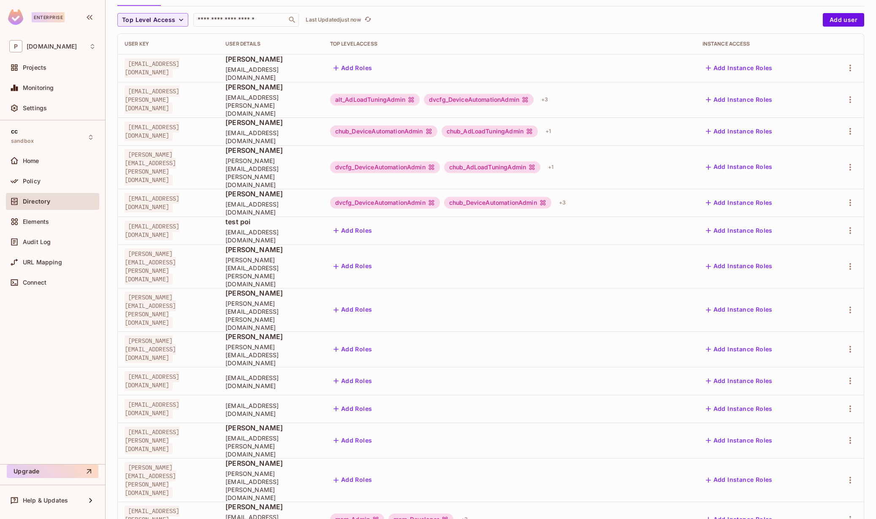
click at [806, 478] on div "Edit Attributes" at bounding box center [814, 480] width 42 height 8
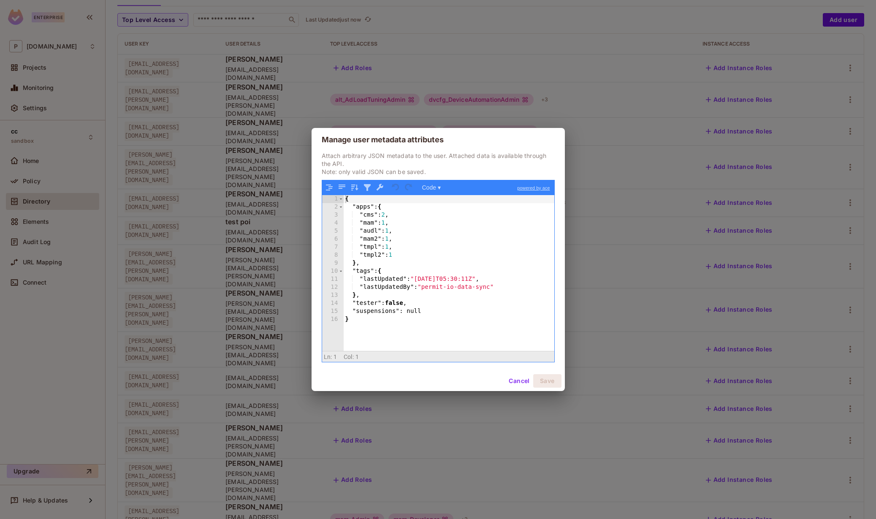
click at [515, 379] on button "Cancel" at bounding box center [518, 381] width 27 height 14
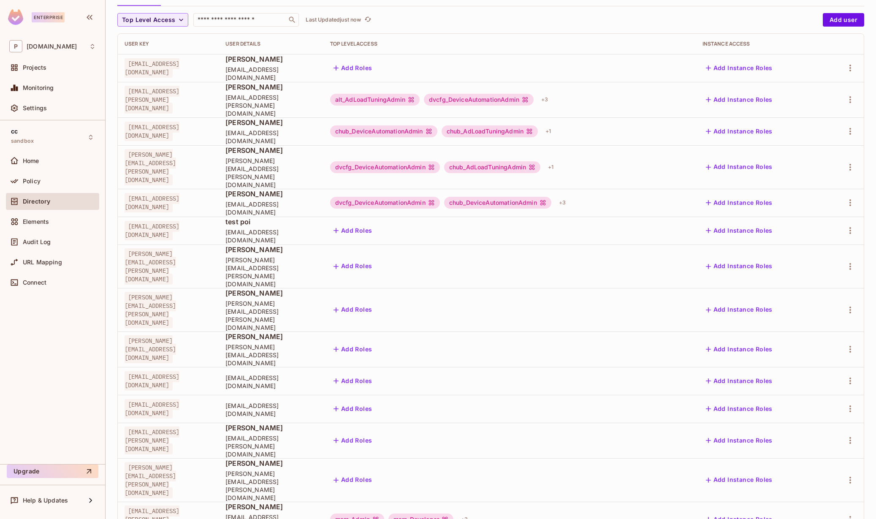
click at [812, 457] on li "Edit" at bounding box center [807, 462] width 75 height 19
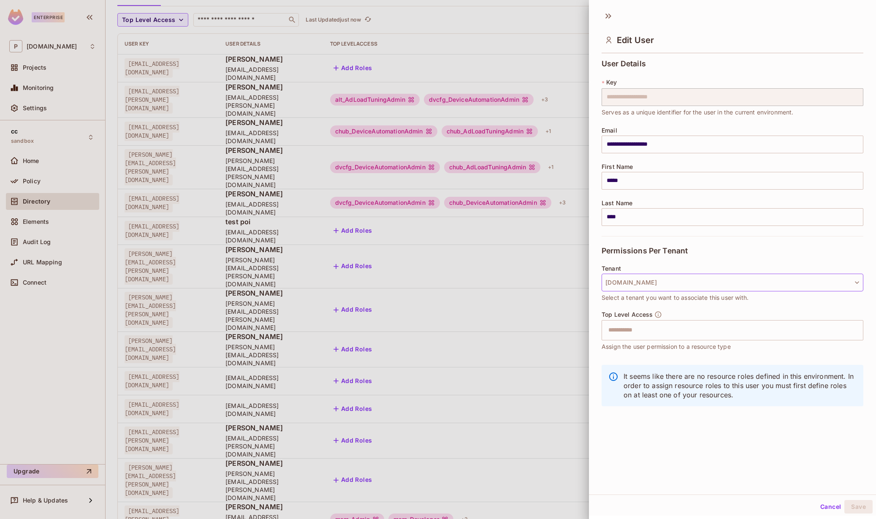
click at [640, 283] on button "[DOMAIN_NAME]" at bounding box center [732, 282] width 262 height 18
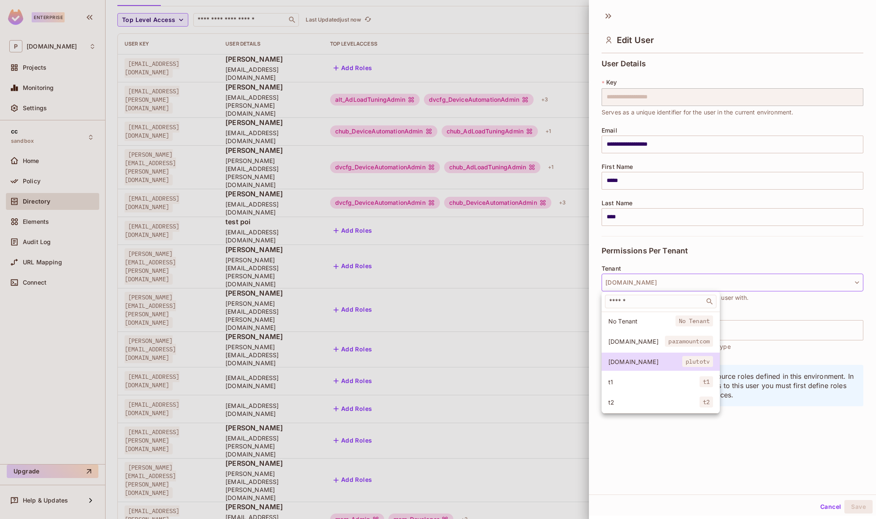
click at [642, 326] on li "No Tenant No Tenant" at bounding box center [660, 321] width 118 height 18
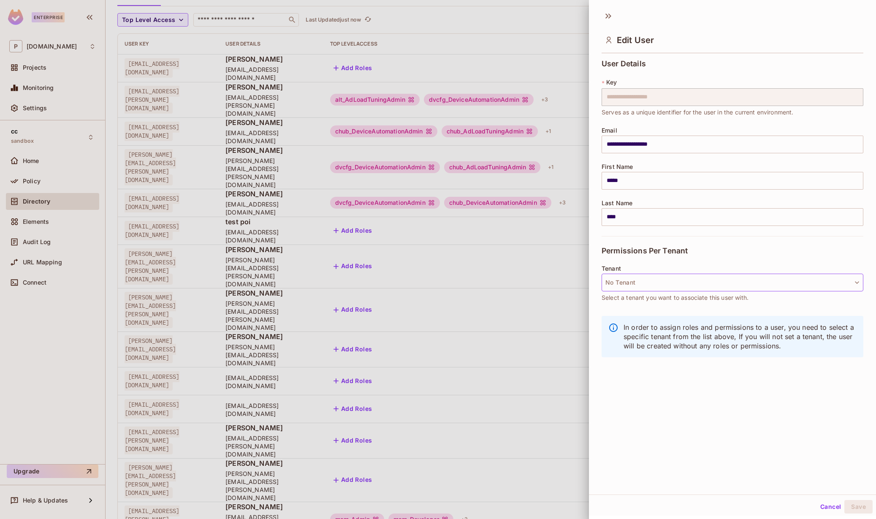
click at [678, 286] on button "No Tenant" at bounding box center [732, 282] width 262 height 18
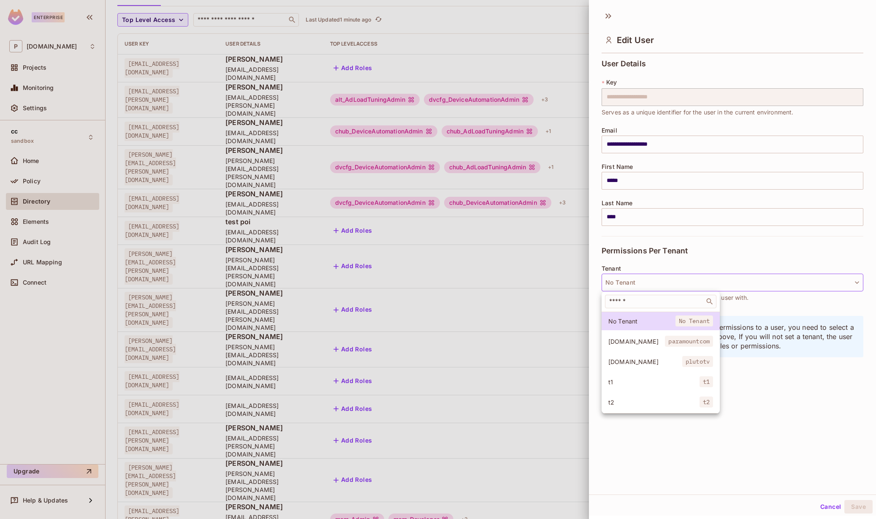
click at [826, 505] on div at bounding box center [438, 259] width 876 height 519
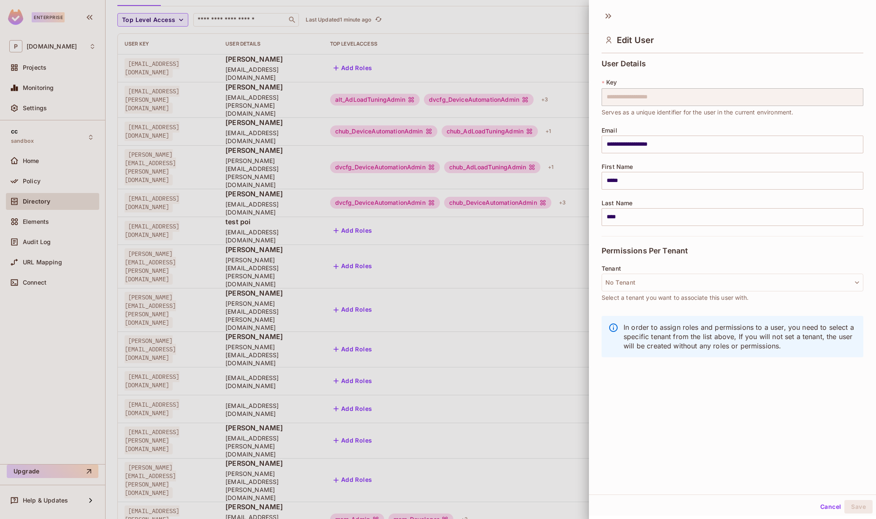
click at [823, 505] on button "Cancel" at bounding box center [829, 507] width 27 height 14
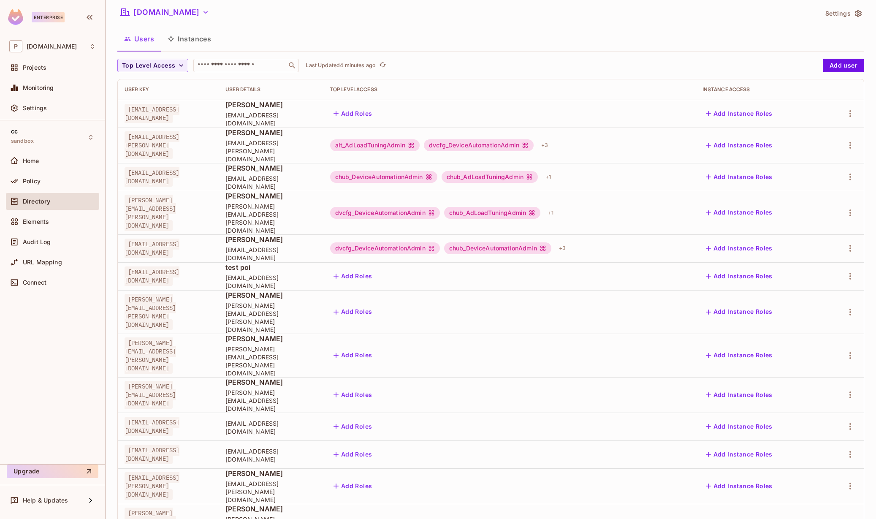
scroll to position [0, 0]
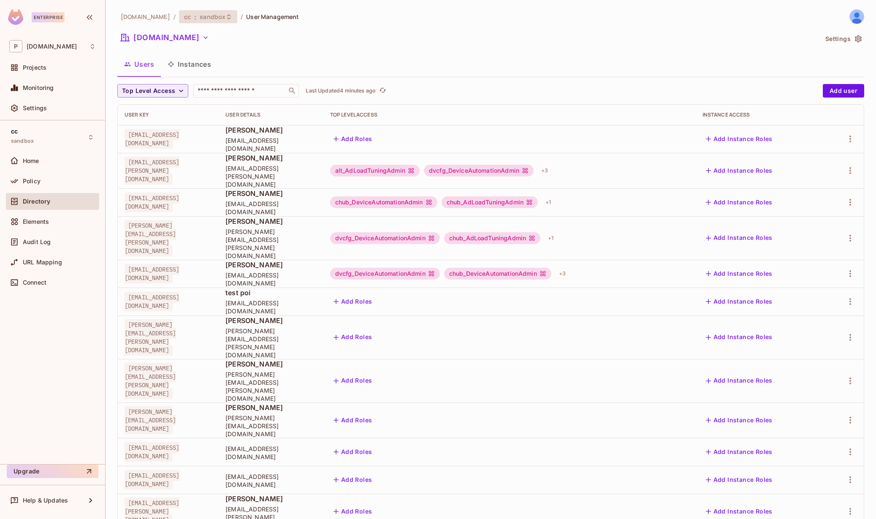
click at [200, 16] on span "sandbox" at bounding box center [213, 17] width 26 height 8
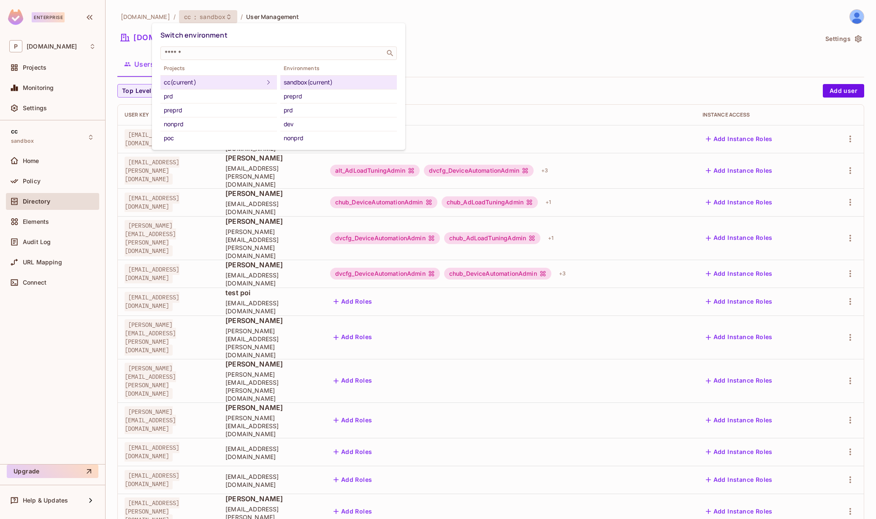
click at [51, 164] on div at bounding box center [438, 259] width 876 height 519
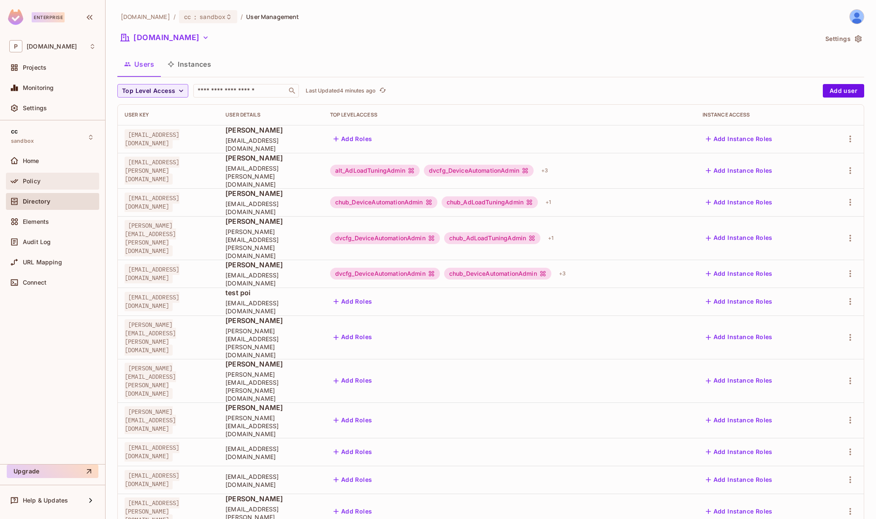
click at [53, 179] on div "Policy" at bounding box center [59, 181] width 73 height 7
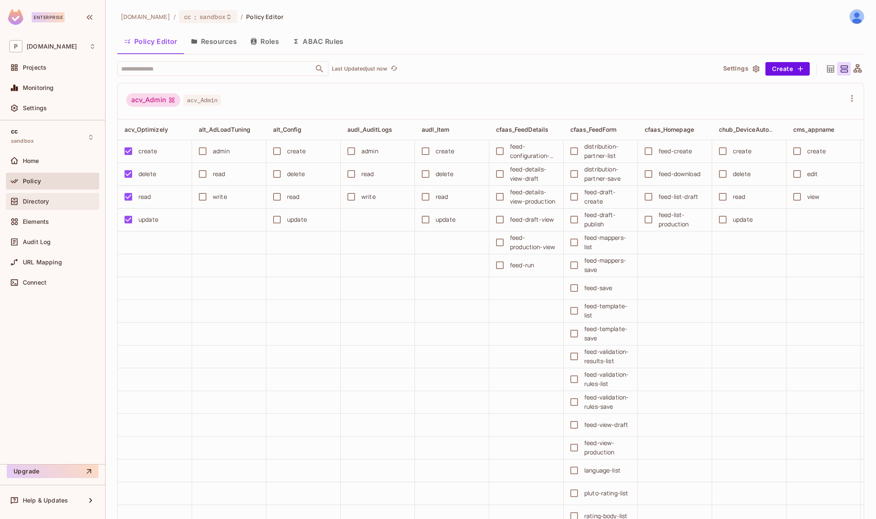
click at [50, 199] on div "Directory" at bounding box center [59, 201] width 73 height 7
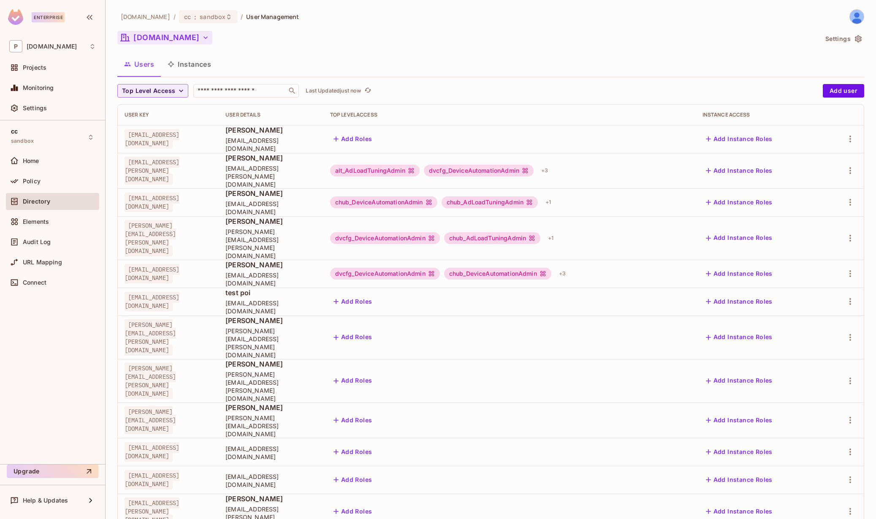
click at [201, 39] on icon "button" at bounding box center [205, 37] width 8 height 8
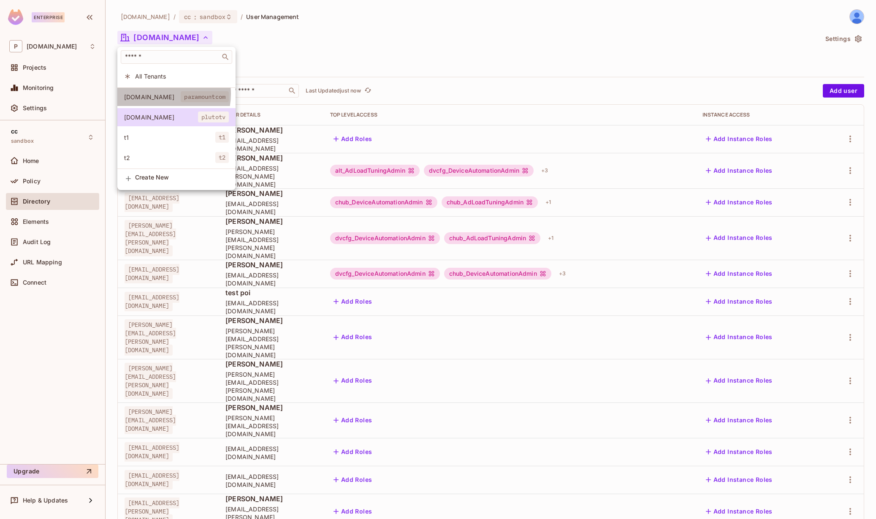
click at [159, 94] on span "paramount.com" at bounding box center [152, 97] width 57 height 8
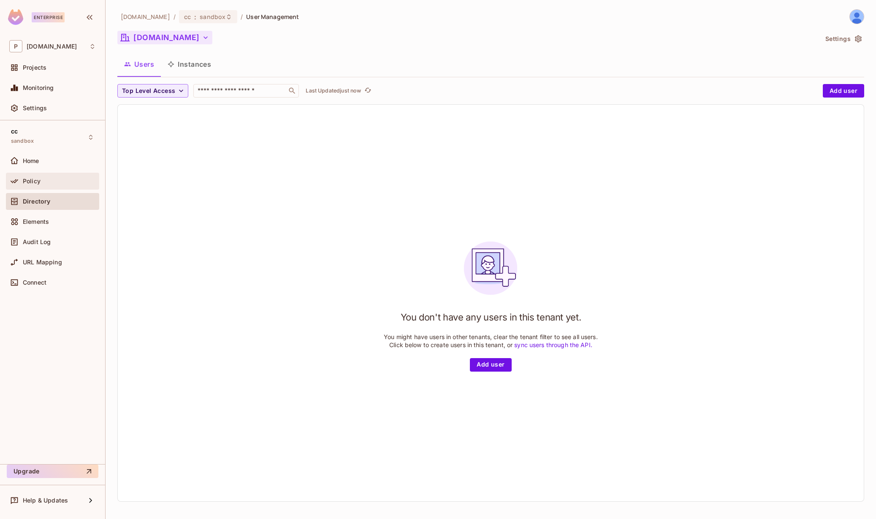
click at [53, 176] on div "Policy" at bounding box center [52, 181] width 86 height 10
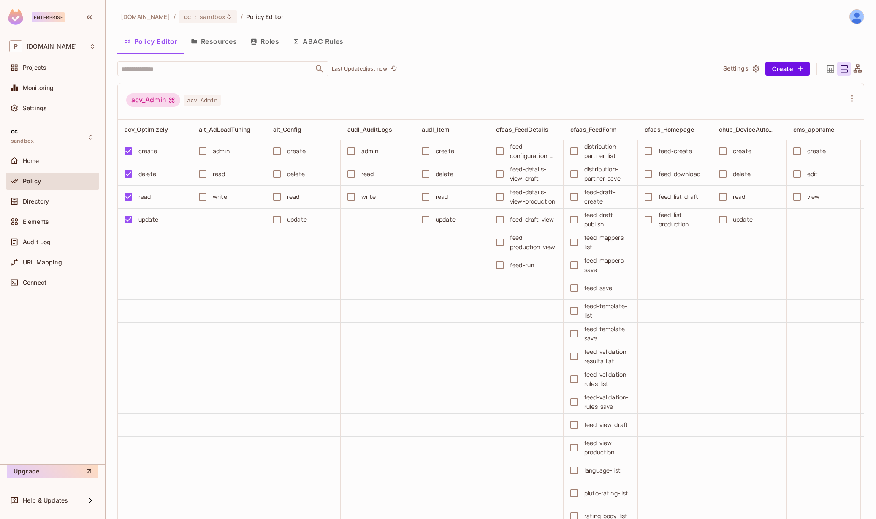
click at [278, 38] on button "Roles" at bounding box center [264, 41] width 42 height 21
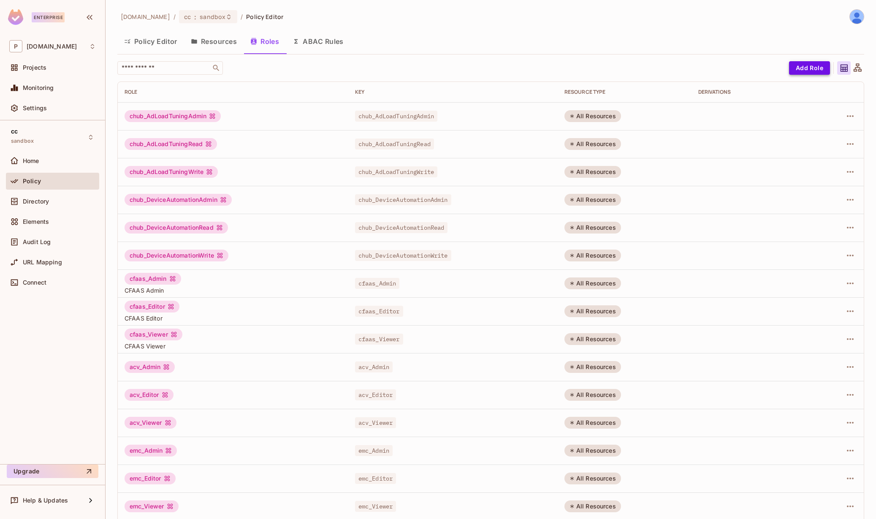
click at [812, 69] on button "Add Role" at bounding box center [809, 68] width 41 height 14
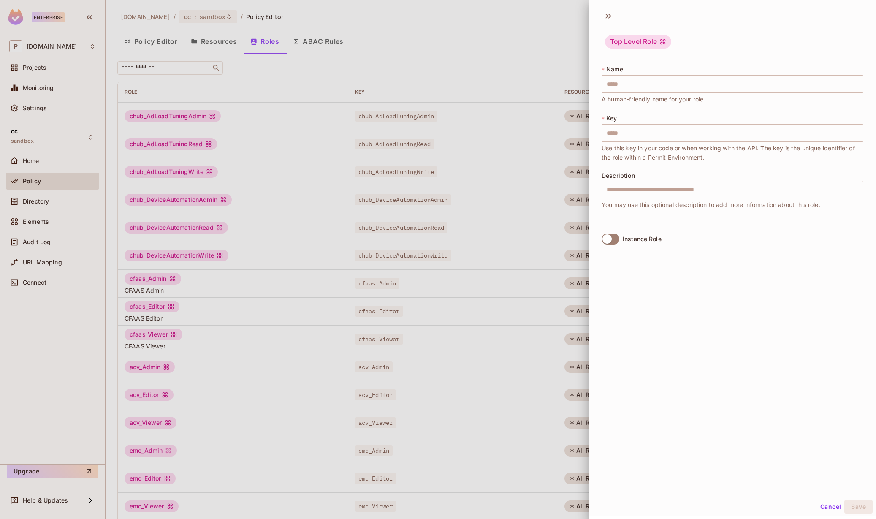
click at [517, 50] on div at bounding box center [438, 259] width 876 height 519
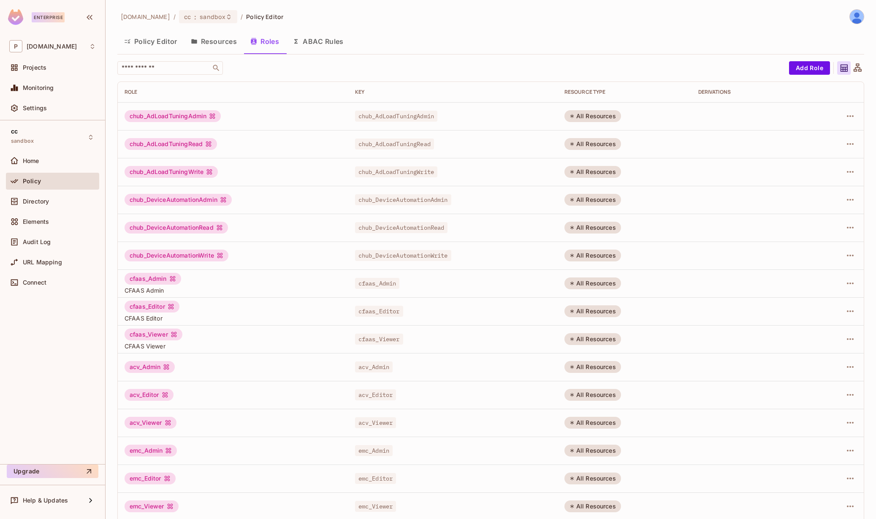
click at [152, 40] on button "Policy Editor" at bounding box center [150, 41] width 67 height 21
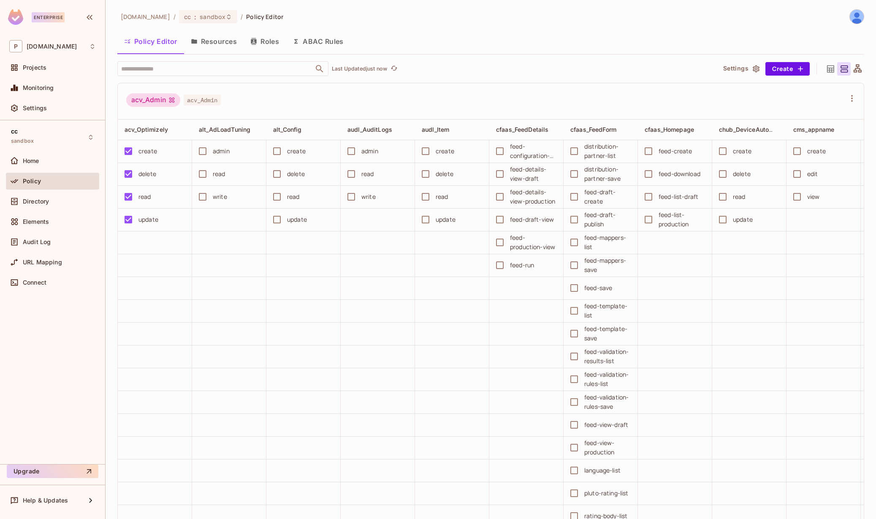
click at [274, 40] on button "Roles" at bounding box center [264, 41] width 42 height 21
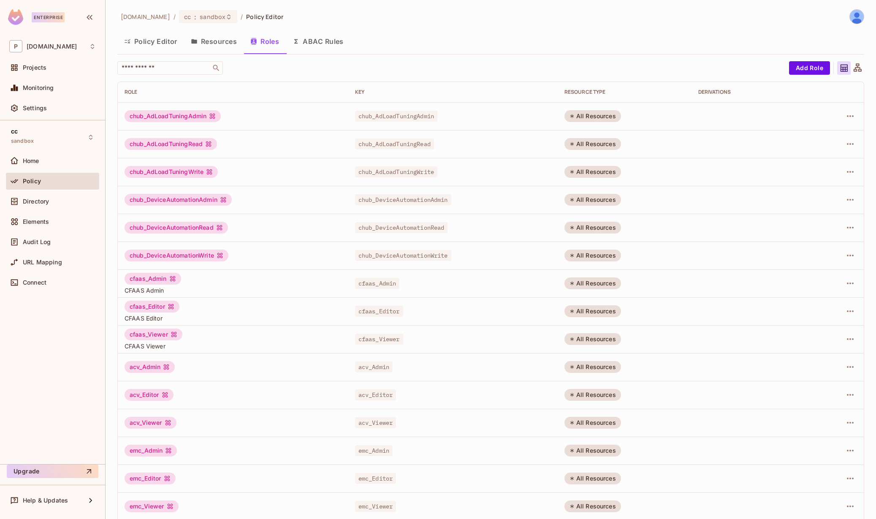
click at [225, 41] on button "Resources" at bounding box center [213, 41] width 59 height 21
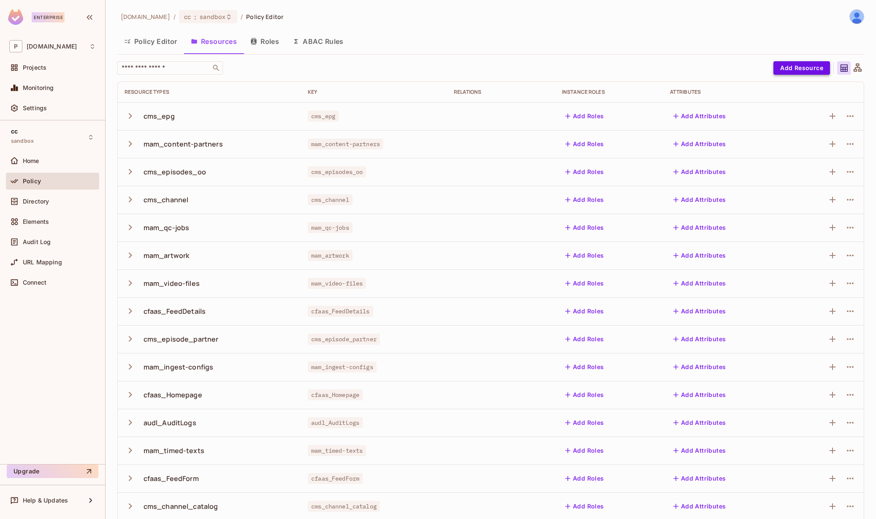
click at [789, 71] on button "Add Resource" at bounding box center [801, 68] width 57 height 14
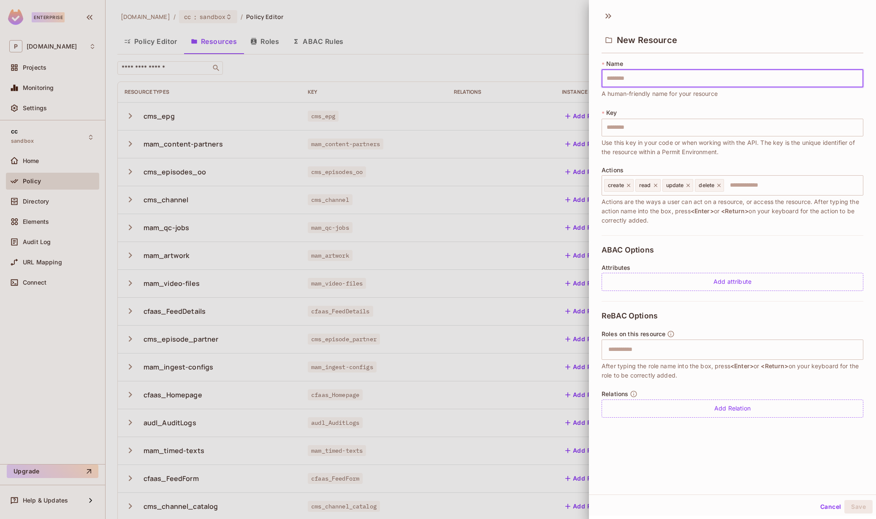
click at [524, 62] on div at bounding box center [438, 259] width 876 height 519
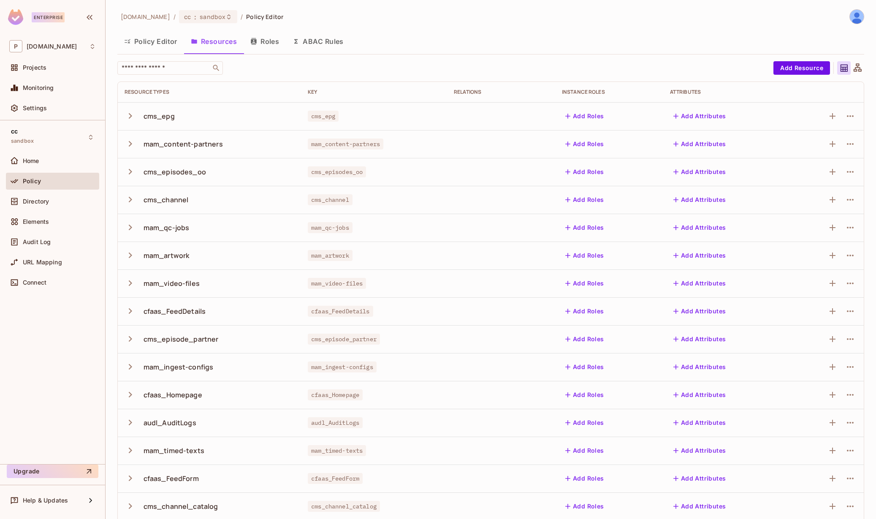
click at [275, 43] on button "Roles" at bounding box center [264, 41] width 42 height 21
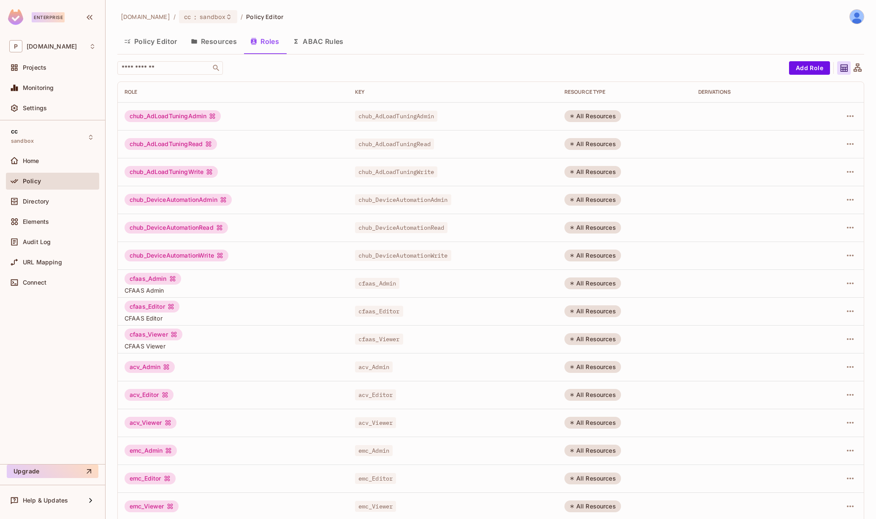
click at [316, 42] on button "ABAC Rules" at bounding box center [318, 41] width 65 height 21
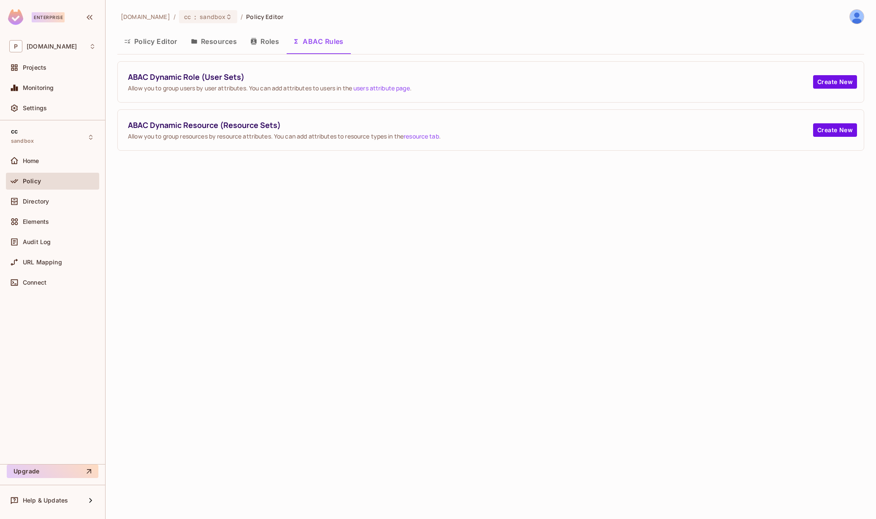
click at [206, 37] on button "Resources" at bounding box center [213, 41] width 59 height 21
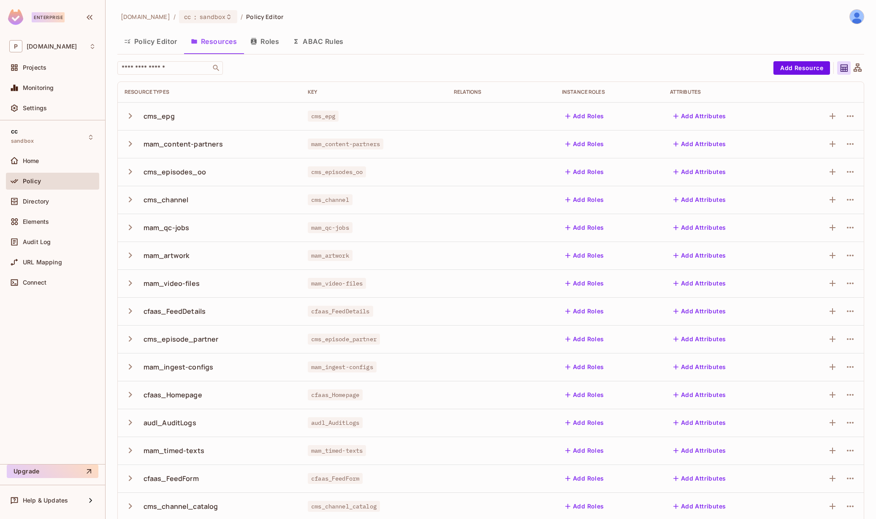
click at [164, 41] on button "Policy Editor" at bounding box center [150, 41] width 67 height 21
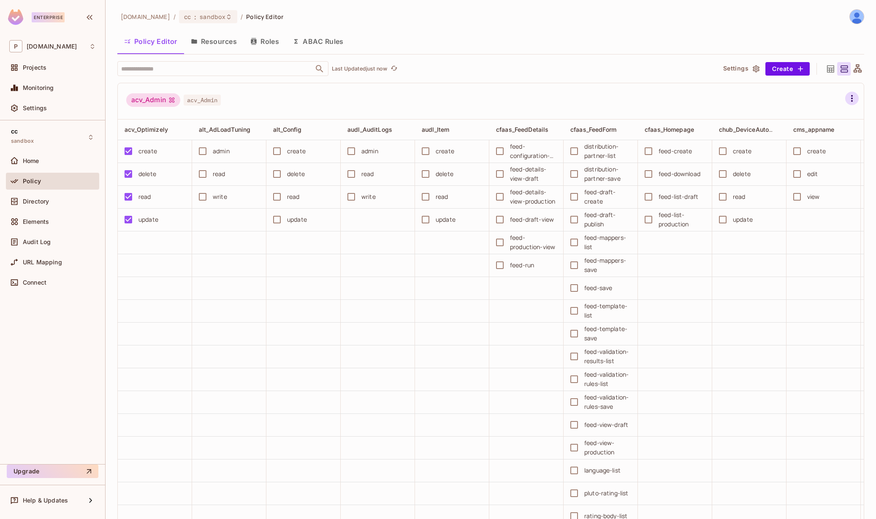
click at [846, 97] on icon "button" at bounding box center [851, 98] width 10 height 10
click at [626, 75] on div at bounding box center [438, 259] width 876 height 519
click at [59, 166] on div "Home" at bounding box center [52, 160] width 93 height 17
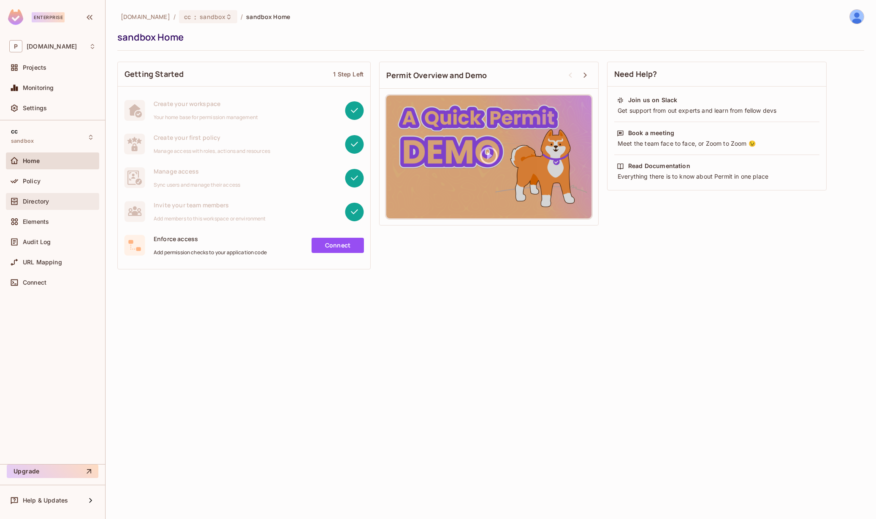
click at [52, 202] on div "Directory" at bounding box center [59, 201] width 73 height 7
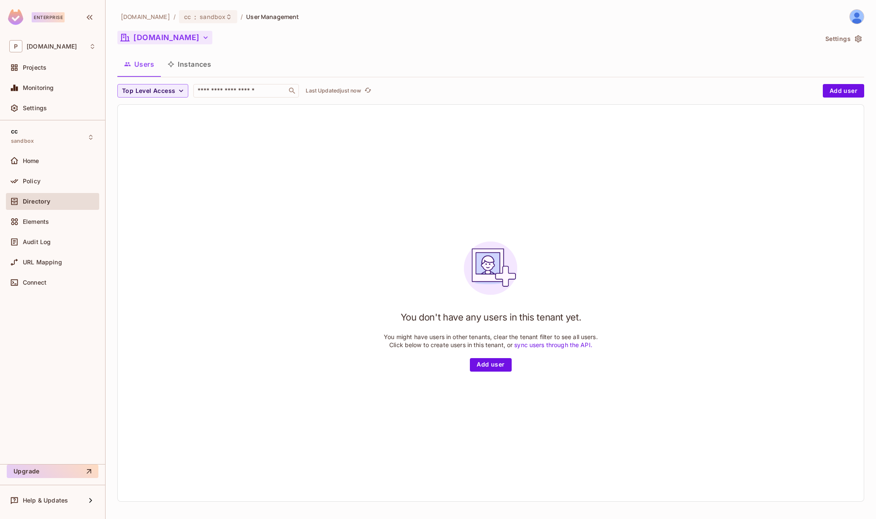
click at [176, 38] on button "paramount.com" at bounding box center [164, 38] width 95 height 14
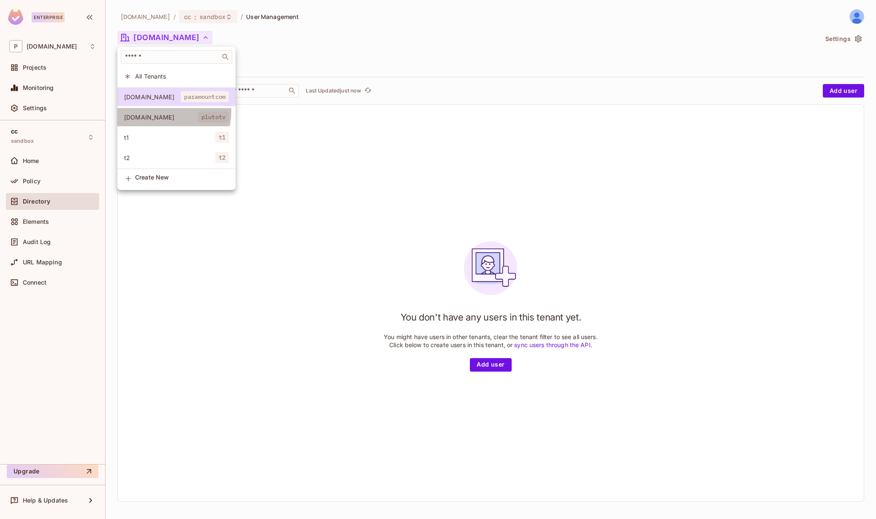
click at [156, 111] on li "pluto.tv plutotv" at bounding box center [176, 117] width 118 height 18
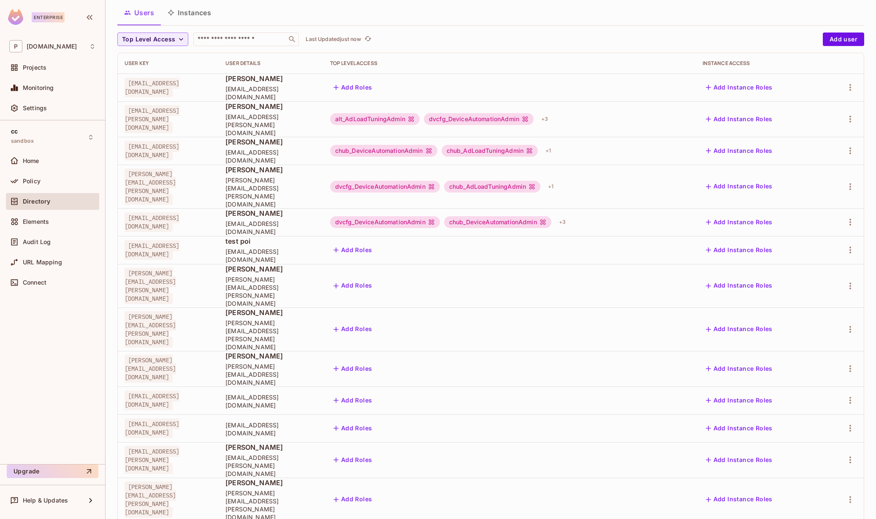
scroll to position [71, 0]
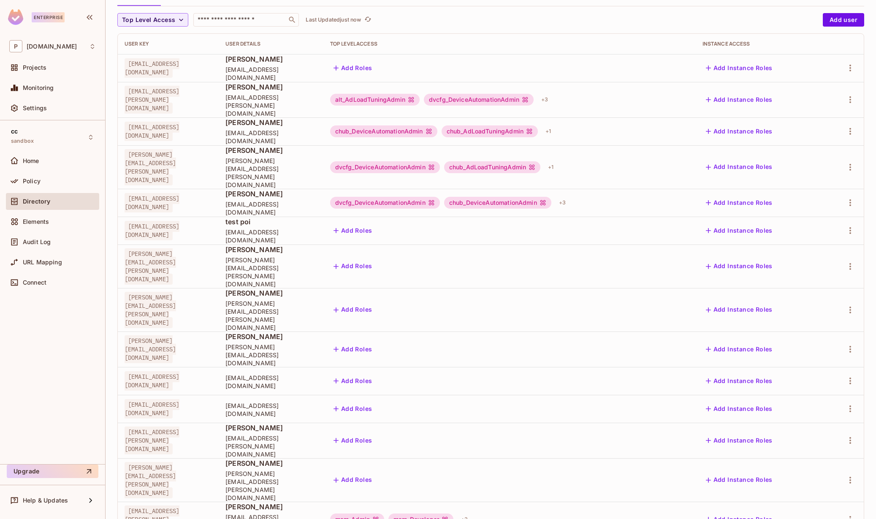
click at [814, 463] on li "Edit" at bounding box center [807, 462] width 75 height 19
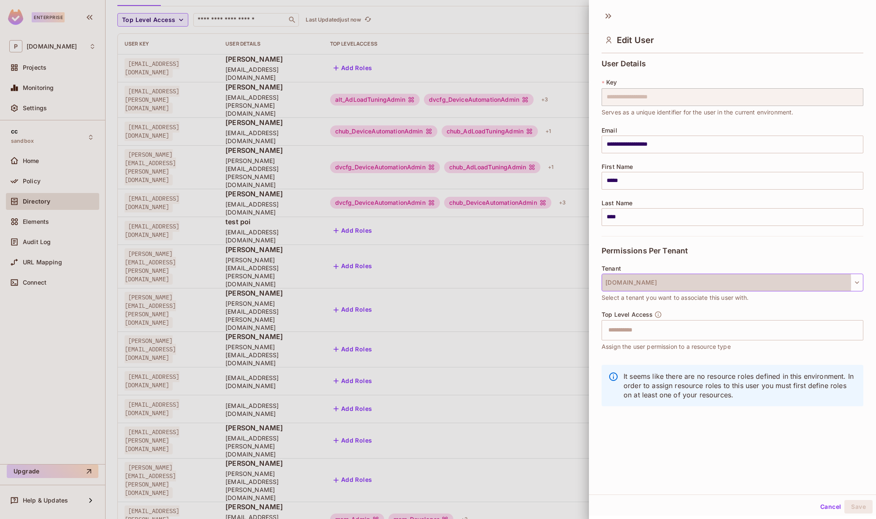
click at [643, 284] on button "[DOMAIN_NAME]" at bounding box center [732, 282] width 262 height 18
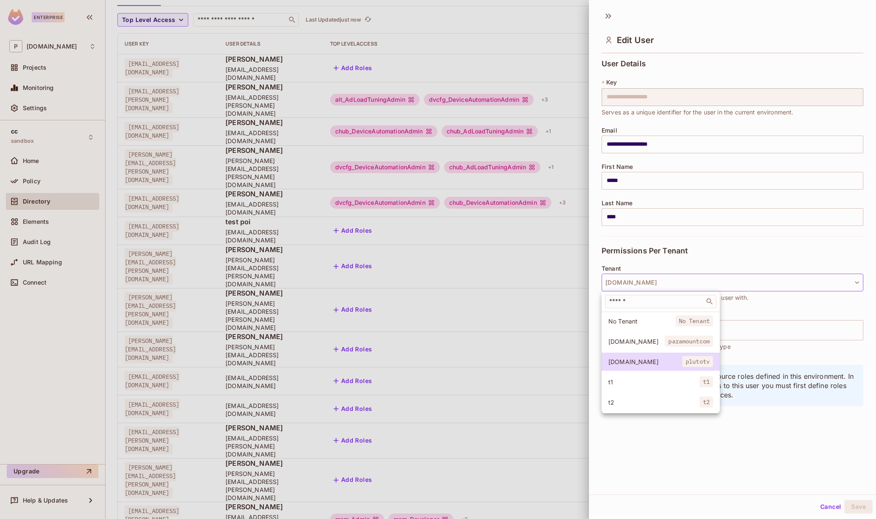
click at [616, 344] on span "paramount.com" at bounding box center [636, 341] width 57 height 8
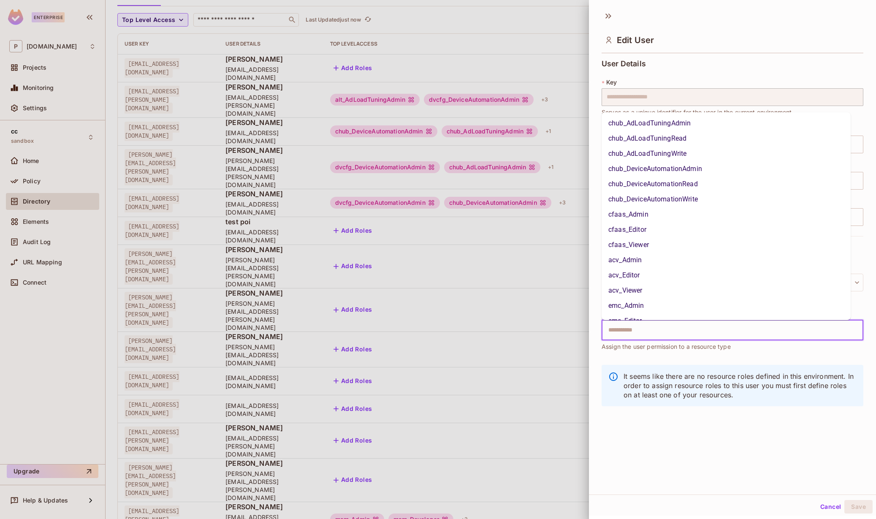
click at [632, 334] on input "text" at bounding box center [724, 330] width 243 height 17
click at [674, 310] on li "admin_Root Level" at bounding box center [725, 308] width 249 height 15
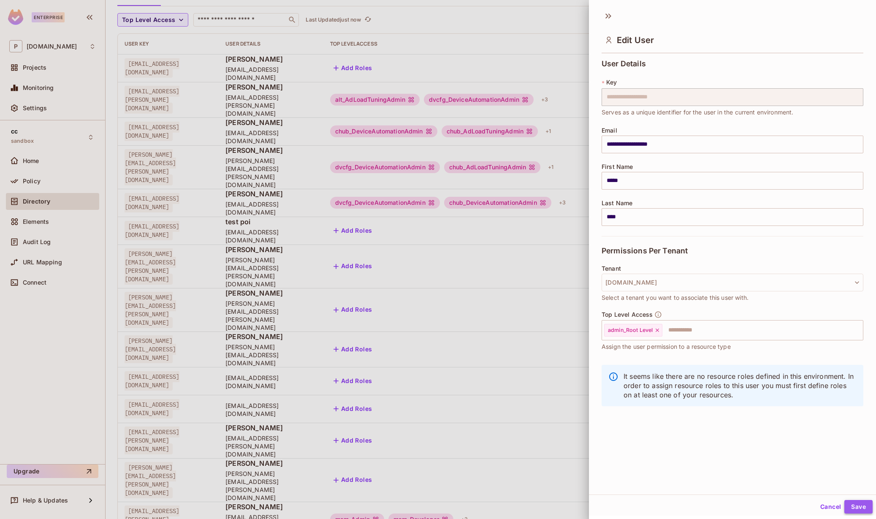
click at [856, 505] on button "Save" at bounding box center [858, 507] width 28 height 14
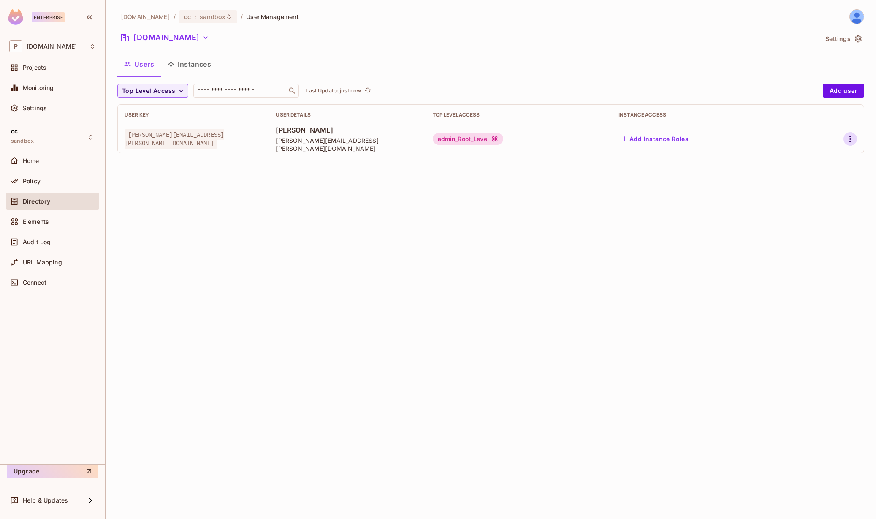
click at [847, 135] on icon "button" at bounding box center [850, 139] width 10 height 10
click at [813, 160] on span "Edit" at bounding box center [805, 158] width 16 height 14
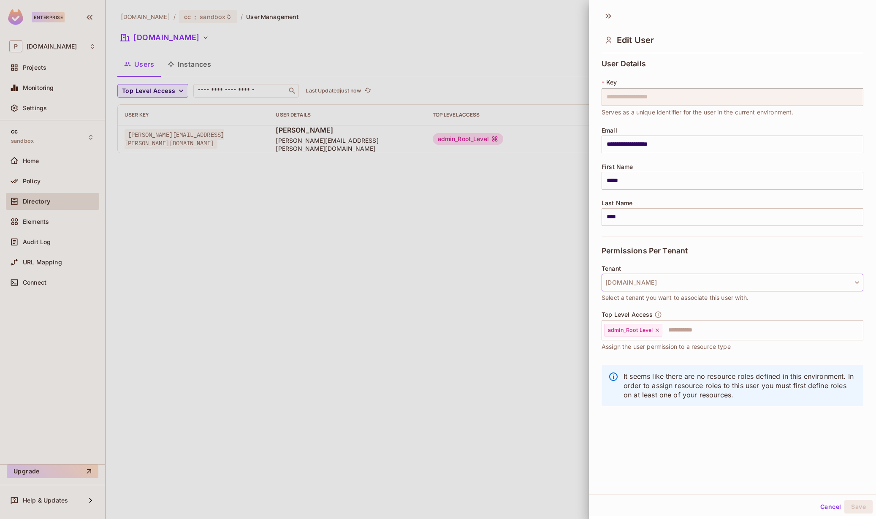
click at [680, 283] on button "paramount.com" at bounding box center [732, 282] width 262 height 18
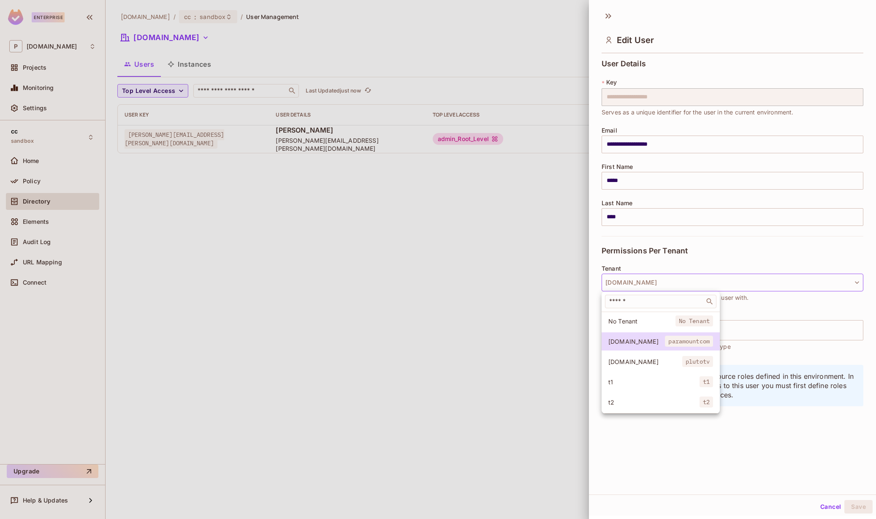
click at [632, 356] on li "pluto.tv plutotv" at bounding box center [660, 361] width 118 height 18
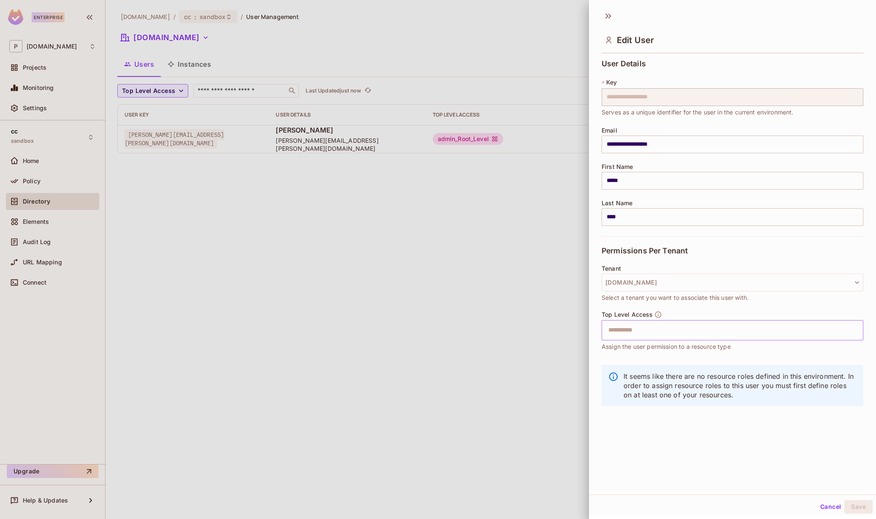
click at [682, 329] on input "text" at bounding box center [724, 330] width 243 height 17
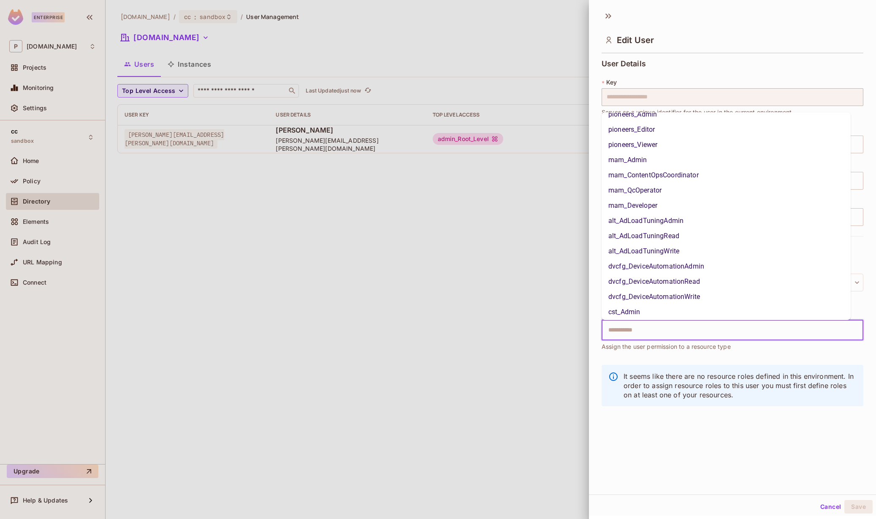
scroll to position [346, 0]
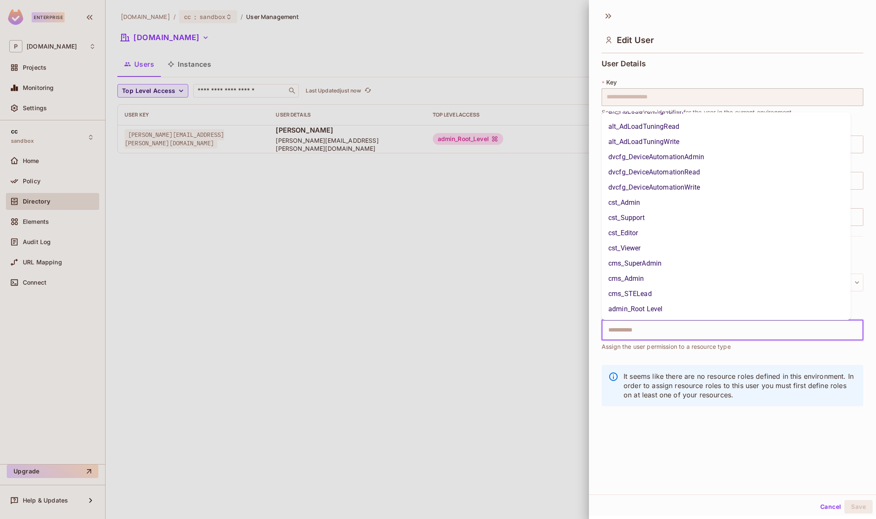
click at [646, 309] on li "admin_Root Level" at bounding box center [725, 308] width 249 height 15
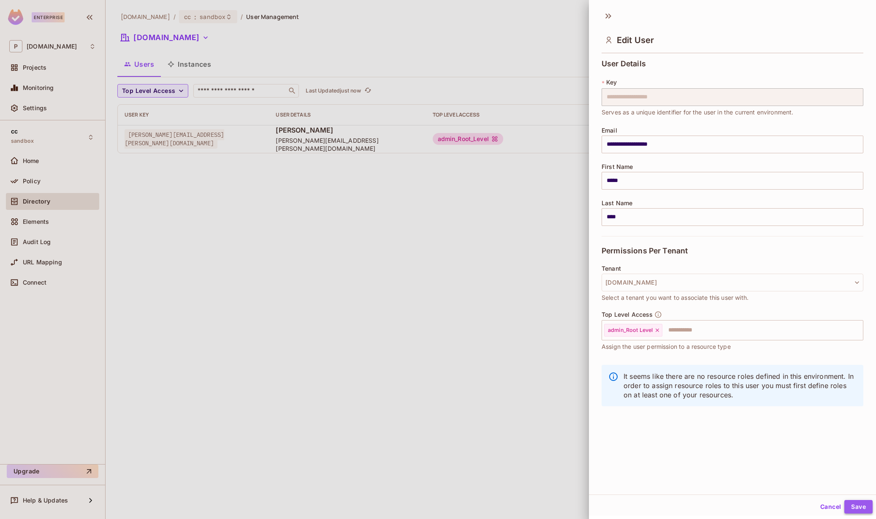
click at [849, 505] on button "Save" at bounding box center [858, 507] width 28 height 14
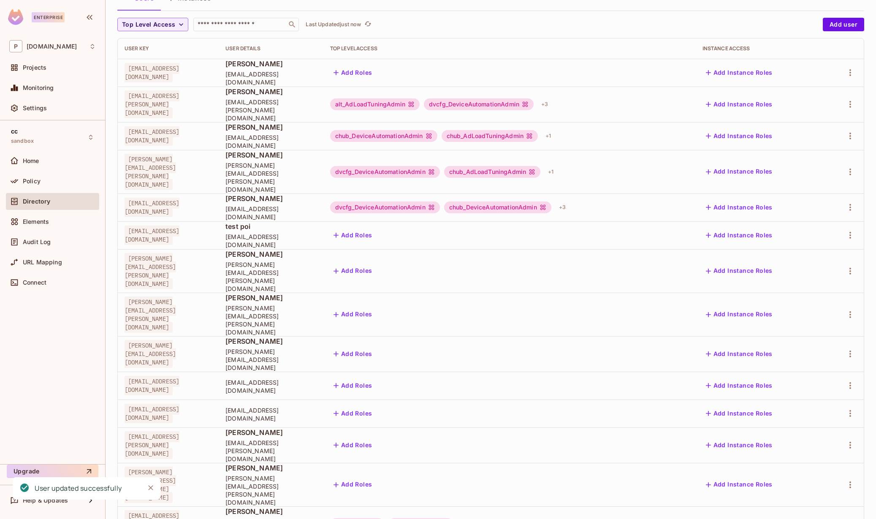
scroll to position [71, 0]
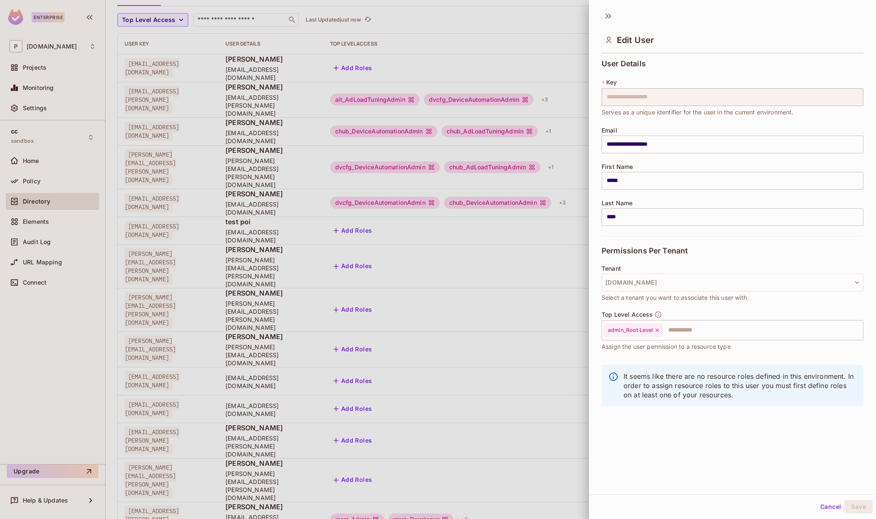
click at [515, 457] on div at bounding box center [438, 259] width 876 height 519
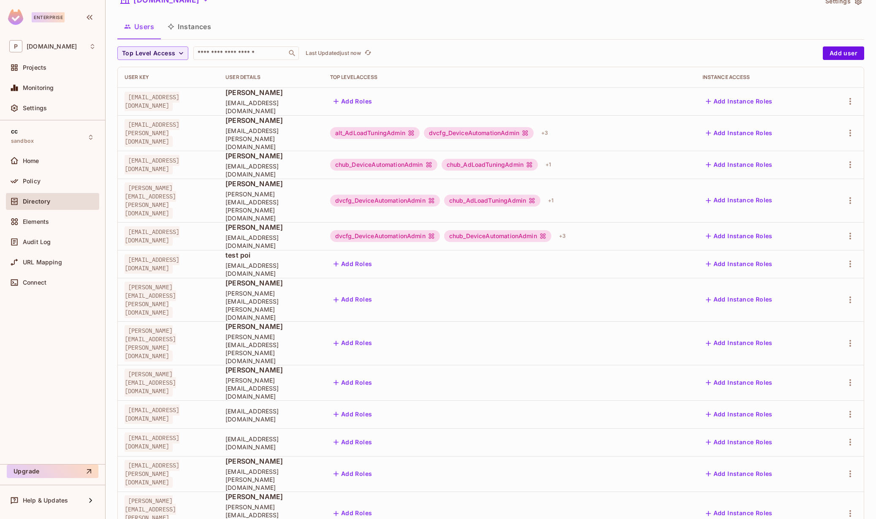
scroll to position [0, 0]
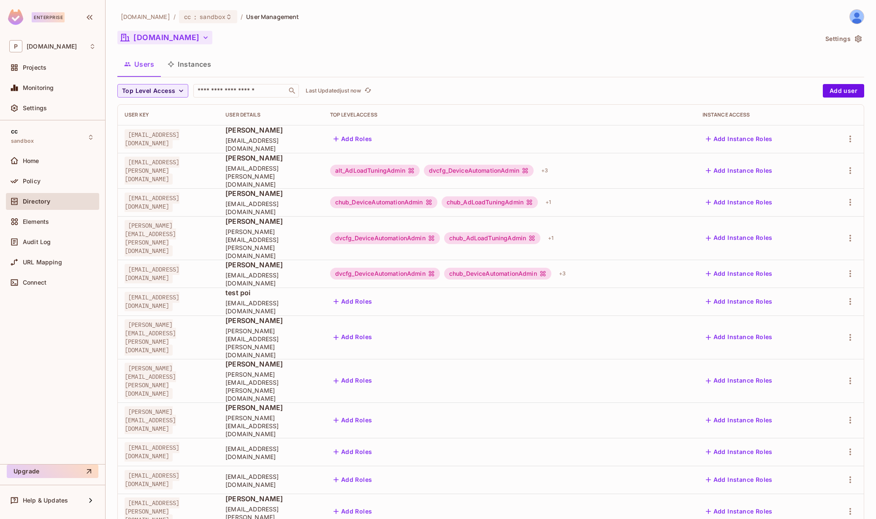
click at [147, 35] on button "[DOMAIN_NAME]" at bounding box center [164, 38] width 95 height 14
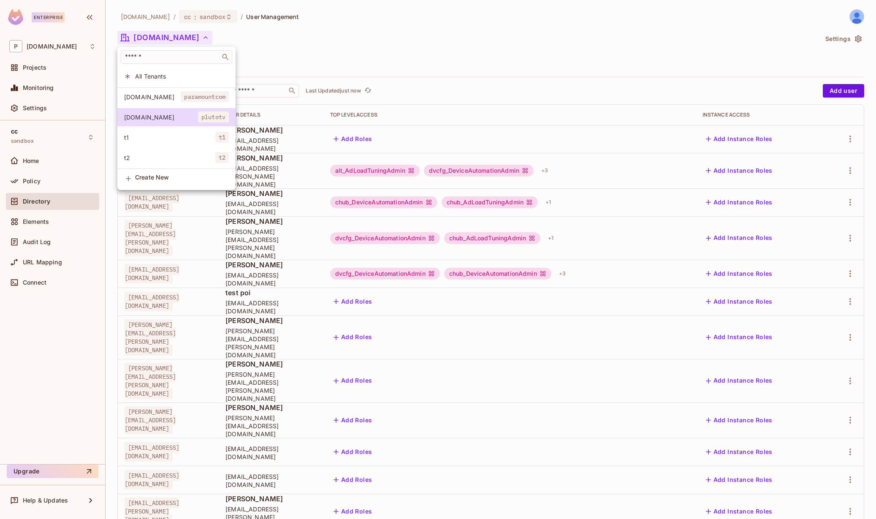
click at [182, 100] on span "paramountcom" at bounding box center [205, 96] width 48 height 11
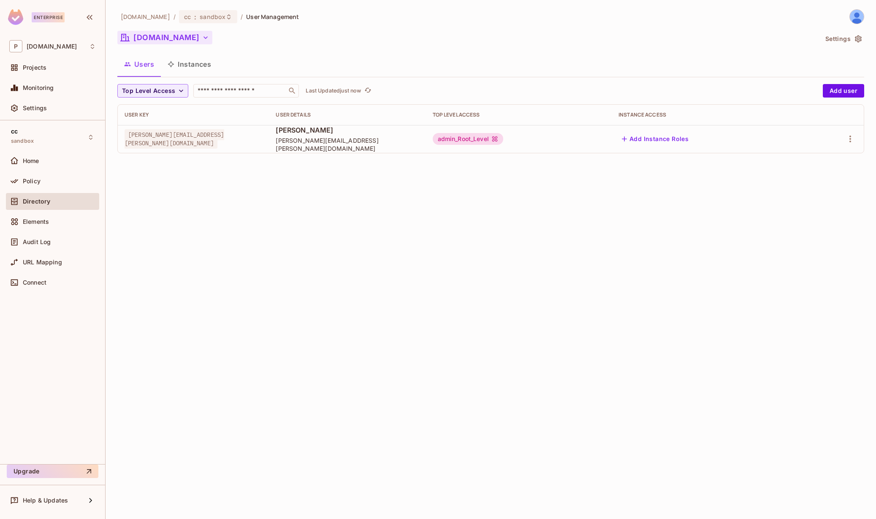
click at [159, 42] on button "paramount.com" at bounding box center [164, 38] width 95 height 14
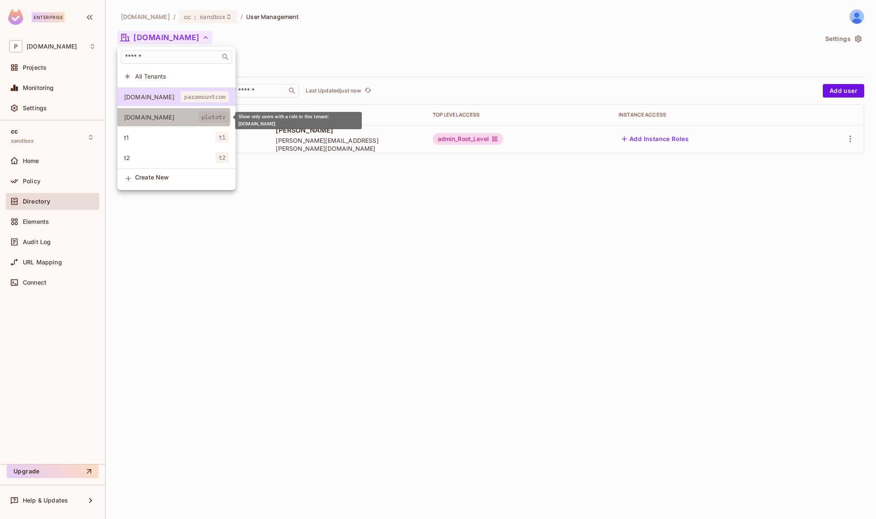
click at [168, 116] on span "[DOMAIN_NAME]" at bounding box center [161, 117] width 74 height 8
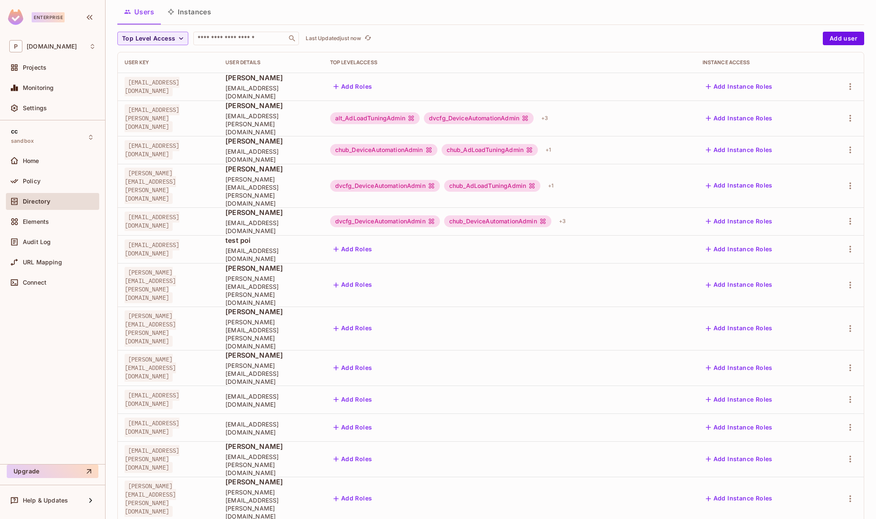
scroll to position [71, 0]
